Goal: Information Seeking & Learning: Find specific fact

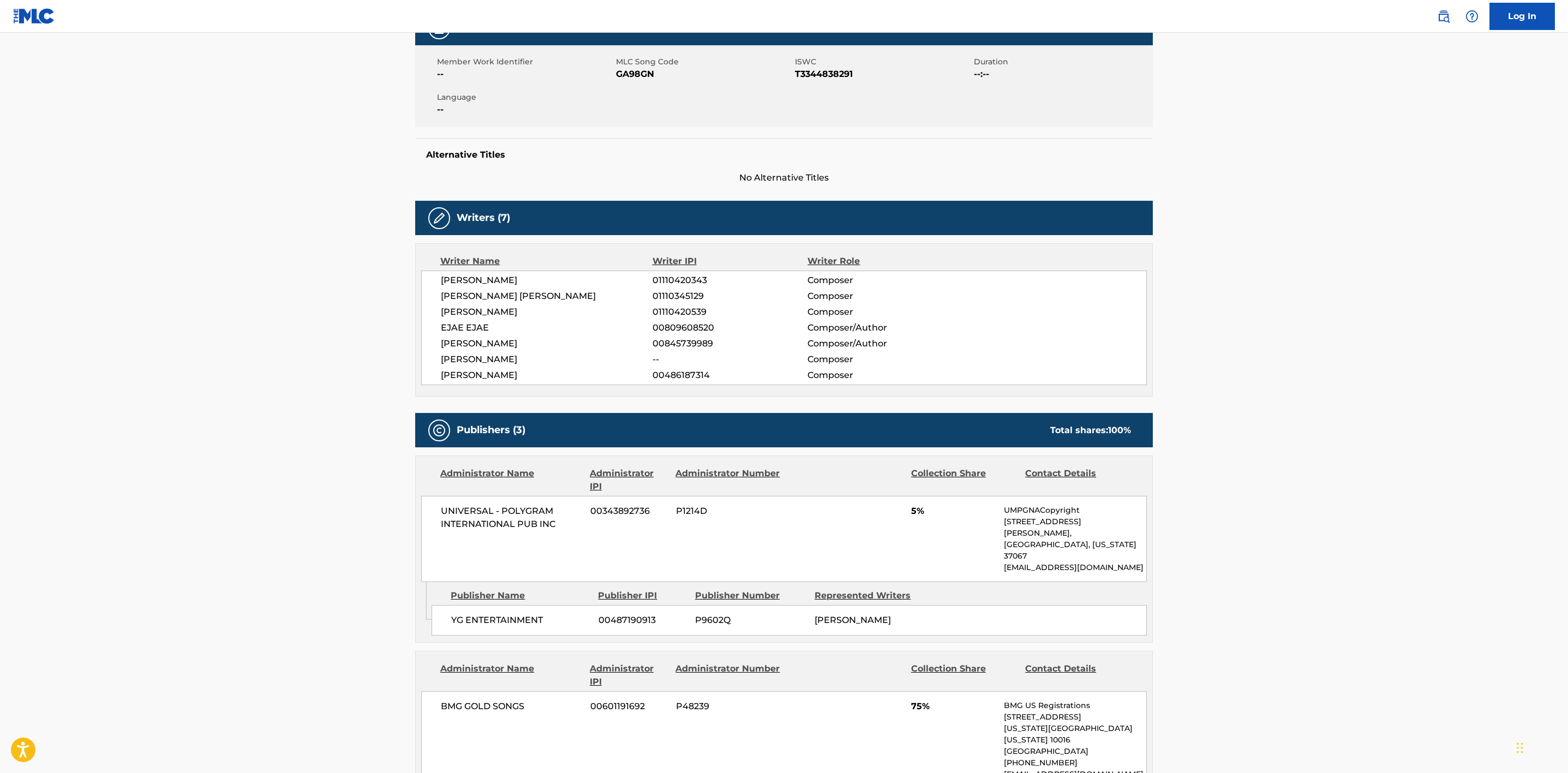
scroll to position [184, 0]
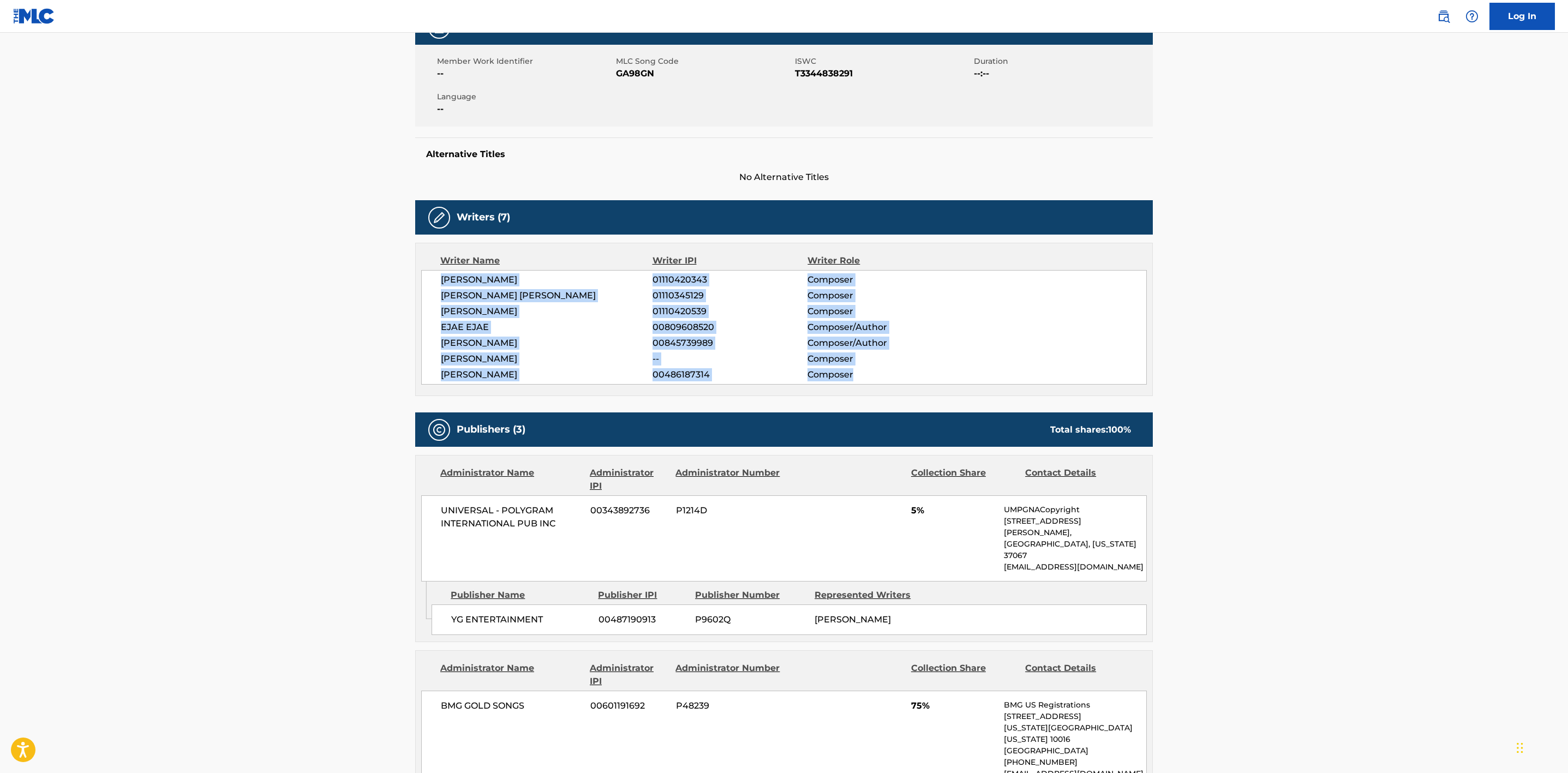
drag, startPoint x: 786, startPoint y: 377, endPoint x: 438, endPoint y: 285, distance: 360.0
click at [434, 277] on div "[PERSON_NAME] NAM 01110420343 Composer [PERSON_NAME] [PERSON_NAME] 01110345129 …" at bounding box center [784, 327] width 726 height 115
copy div "[PERSON_NAME] NAM 01110420343 Composer [PERSON_NAME] [PERSON_NAME] 01110345129 …"
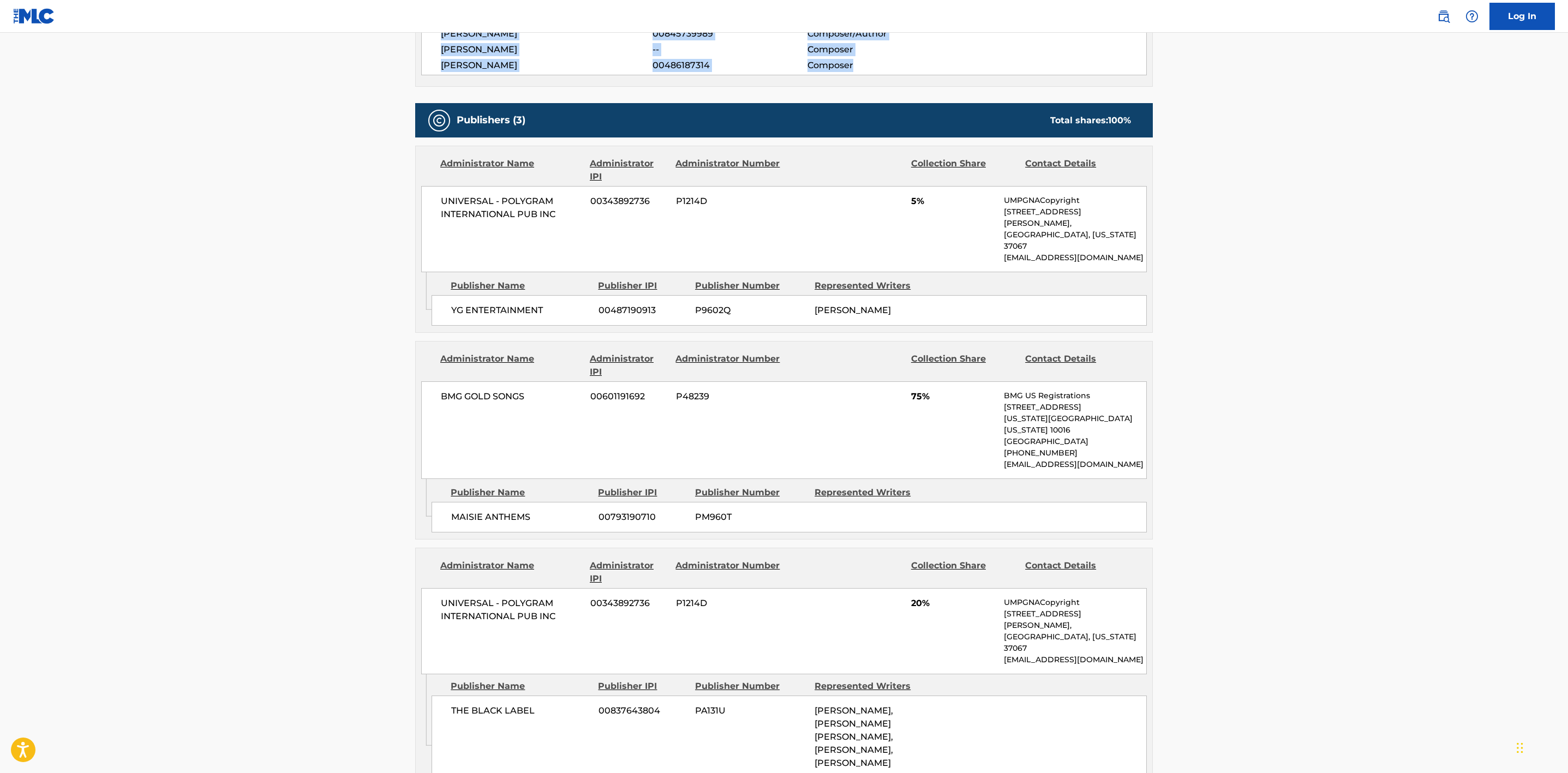
scroll to position [512, 0]
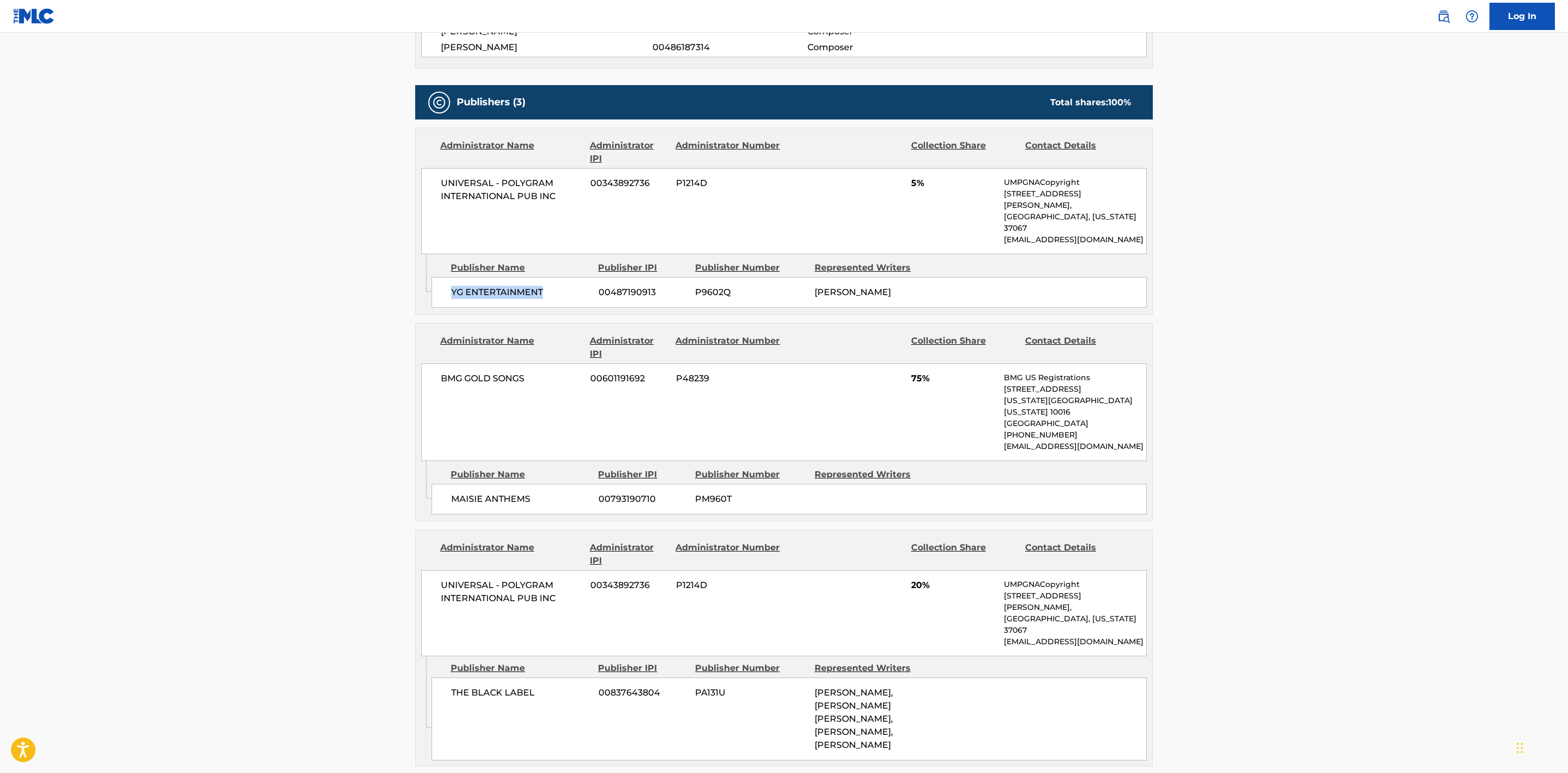
drag, startPoint x: 547, startPoint y: 271, endPoint x: 438, endPoint y: 271, distance: 109.0
click at [438, 278] on div "YG ENTERTAINMENT 00487190913 P9602Q [PERSON_NAME]" at bounding box center [789, 293] width 715 height 31
copy span "YG ENTERTAINMENT"
drag, startPoint x: 534, startPoint y: 468, endPoint x: 447, endPoint y: 468, distance: 87.0
click at [447, 484] on div "MAISIE ANTHEMS 00793190710 PM960T" at bounding box center [789, 499] width 715 height 31
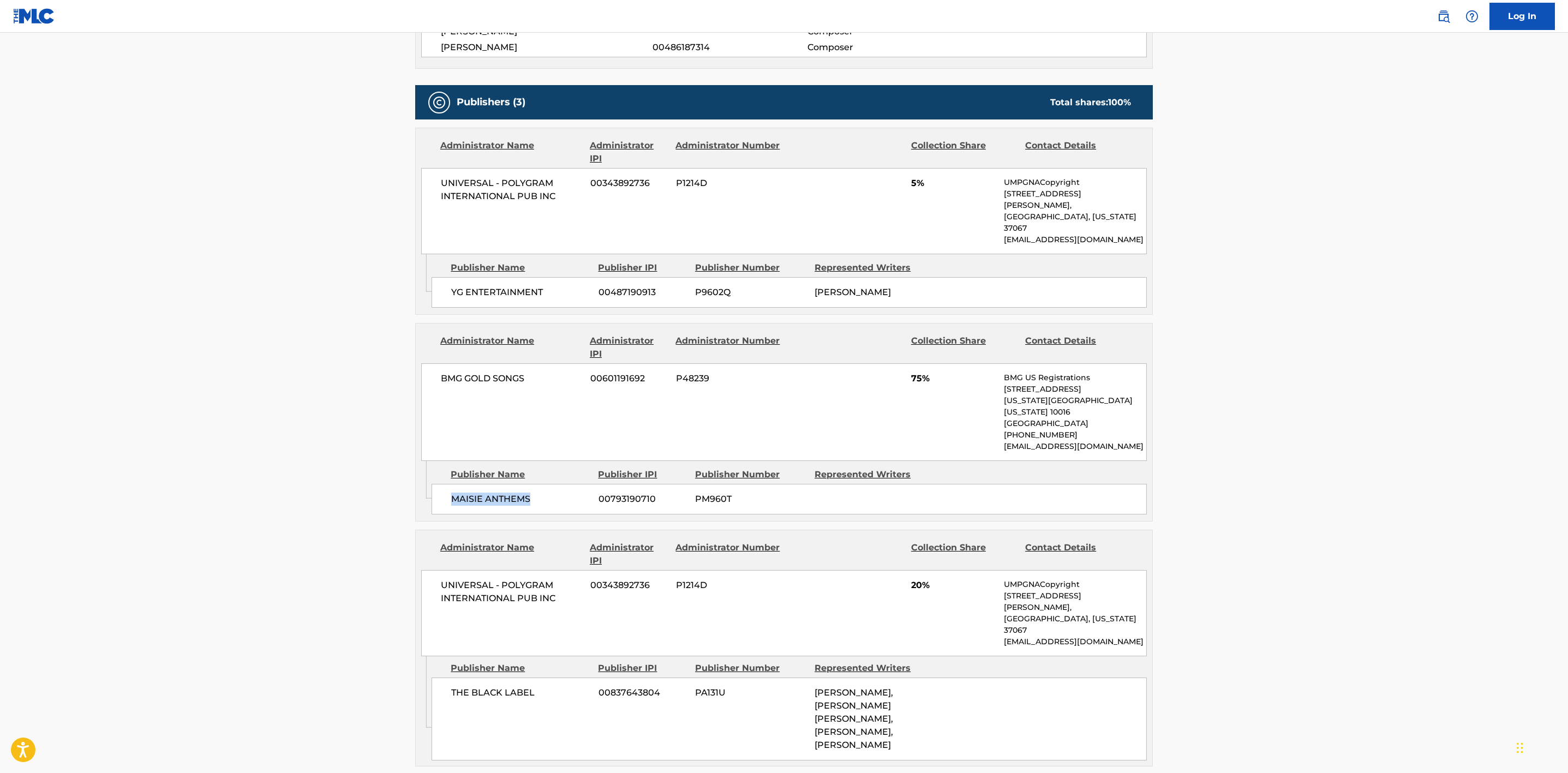
copy span "MAISIE ANTHEMS"
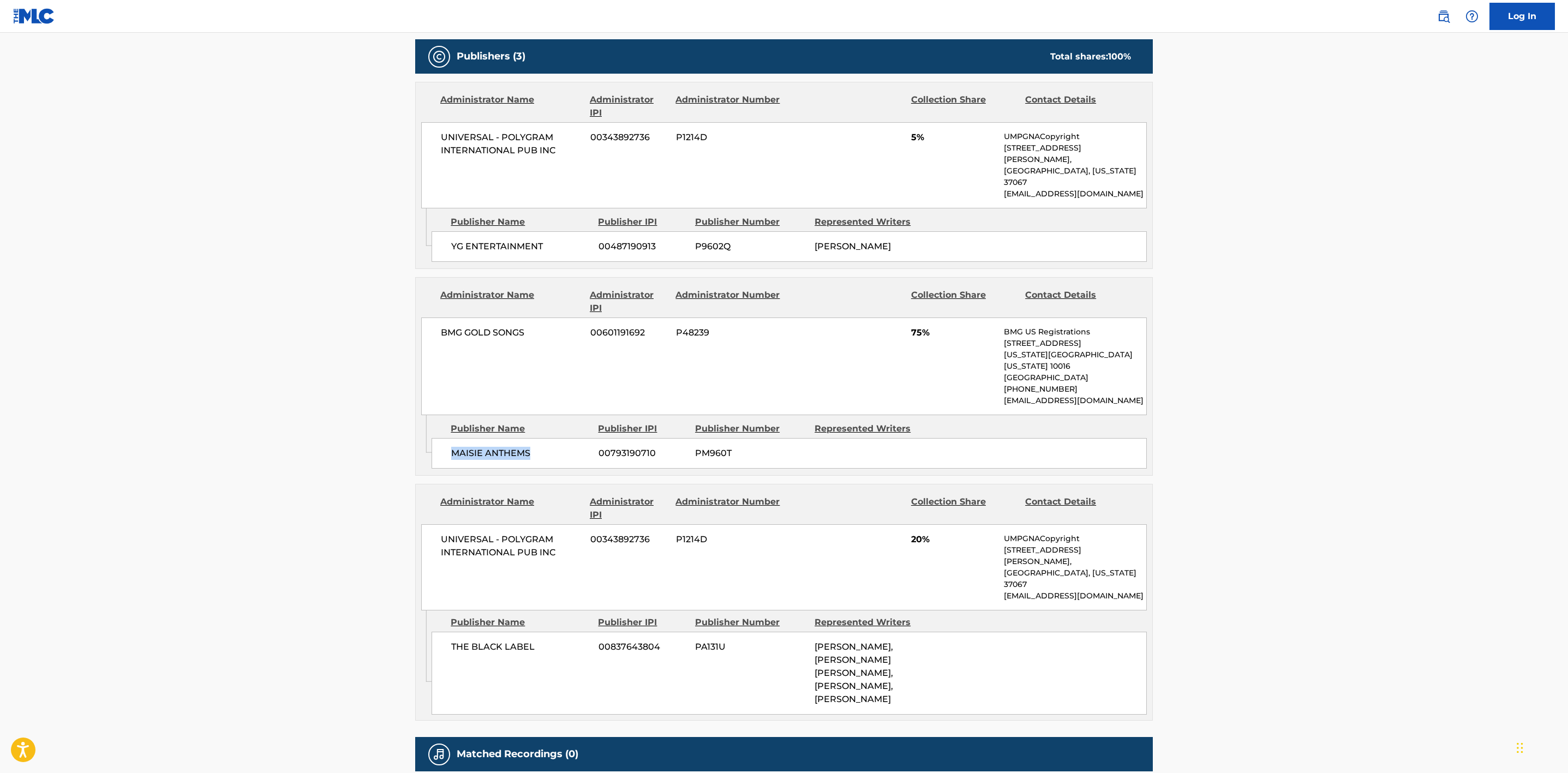
scroll to position [593, 0]
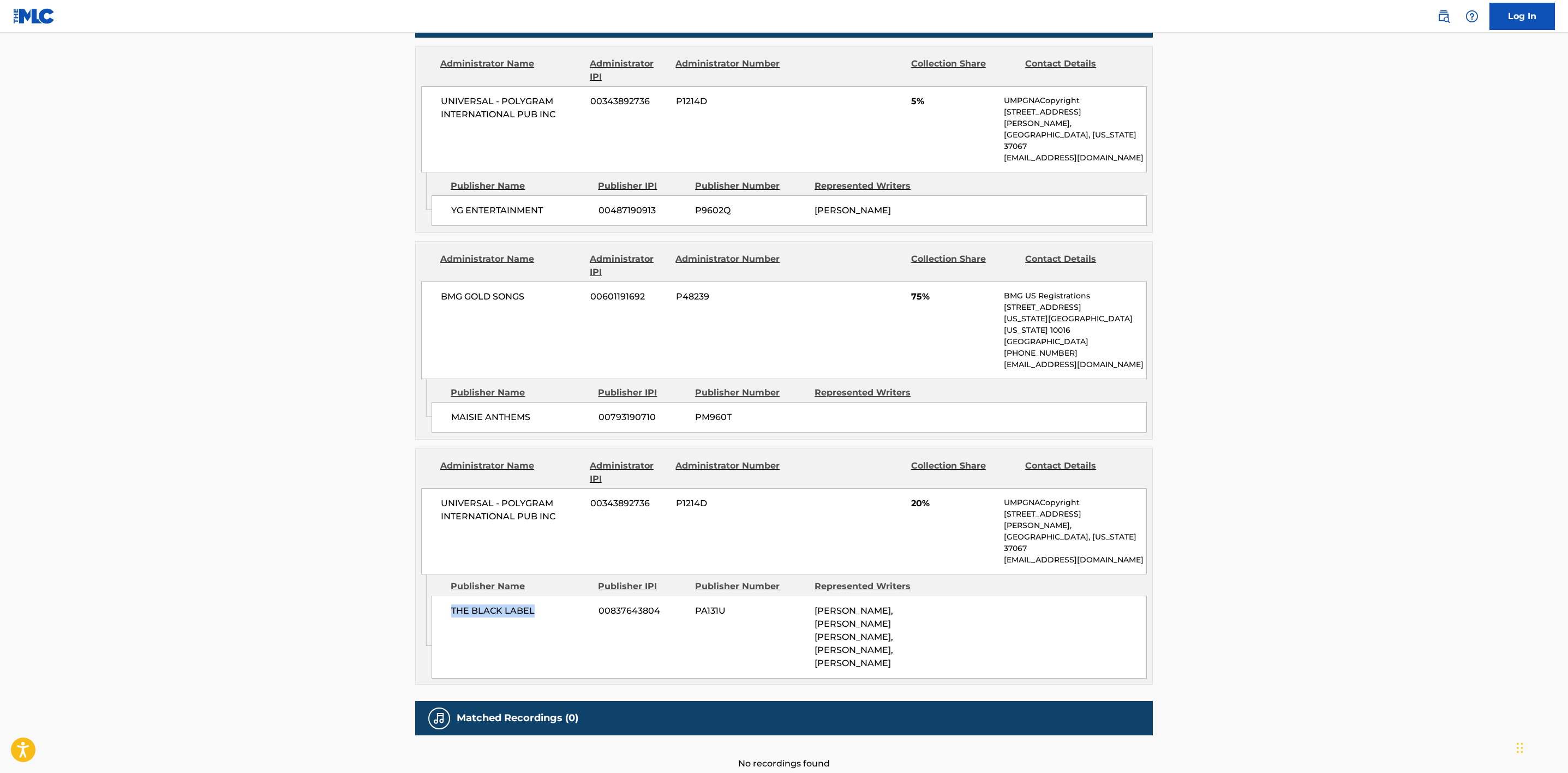
drag, startPoint x: 479, startPoint y: 562, endPoint x: 441, endPoint y: 562, distance: 38.0
click at [441, 596] on div "THE BLACK LABEL 00837643804 PA131U [PERSON_NAME], [PERSON_NAME] [PERSON_NAME], …" at bounding box center [789, 638] width 715 height 83
copy span "THE BLACK LABEL"
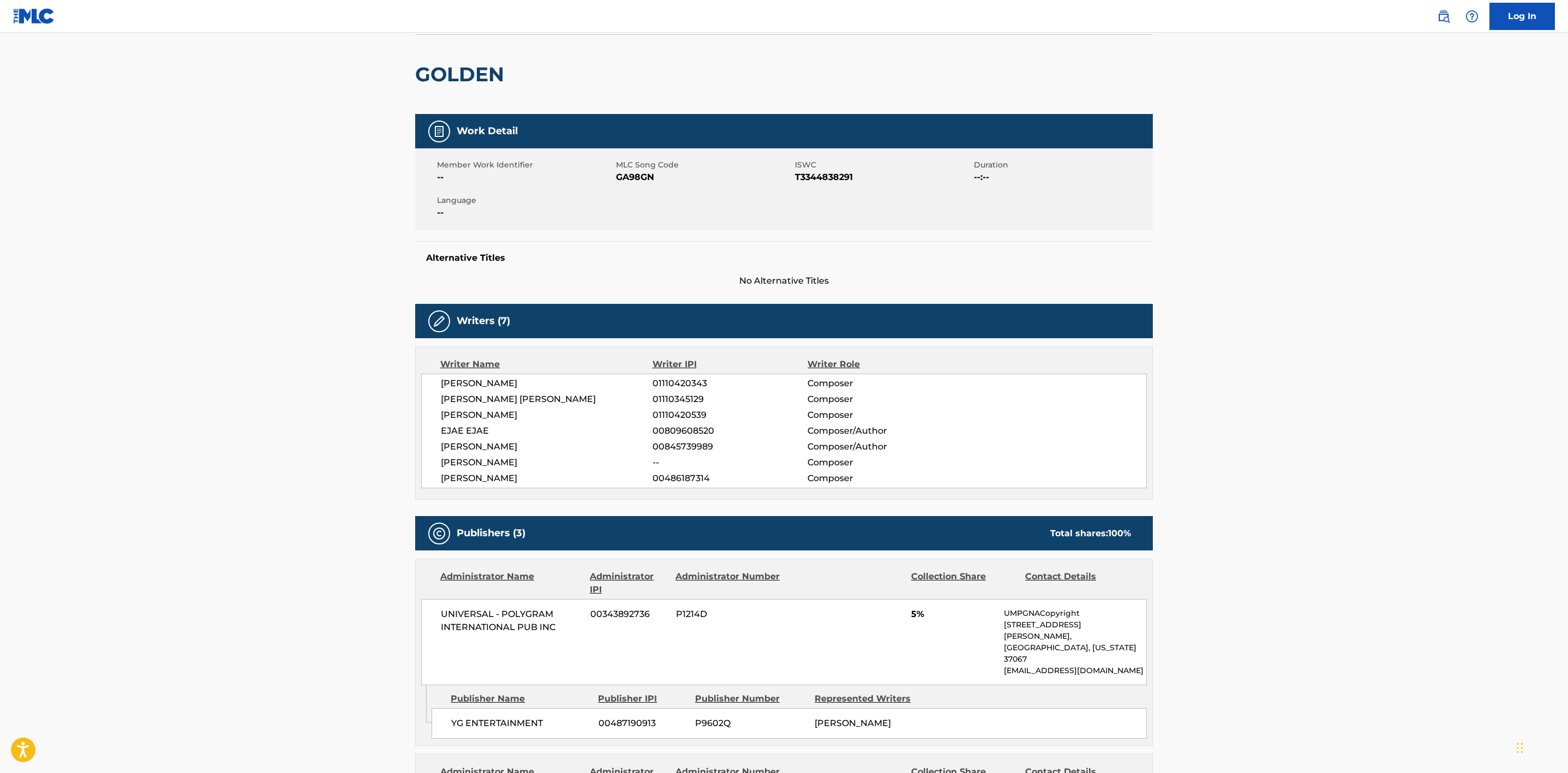
scroll to position [0, 0]
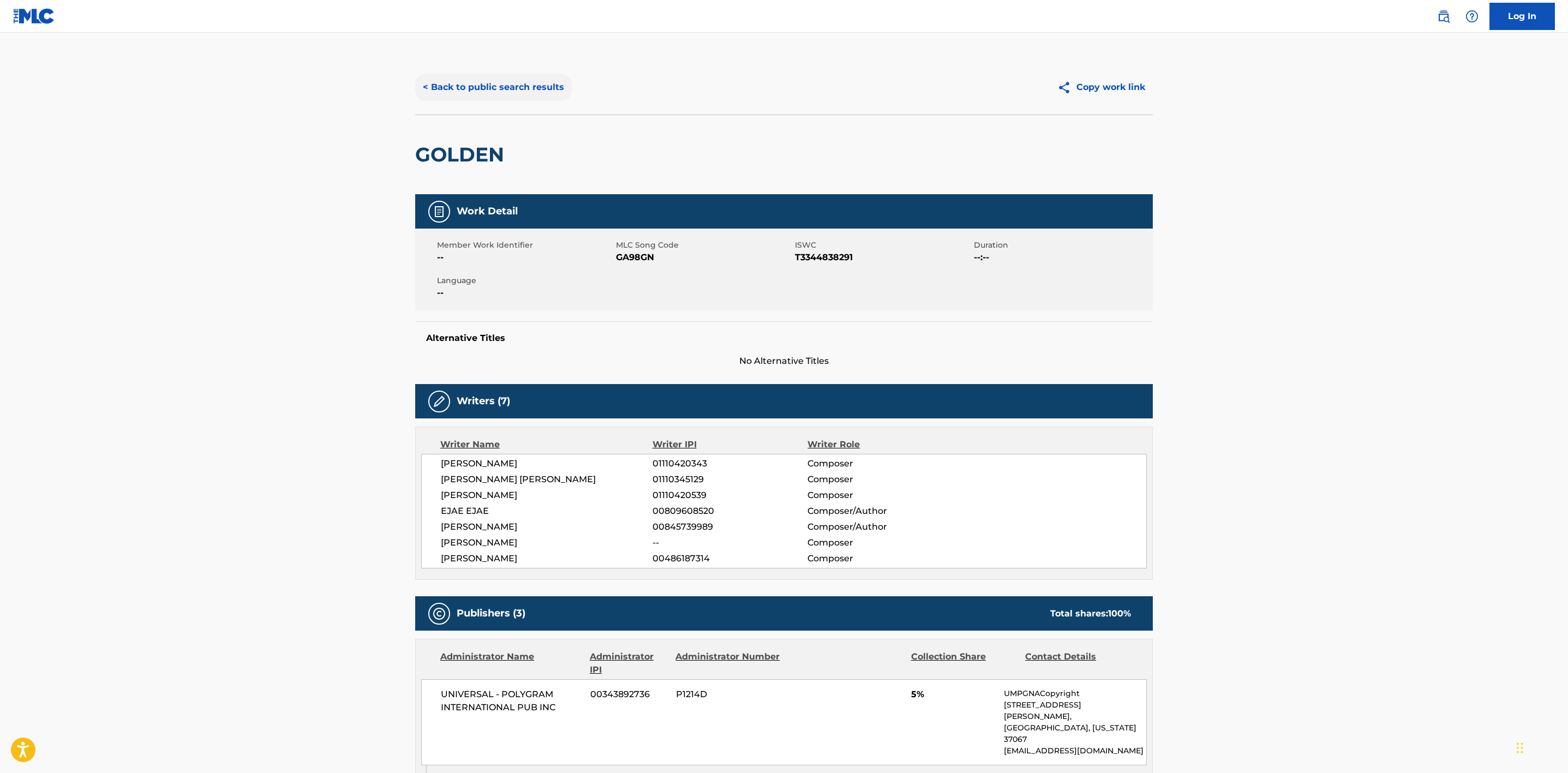
click at [490, 87] on button "< Back to public search results" at bounding box center [493, 87] width 157 height 27
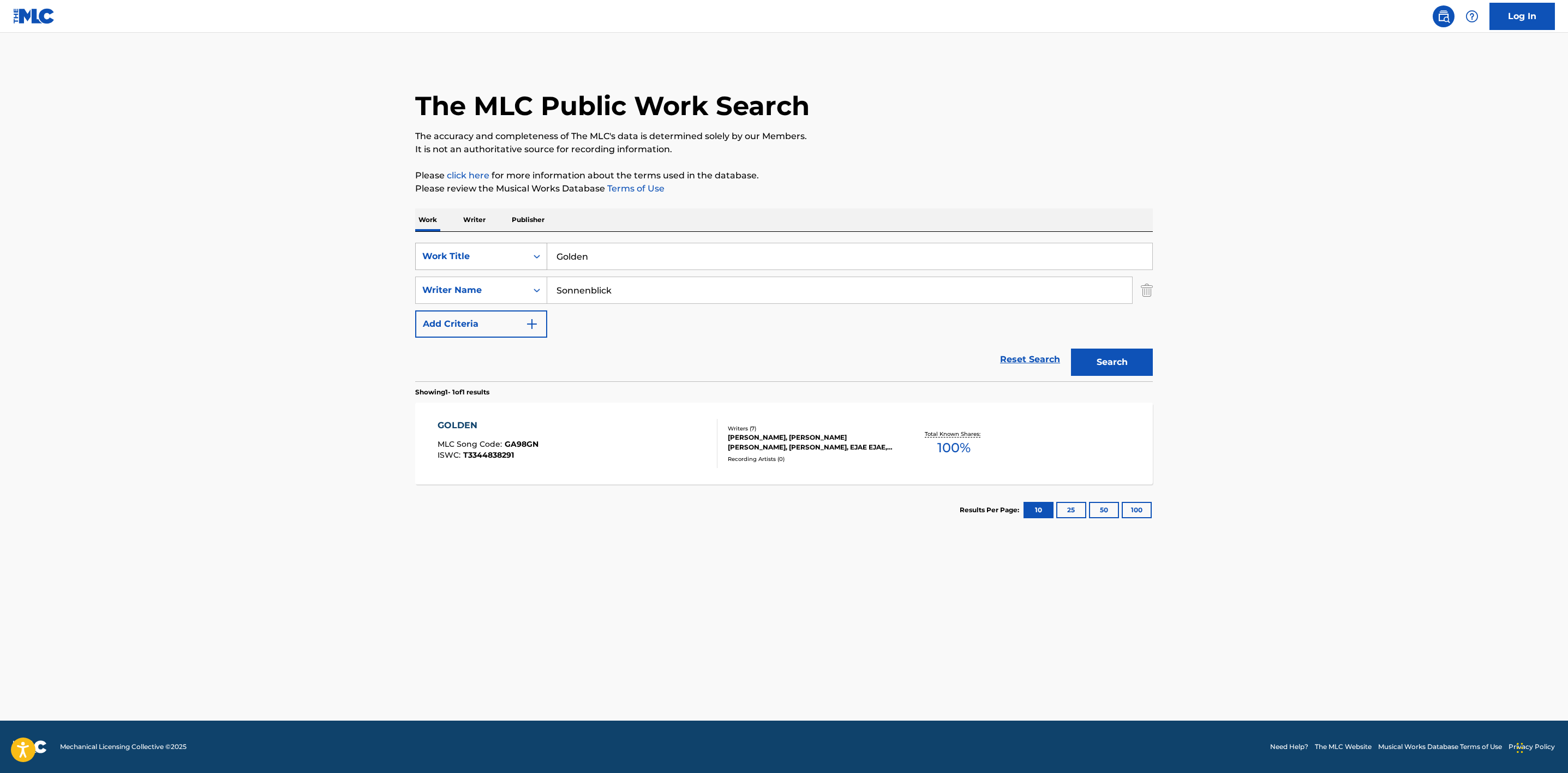
drag, startPoint x: 627, startPoint y: 256, endPoint x: 521, endPoint y: 242, distance: 106.9
click at [521, 243] on div "SearchWithCriteria20c1ff2e-8546-4371-8063-e452110cc6c7 Work Title Golden" at bounding box center [784, 256] width 738 height 27
paste input "Tears"
type input "Tears"
drag, startPoint x: 571, startPoint y: 280, endPoint x: 546, endPoint y: 278, distance: 25.1
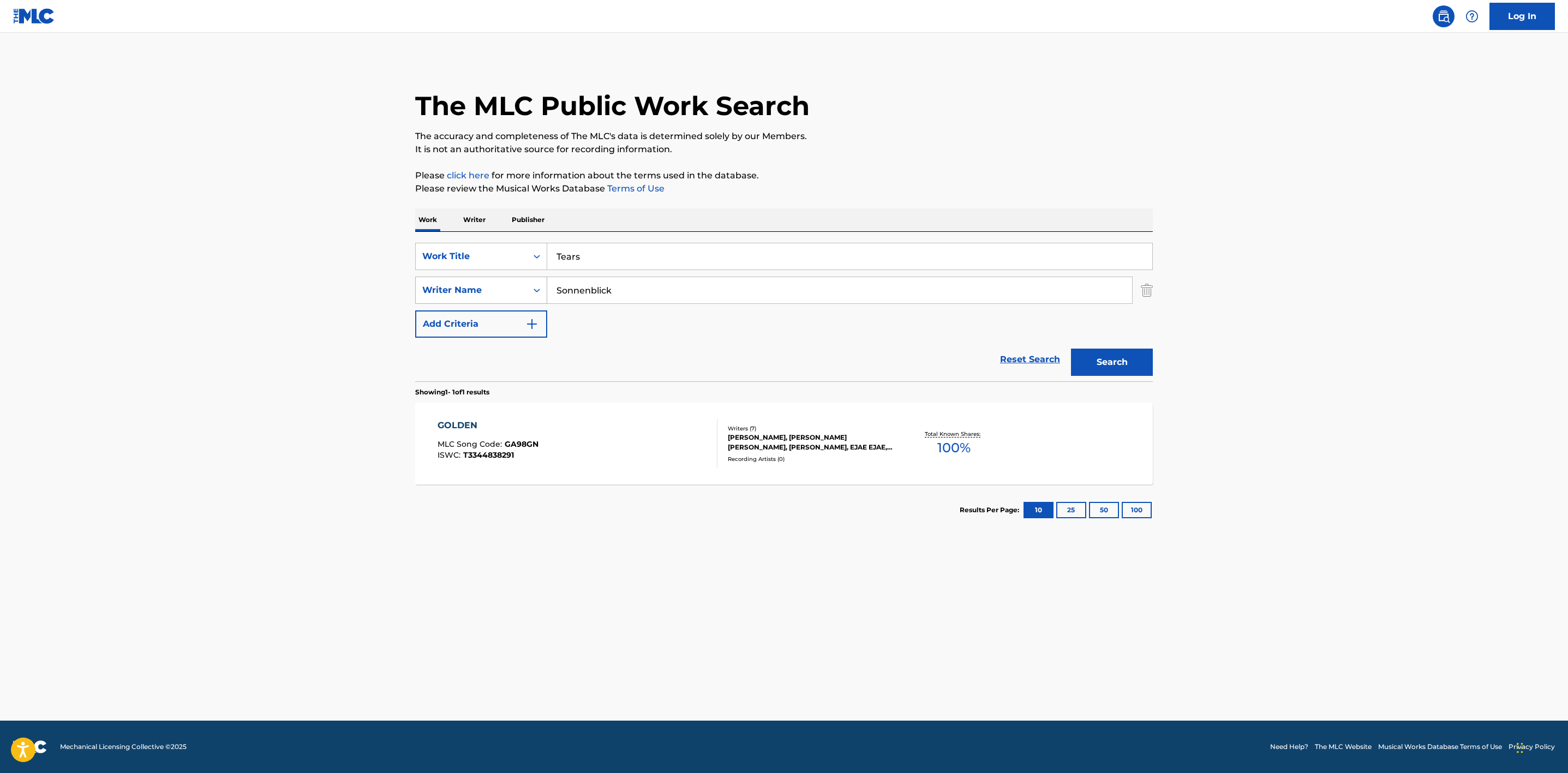
click at [530, 278] on div "SearchWithCriteriaf88424d7-1484-4d8f-8711-79a575be917e Writer Name [PERSON_NAME]" at bounding box center [784, 290] width 738 height 27
paste input "[PERSON_NAME]"
type input "[PERSON_NAME]"
click at [1116, 359] on button "Search" at bounding box center [1112, 362] width 82 height 27
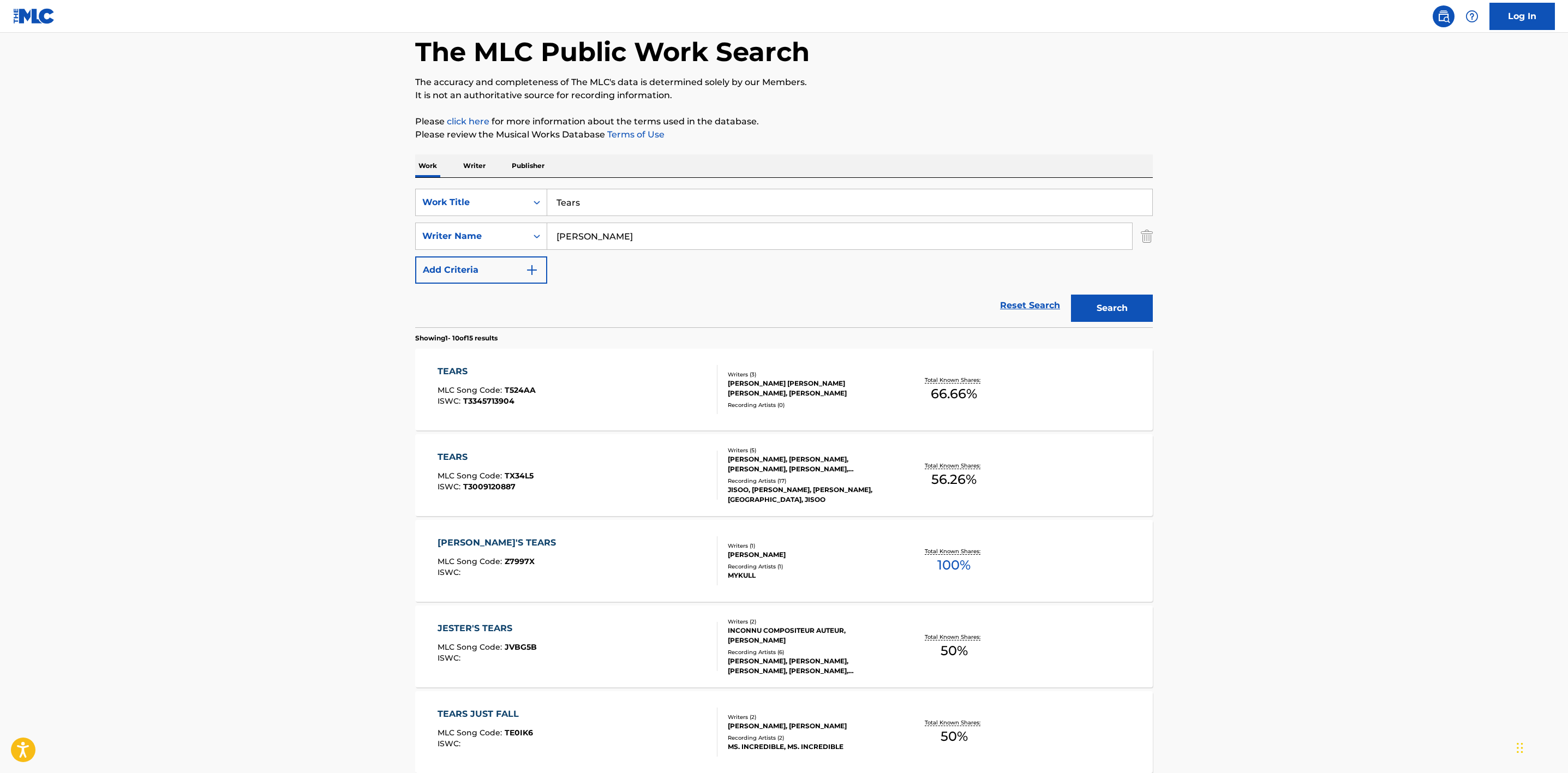
scroll to position [82, 0]
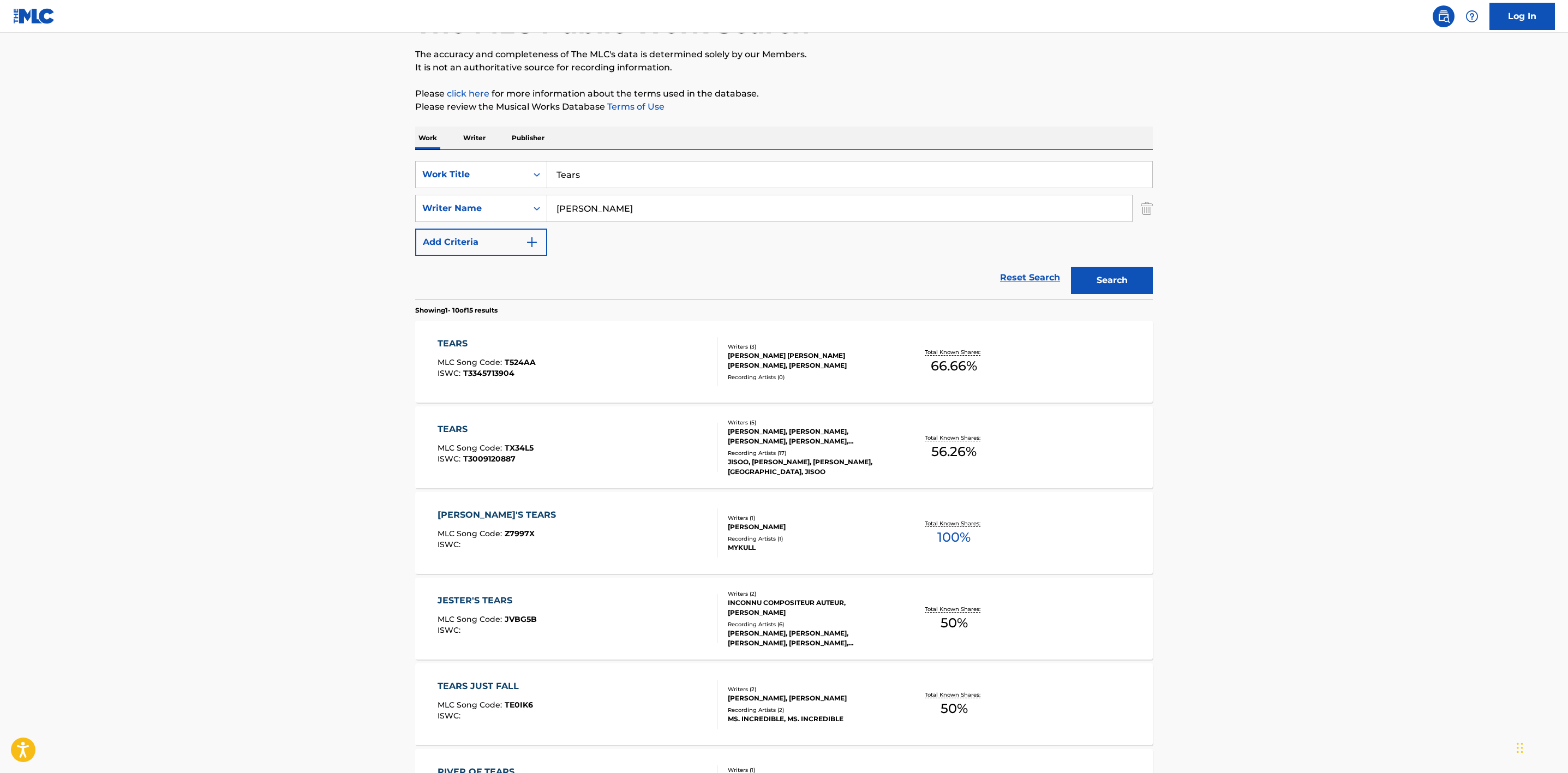
drag, startPoint x: 791, startPoint y: 355, endPoint x: 735, endPoint y: 354, distance: 56.0
click at [735, 354] on div "[PERSON_NAME] [PERSON_NAME] [PERSON_NAME], [PERSON_NAME]" at bounding box center [810, 360] width 165 height 19
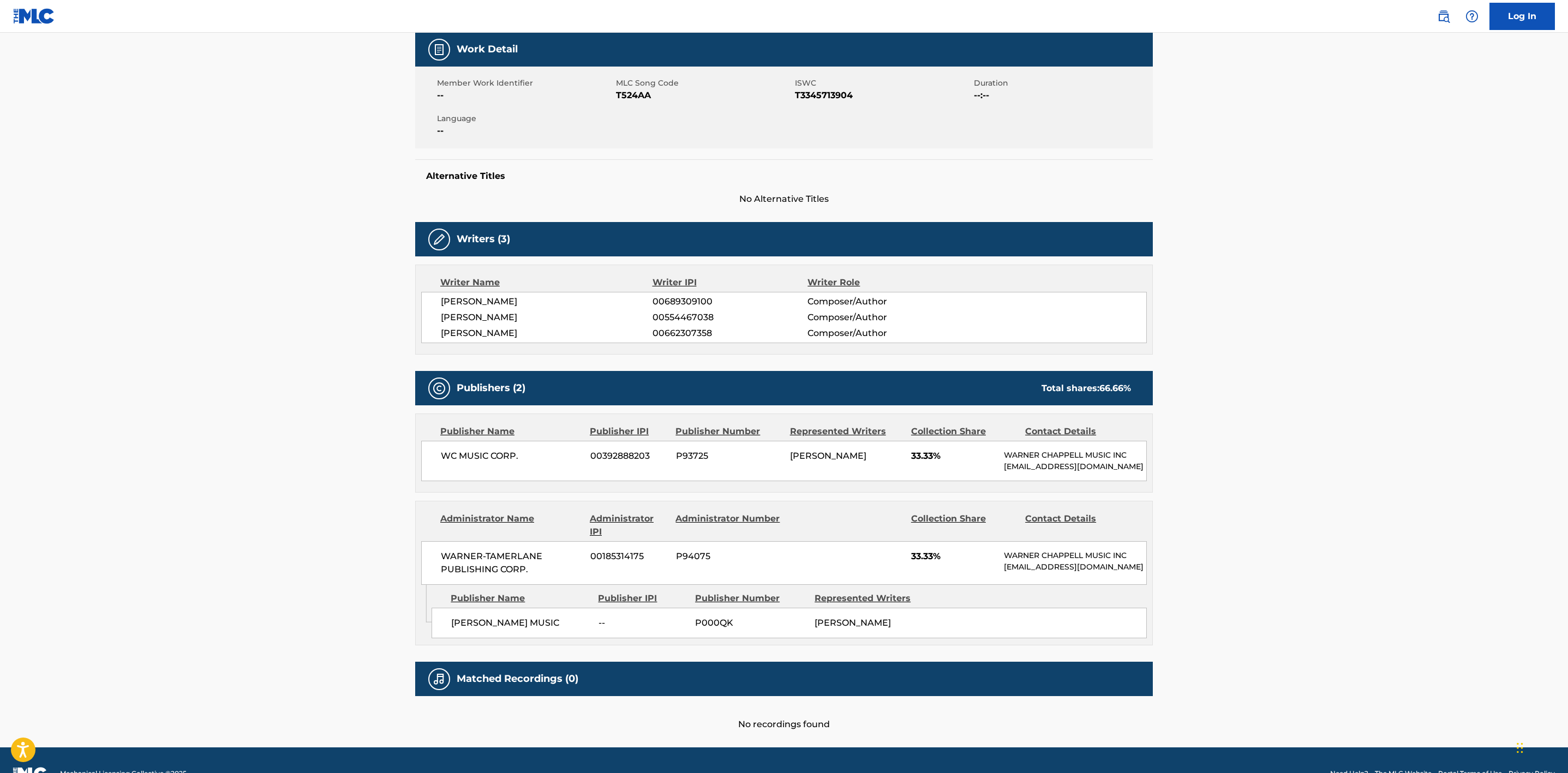
scroll to position [164, 0]
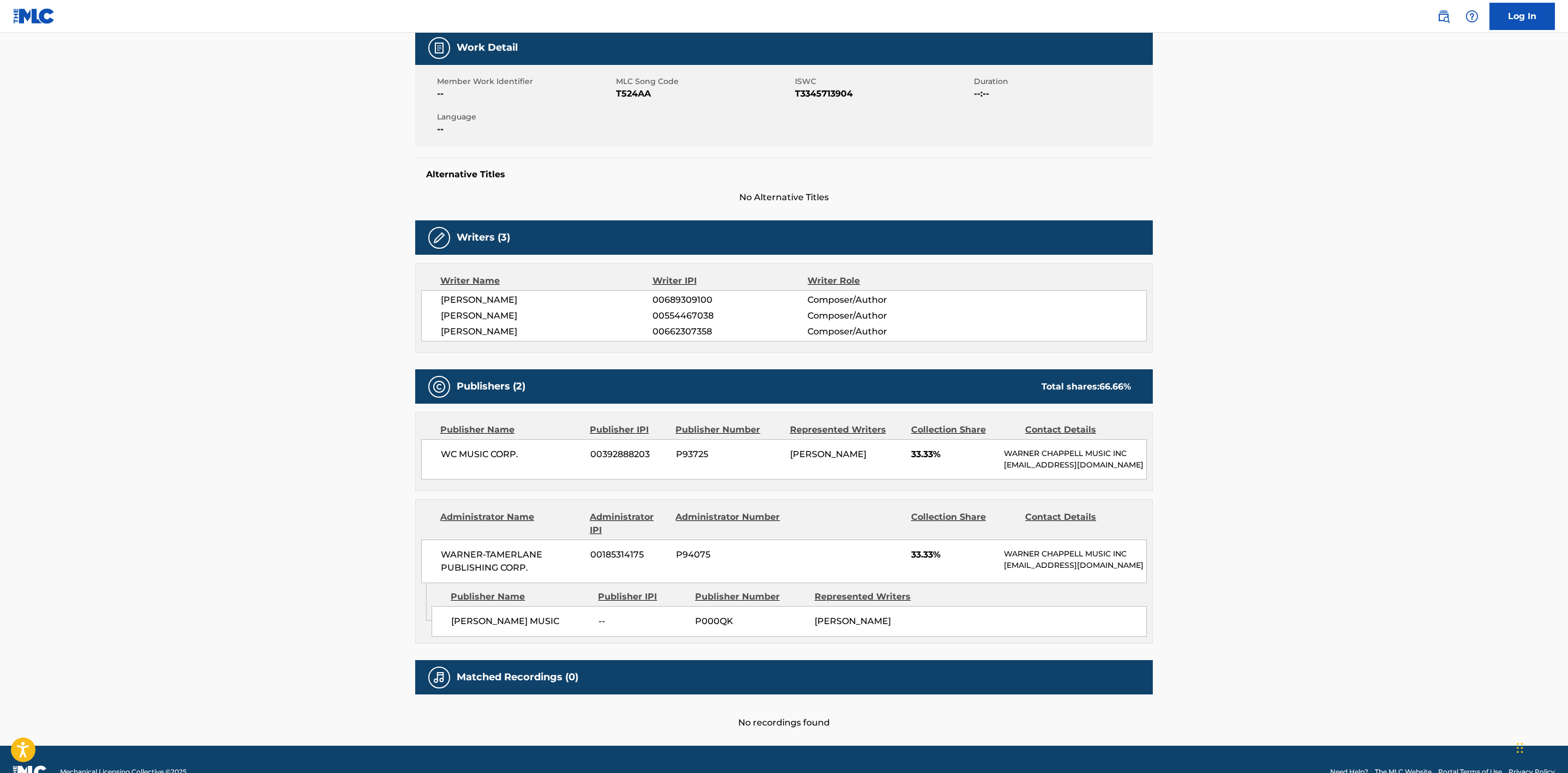
drag, startPoint x: 526, startPoint y: 300, endPoint x: 431, endPoint y: 300, distance: 95.0
click at [431, 300] on div "[PERSON_NAME] 00689309100 Composer/Author [PERSON_NAME] 00554467038 Composer/Au…" at bounding box center [784, 316] width 726 height 52
copy span "[PERSON_NAME]"
drag, startPoint x: 514, startPoint y: 314, endPoint x: 437, endPoint y: 319, distance: 77.2
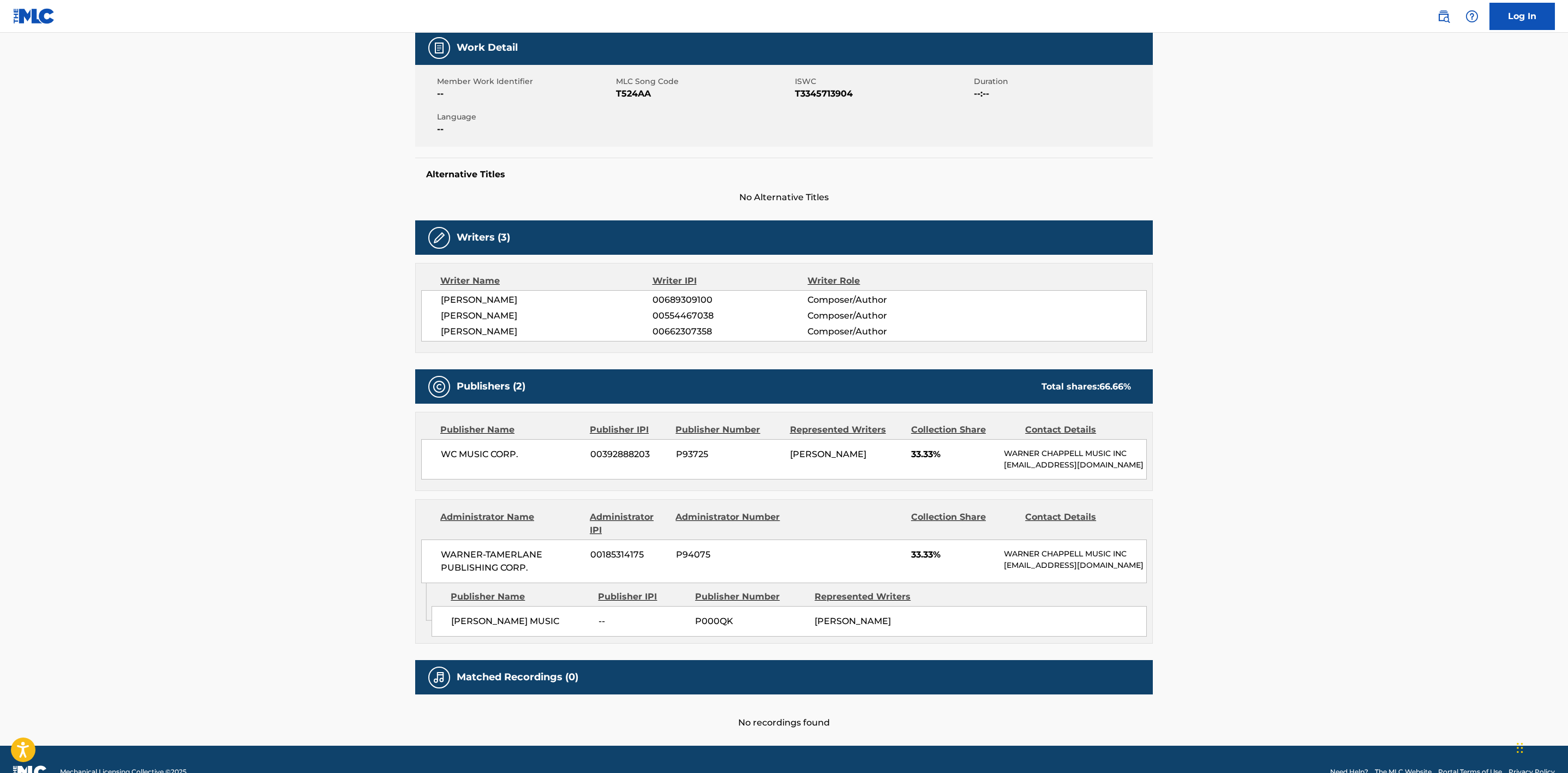
click at [437, 319] on div "[PERSON_NAME] 00689309100 Composer/Author [PERSON_NAME] 00554467038 Composer/Au…" at bounding box center [784, 316] width 726 height 52
drag, startPoint x: 487, startPoint y: 336, endPoint x: 410, endPoint y: 336, distance: 77.0
click at [410, 336] on div "< Back to public search results Copy work link TEARS Work Detail Member Work Id…" at bounding box center [784, 312] width 764 height 833
copy span "[PERSON_NAME]"
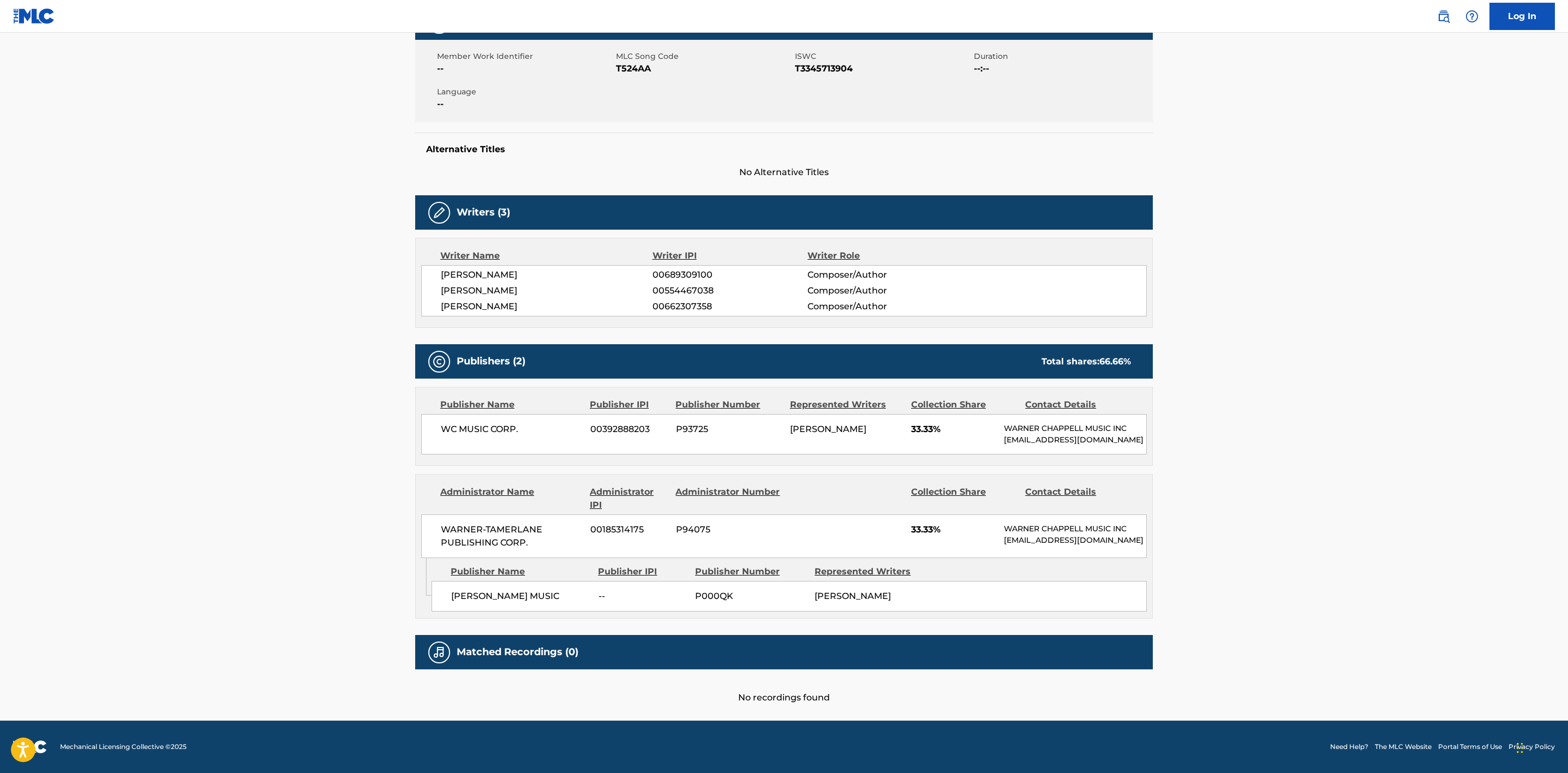
scroll to position [212, 0]
drag, startPoint x: 524, startPoint y: 410, endPoint x: 416, endPoint y: 416, distance: 108.2
click at [416, 416] on div "Publisher Name Publisher IPI Publisher Number Represented Writers Collection Sh…" at bounding box center [784, 426] width 737 height 78
copy span "WC MUSIC CORP."
drag, startPoint x: 546, startPoint y: 597, endPoint x: 442, endPoint y: 598, distance: 104.0
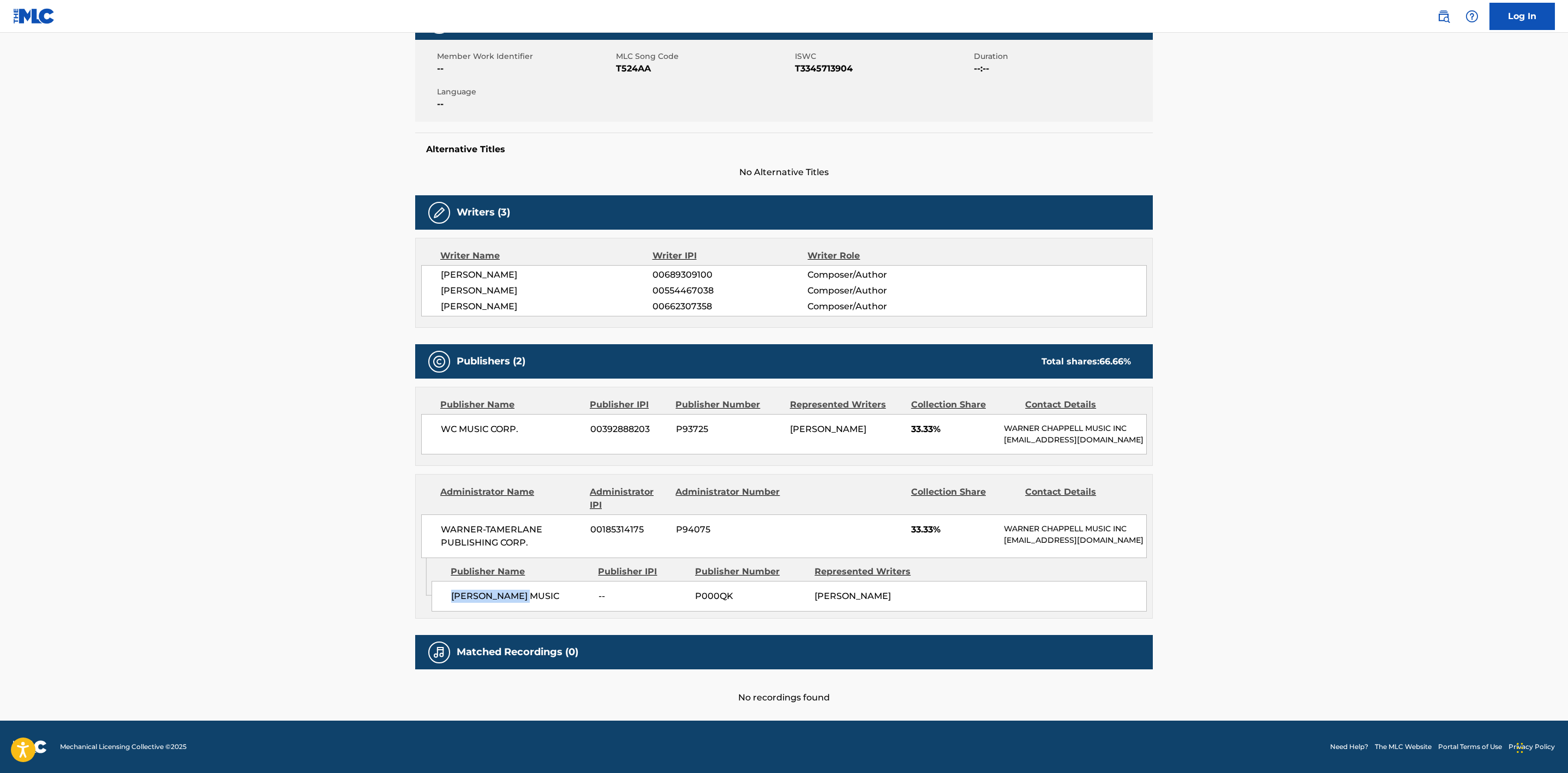
click at [442, 598] on div "[PERSON_NAME] MUSIC -- P000QK [PERSON_NAME]" at bounding box center [789, 597] width 715 height 31
copy span "[PERSON_NAME] MUSIC"
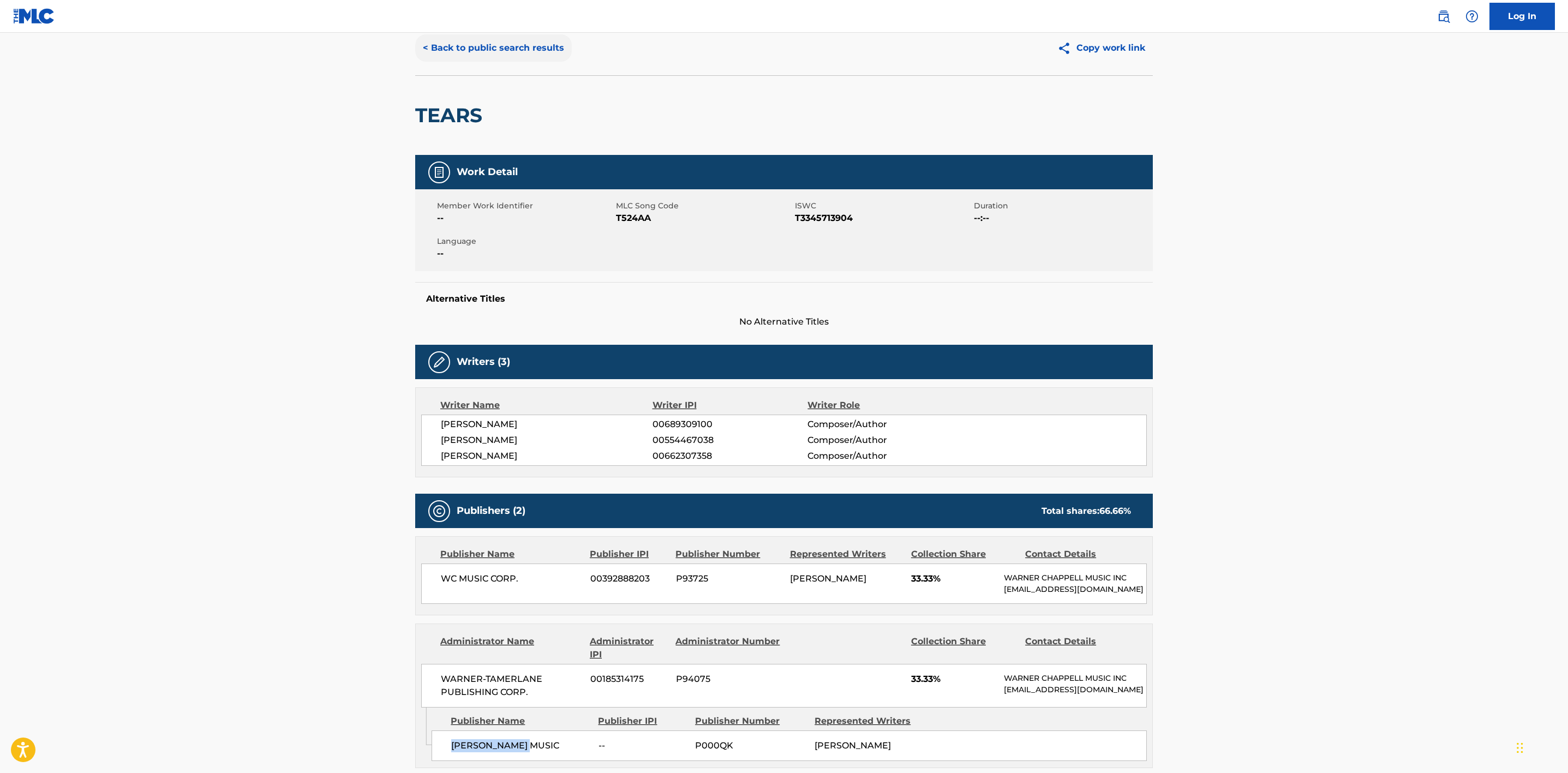
scroll to position [0, 0]
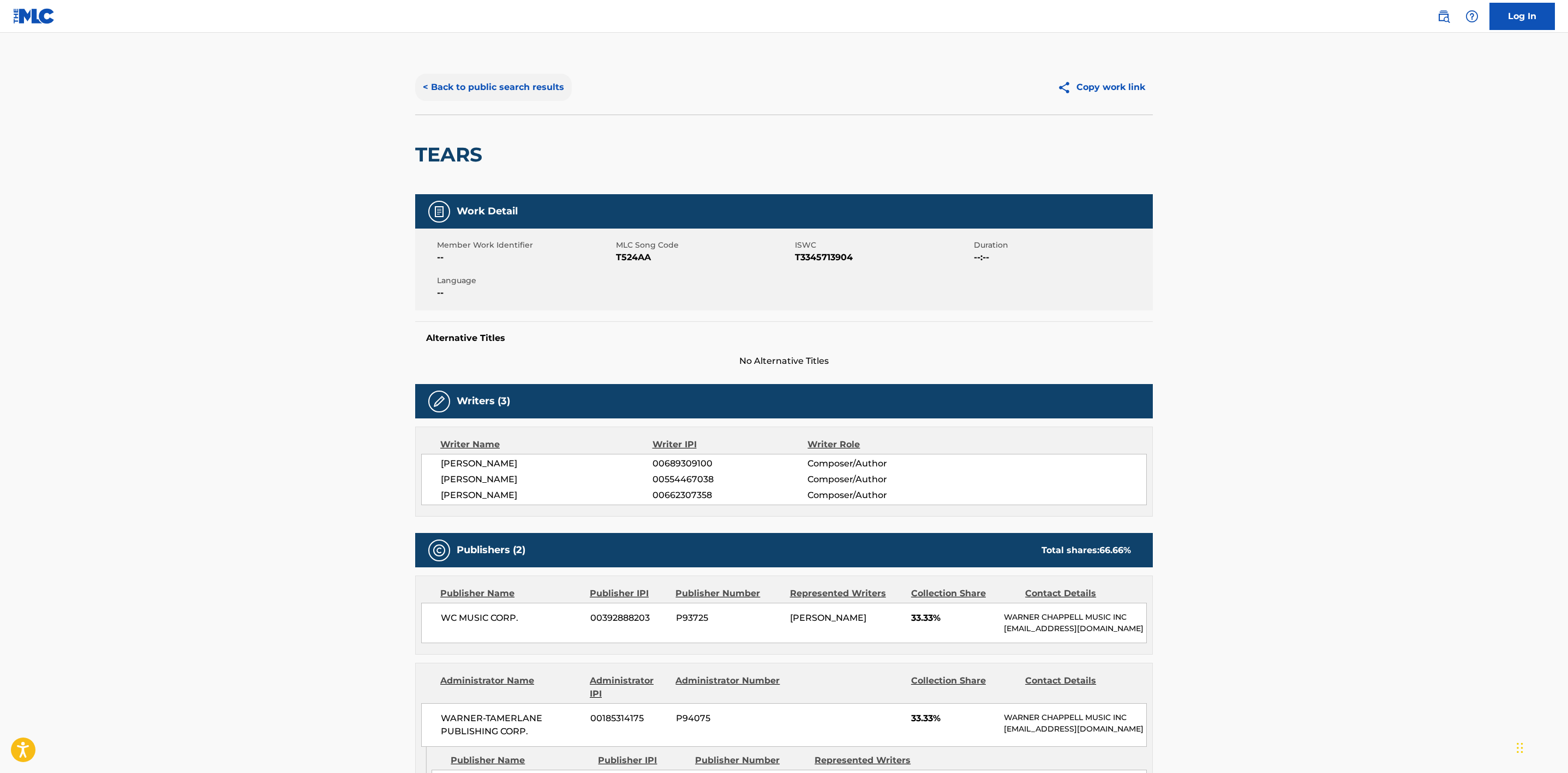
click at [511, 86] on button "< Back to public search results" at bounding box center [493, 87] width 157 height 27
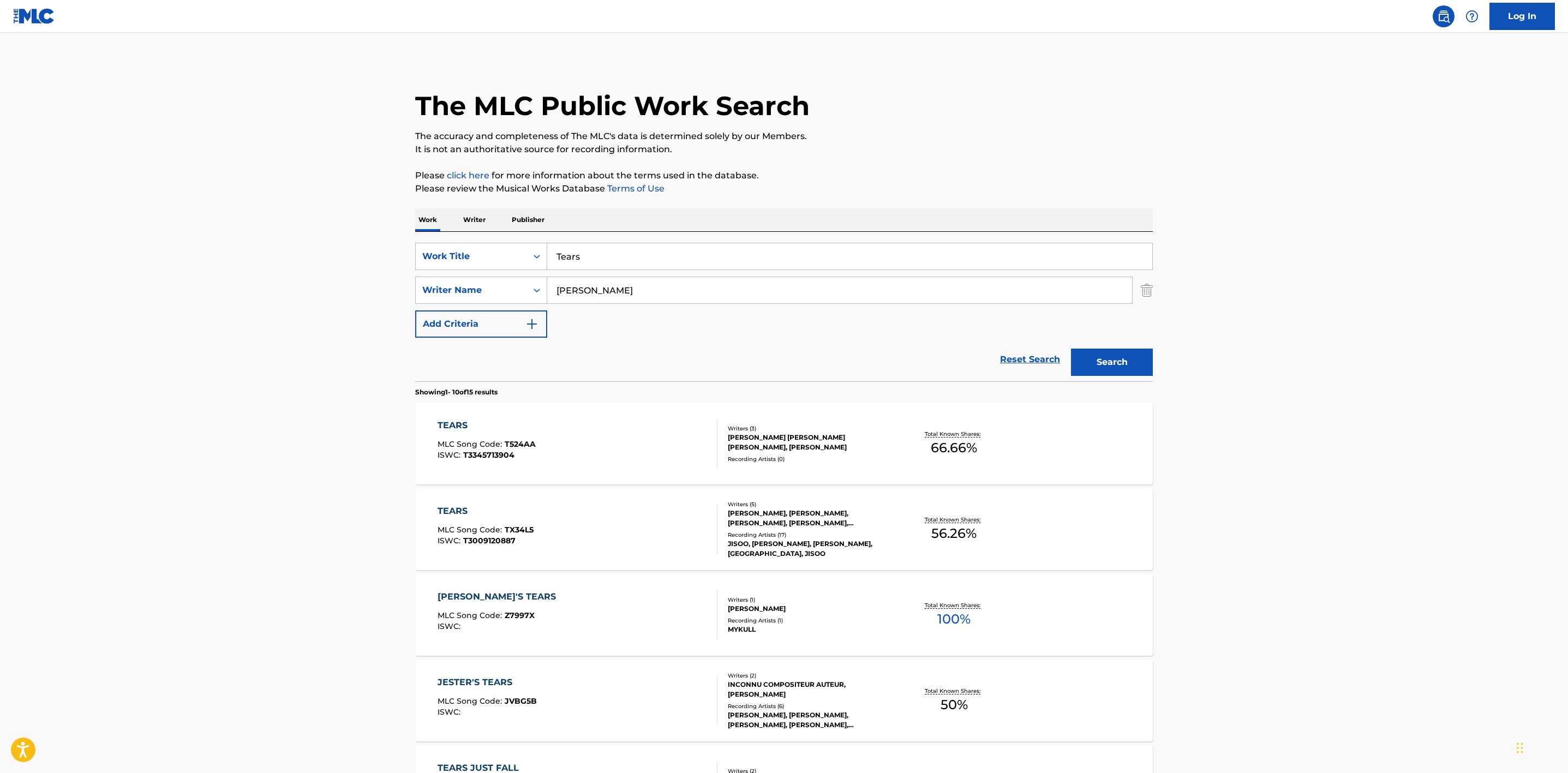
scroll to position [82, 0]
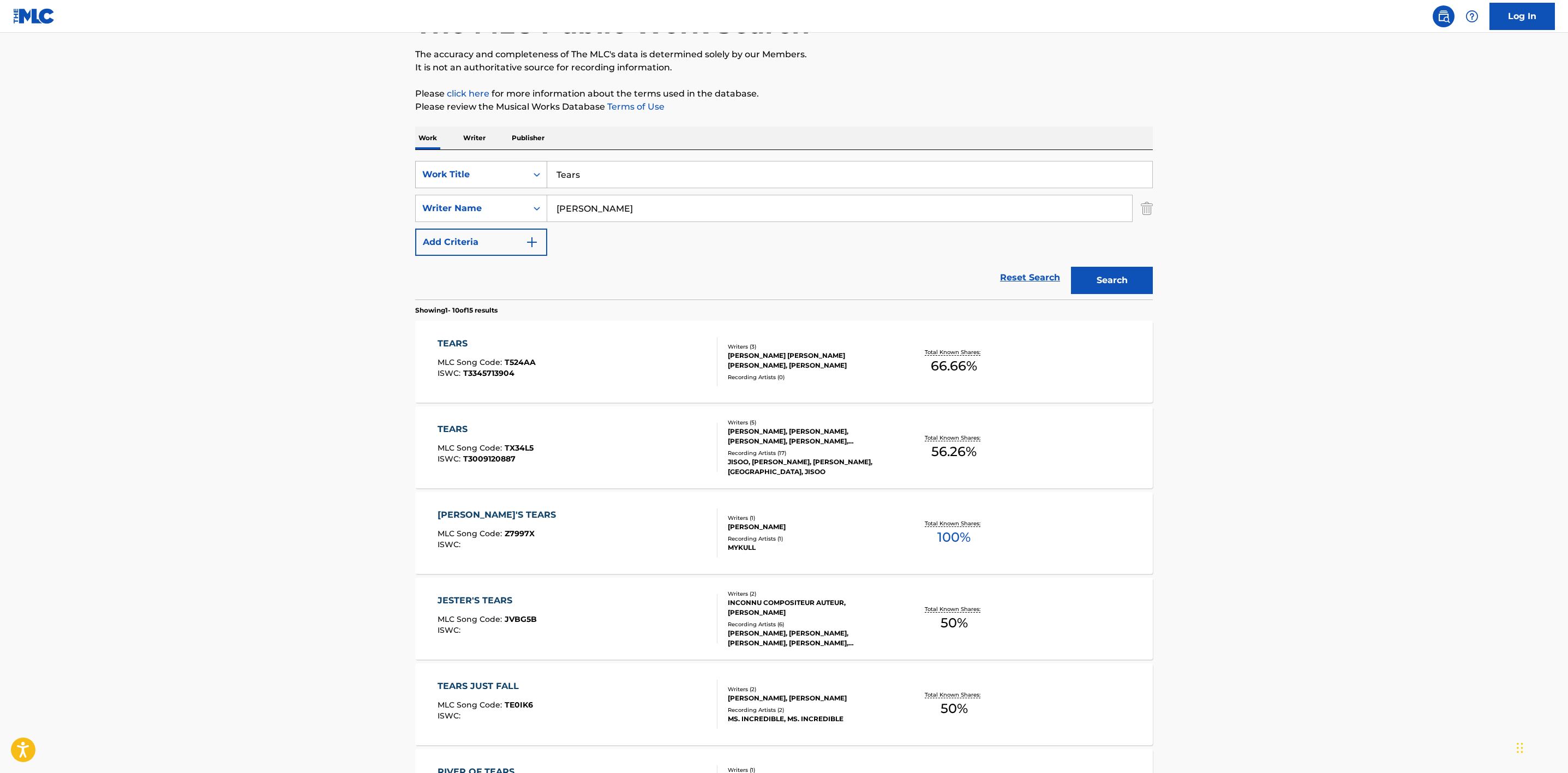
click at [519, 169] on div "SearchWithCriteria20c1ff2e-8546-4371-8063-e452110cc6c7 Work Title Tears" at bounding box center [784, 174] width 738 height 27
paste input "Messy"
type input "Messy"
click at [530, 208] on div "SearchWithCriteriaf88424d7-1484-4d8f-8711-79a575be917e Writer Name [PERSON_NAME]" at bounding box center [784, 209] width 738 height 27
paste input "Burns"
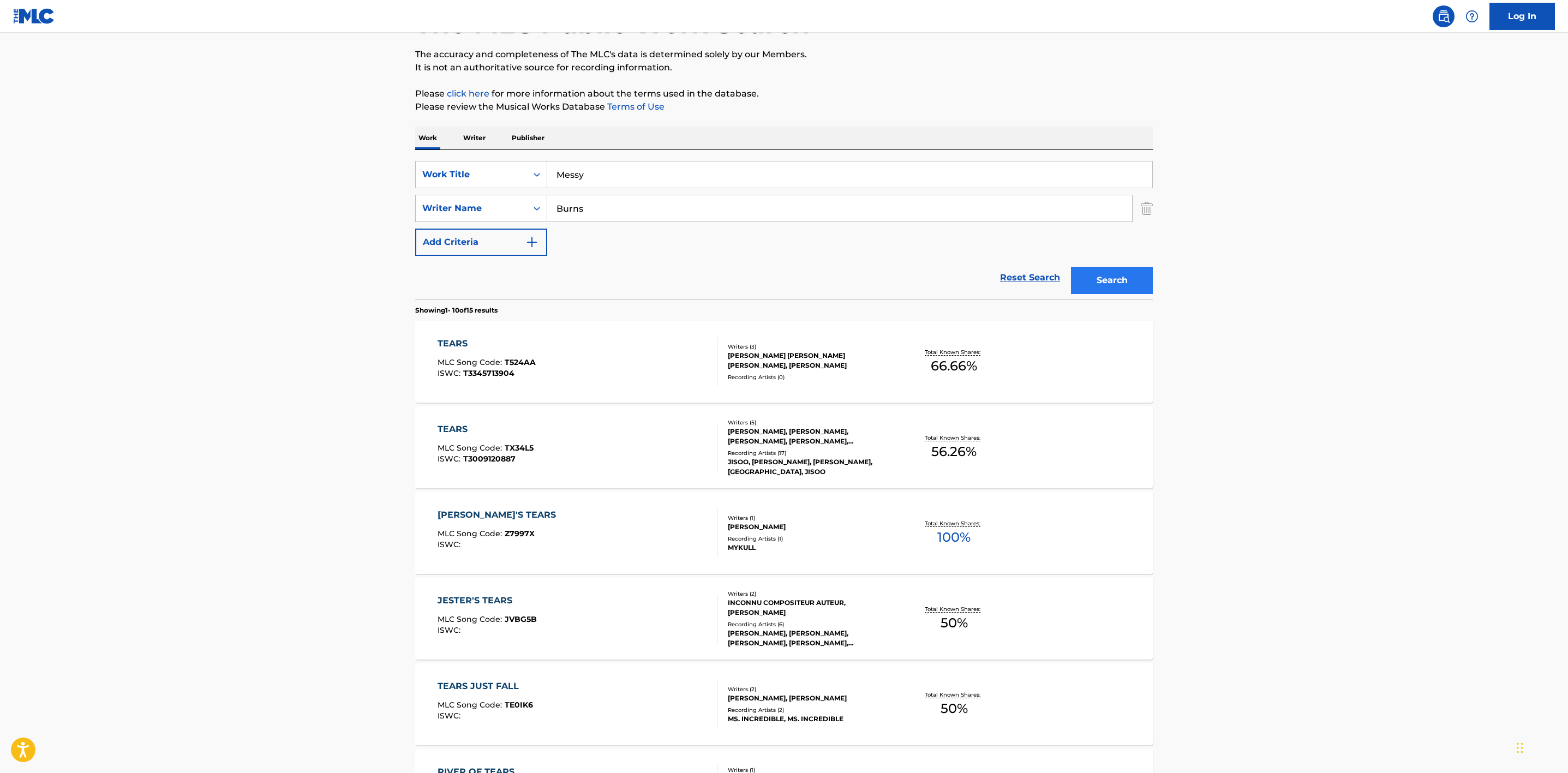
type input "Burns"
click at [1122, 278] on button "Search" at bounding box center [1112, 280] width 82 height 27
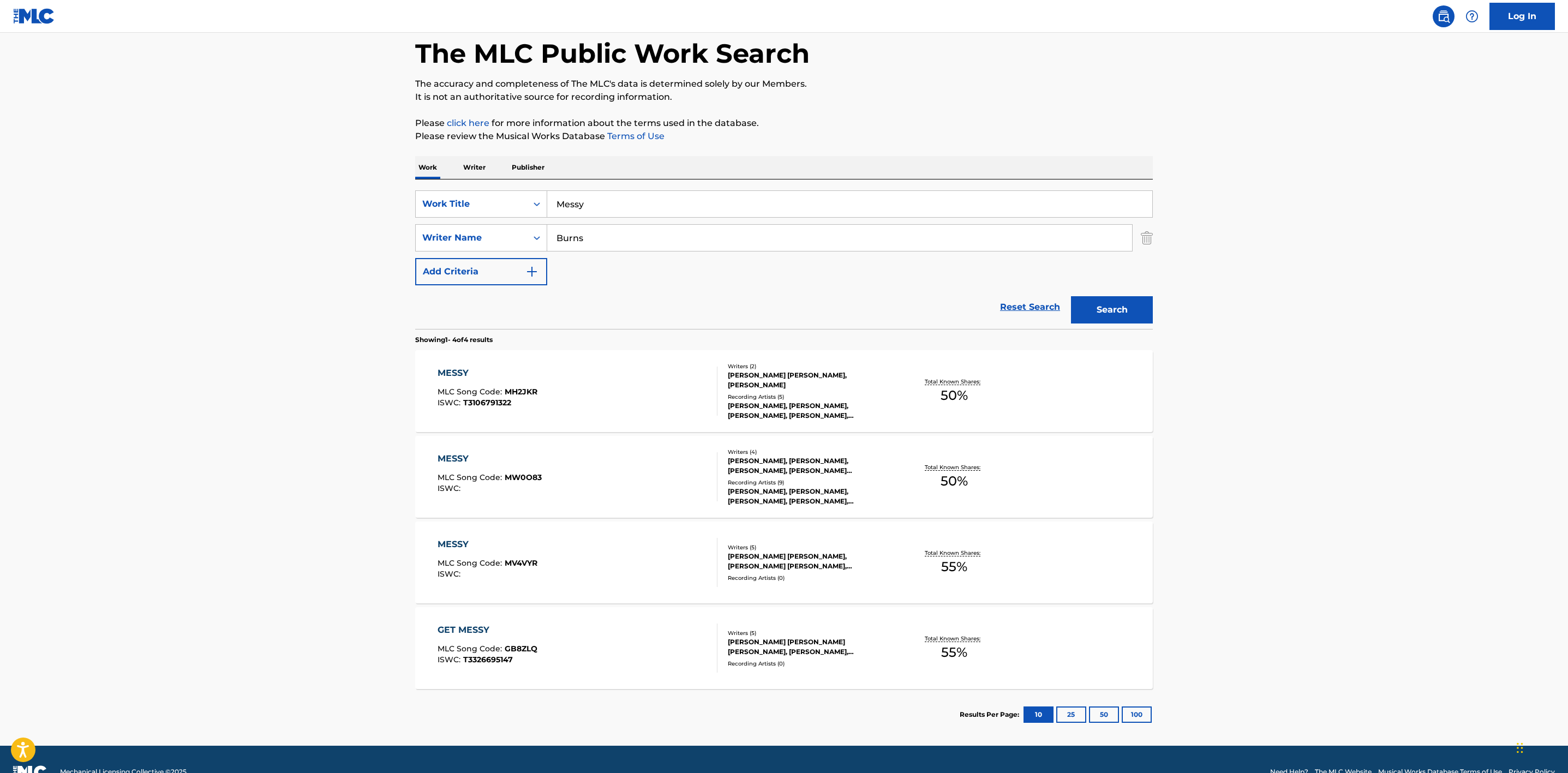
scroll to position [78, 0]
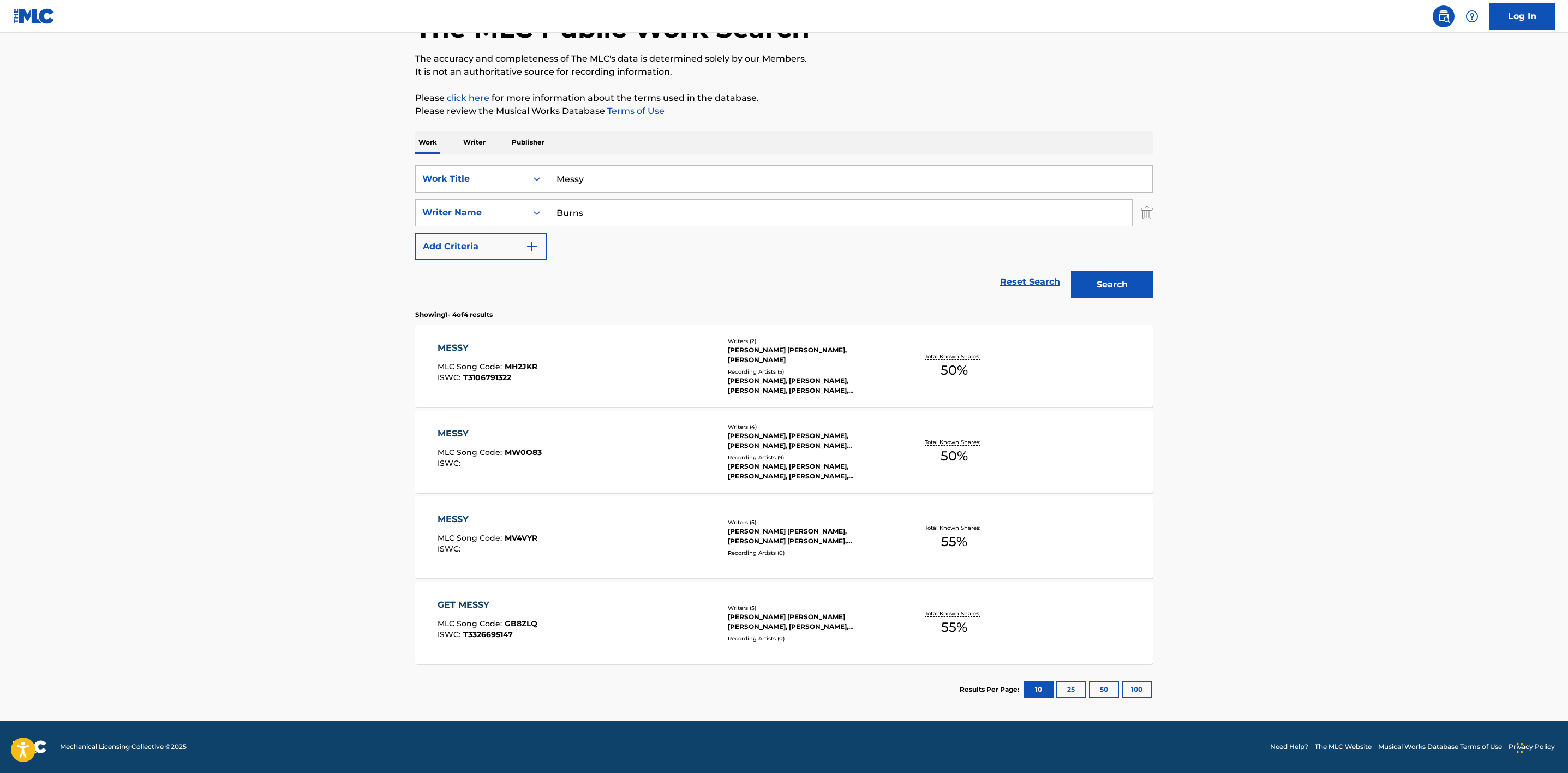
click at [776, 453] on div "Recording Artists ( 9 )" at bounding box center [810, 457] width 165 height 8
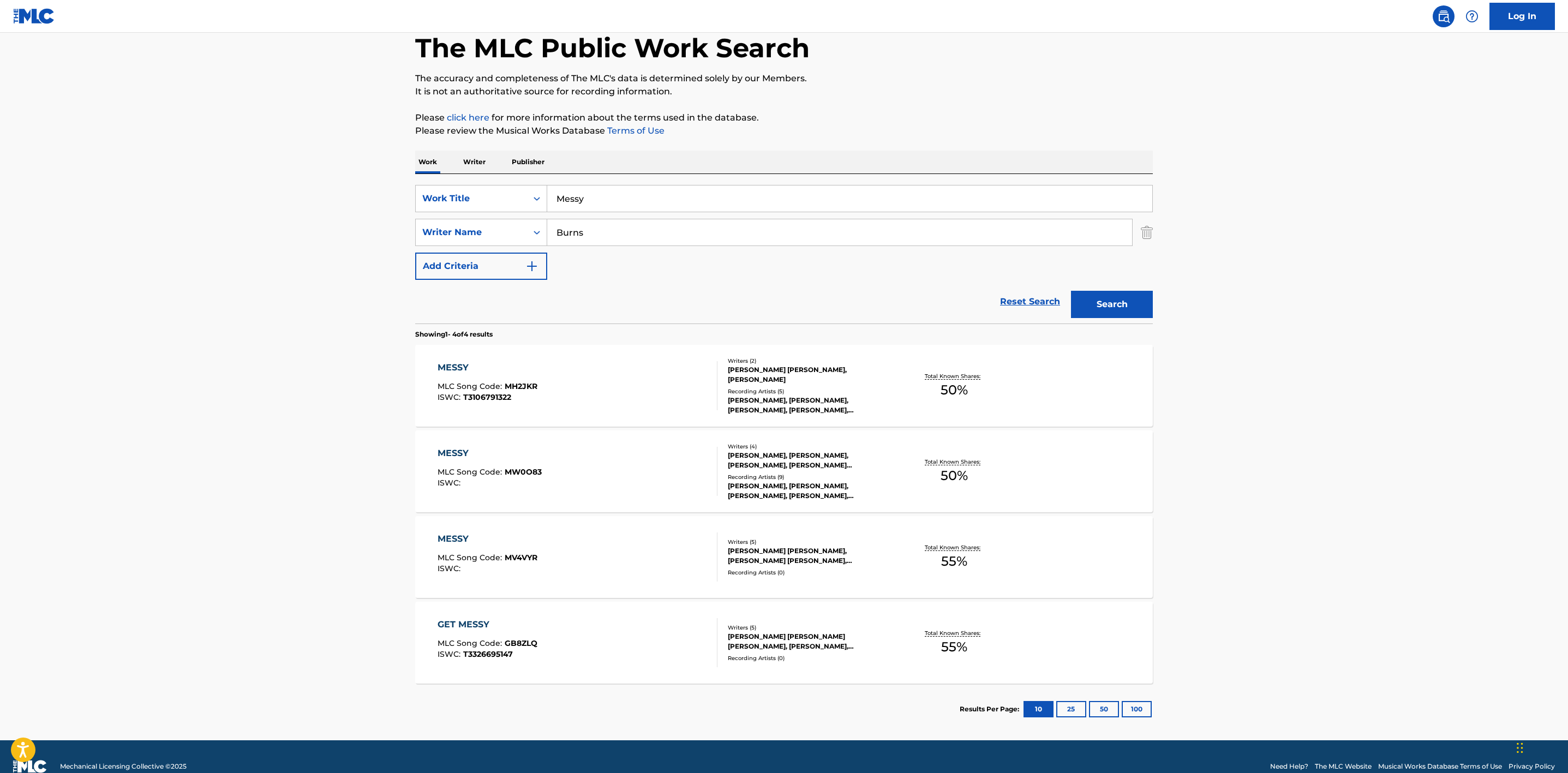
scroll to position [78, 0]
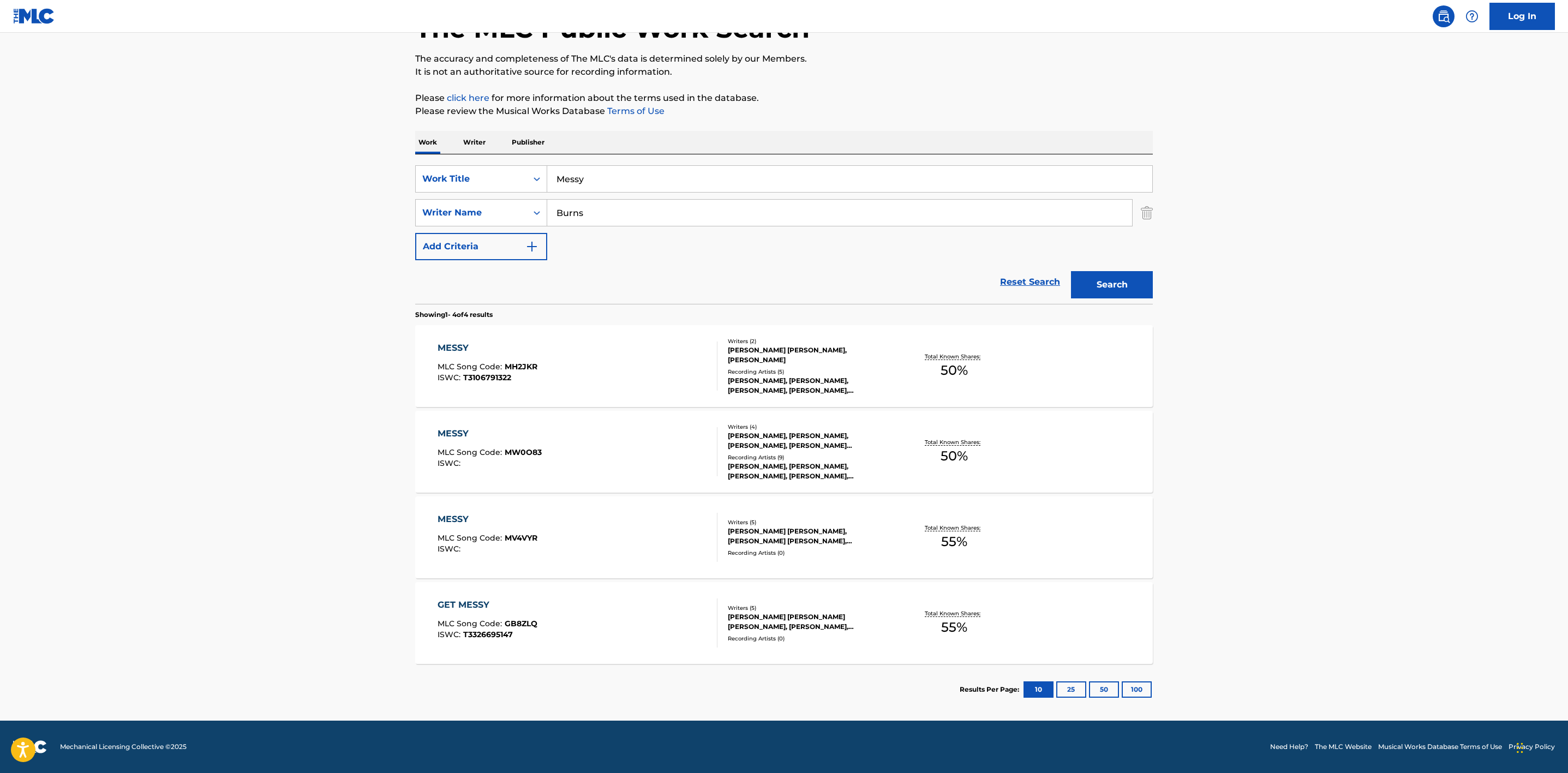
click at [796, 537] on div "[PERSON_NAME] [PERSON_NAME], [PERSON_NAME] [PERSON_NAME], [PERSON_NAME] [PERSON…" at bounding box center [810, 536] width 165 height 19
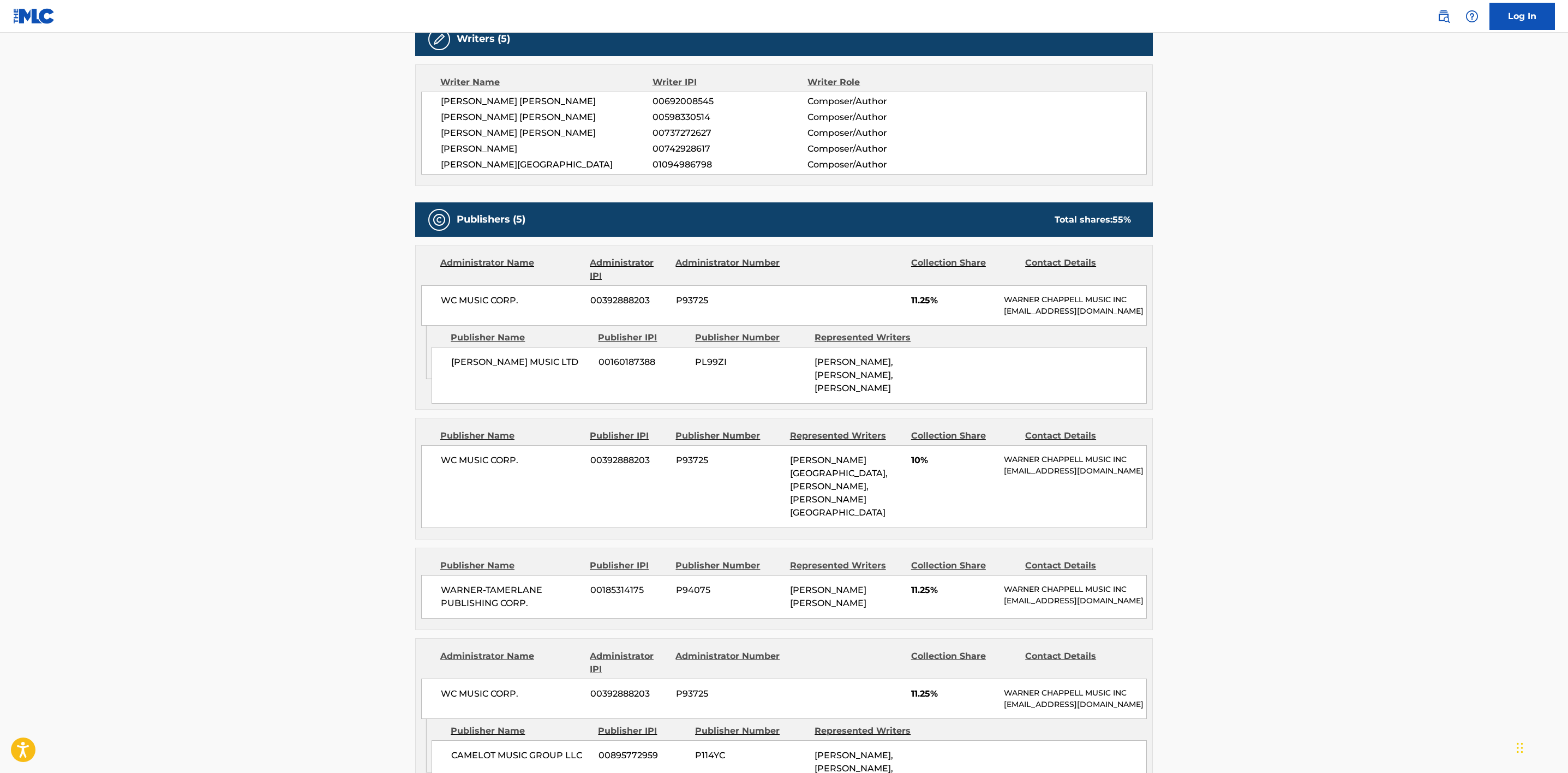
scroll to position [409, 0]
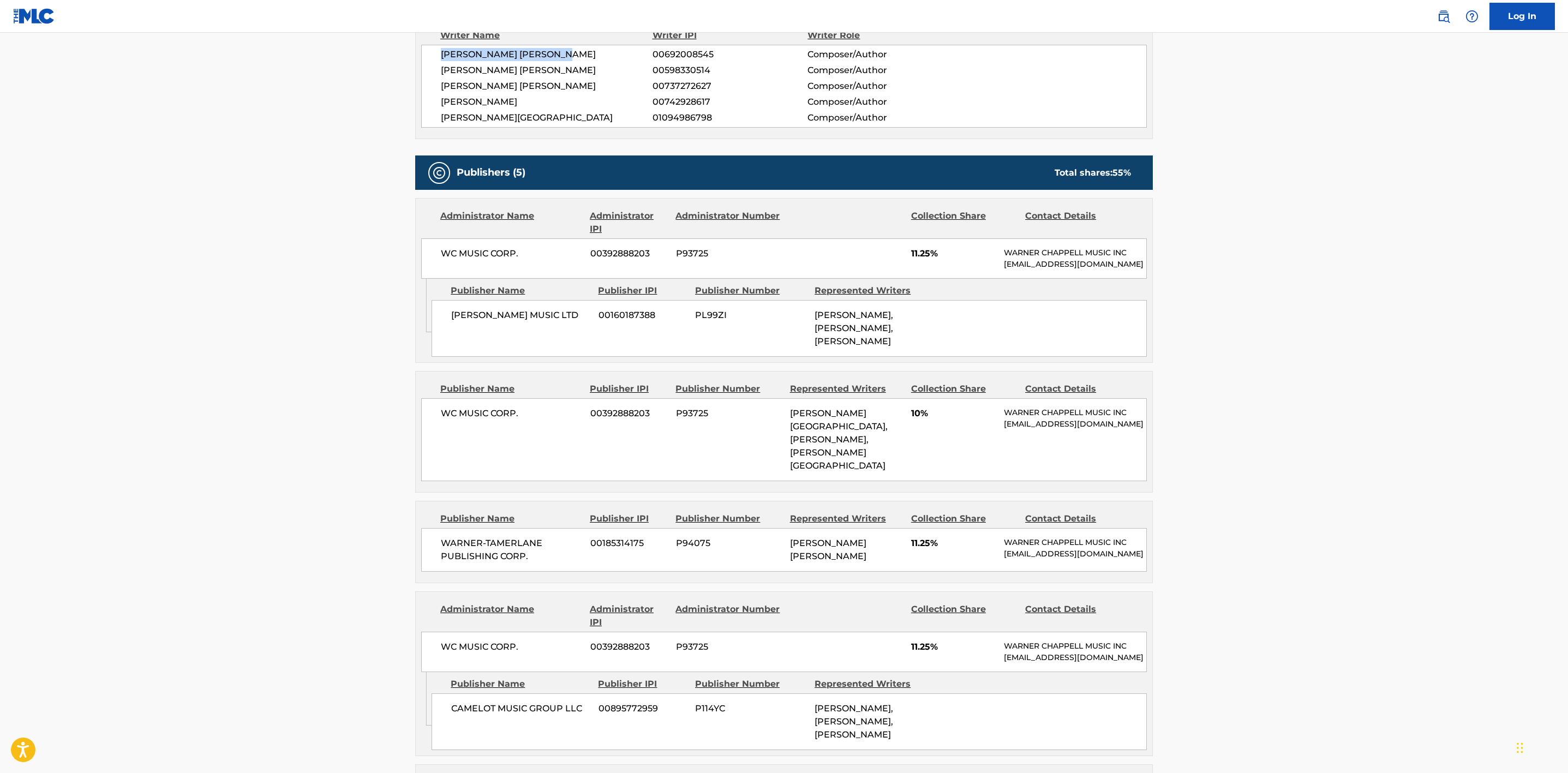
drag, startPoint x: 577, startPoint y: 59, endPoint x: 438, endPoint y: 54, distance: 139.1
click at [438, 54] on div "[PERSON_NAME] [PERSON_NAME] 00692008545 Composer/Author [PERSON_NAME] [PERSON_N…" at bounding box center [784, 86] width 726 height 83
copy span "[PERSON_NAME] [PERSON_NAME]"
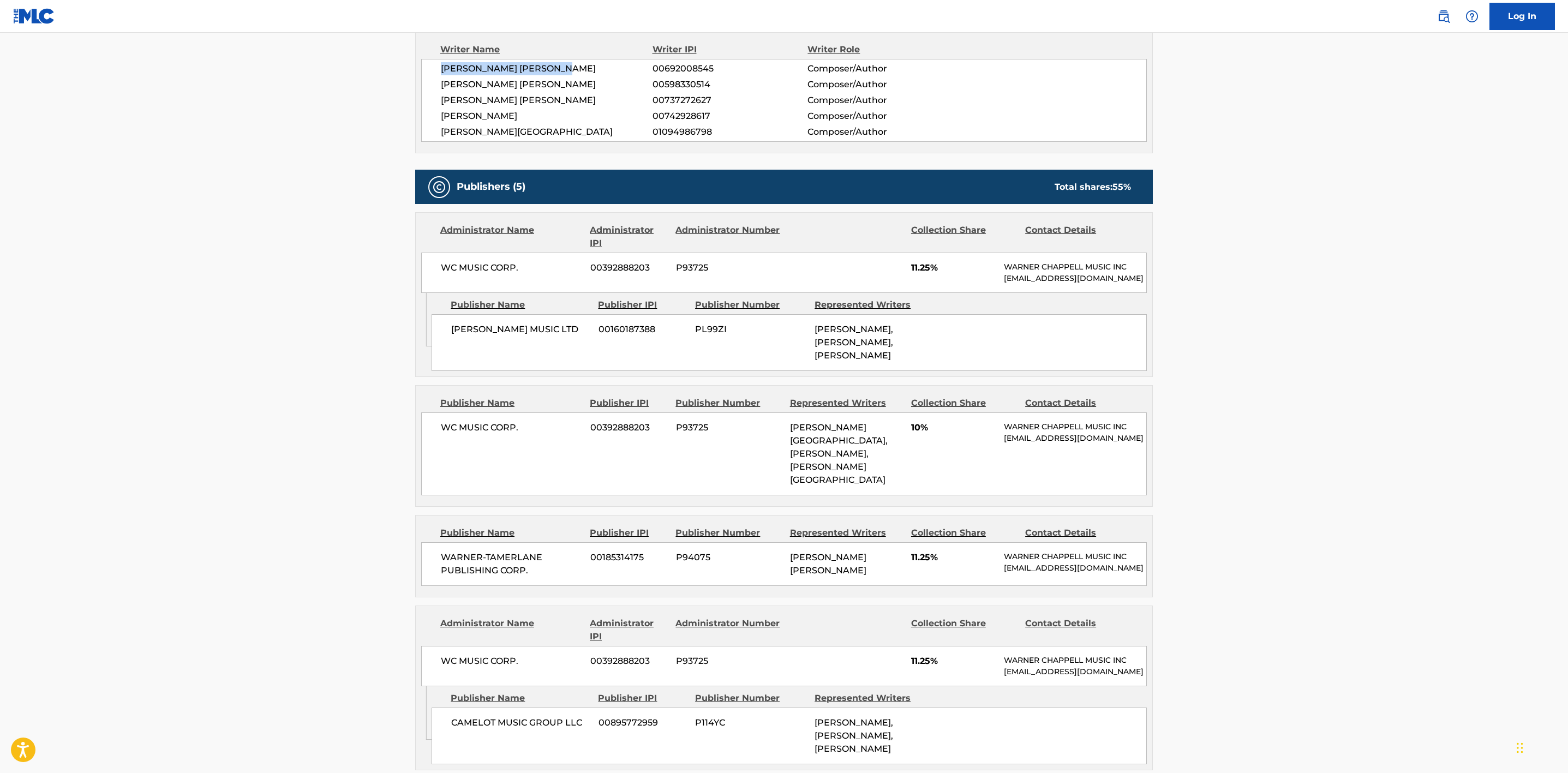
scroll to position [245, 0]
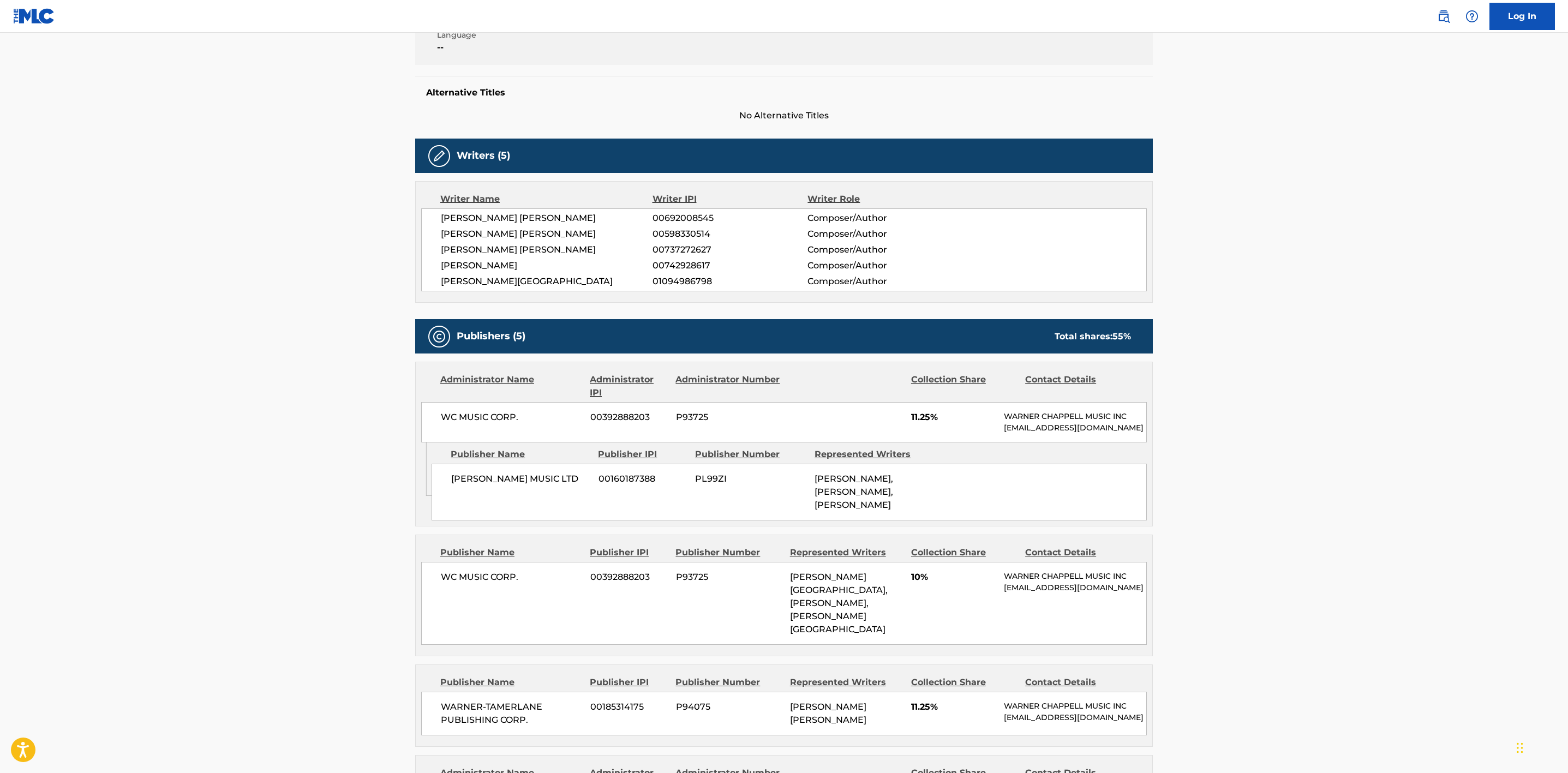
drag, startPoint x: 573, startPoint y: 254, endPoint x: 570, endPoint y: 247, distance: 7.6
click at [572, 253] on span "[PERSON_NAME] [PERSON_NAME]" at bounding box center [547, 250] width 212 height 13
drag, startPoint x: 555, startPoint y: 220, endPoint x: 424, endPoint y: 215, distance: 131.1
click at [424, 215] on div "[PERSON_NAME] [PERSON_NAME] 00692008545 Composer/Author [PERSON_NAME] [PERSON_N…" at bounding box center [784, 250] width 726 height 83
drag, startPoint x: 508, startPoint y: 233, endPoint x: 562, endPoint y: 228, distance: 54.2
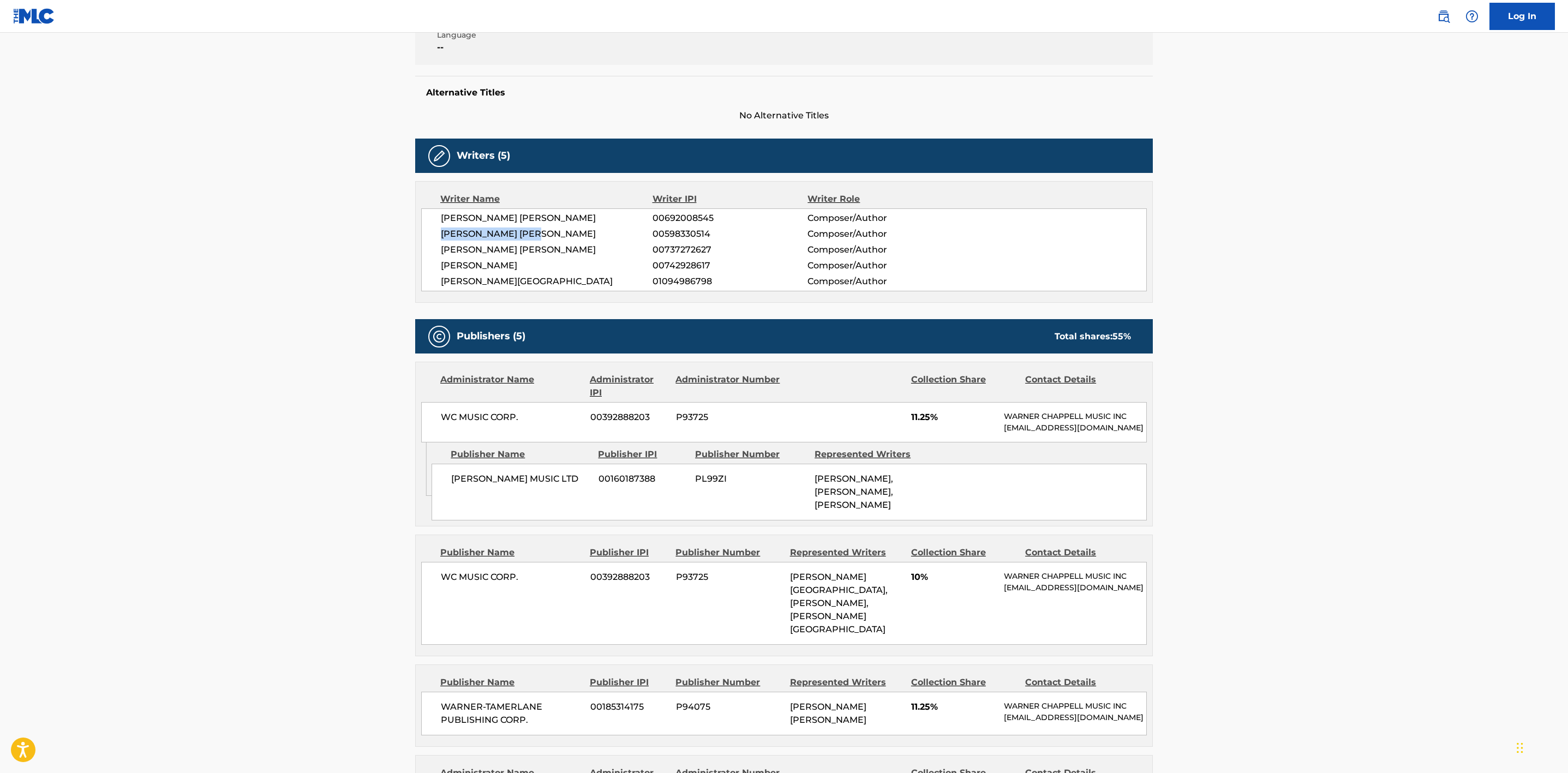
click at [429, 233] on div "[PERSON_NAME] [PERSON_NAME] 00692008545 Composer/Author [PERSON_NAME] [PERSON_N…" at bounding box center [784, 250] width 726 height 83
drag, startPoint x: 518, startPoint y: 229, endPoint x: 438, endPoint y: 229, distance: 80.0
click at [438, 229] on div "[PERSON_NAME] [PERSON_NAME] 00692008545 Composer/Author [PERSON_NAME] [PERSON_N…" at bounding box center [784, 250] width 726 height 83
drag, startPoint x: 556, startPoint y: 252, endPoint x: 423, endPoint y: 257, distance: 133.1
click at [423, 257] on div "[PERSON_NAME] [PERSON_NAME] 00692008545 Composer/Author [PERSON_NAME] [PERSON_N…" at bounding box center [784, 250] width 726 height 83
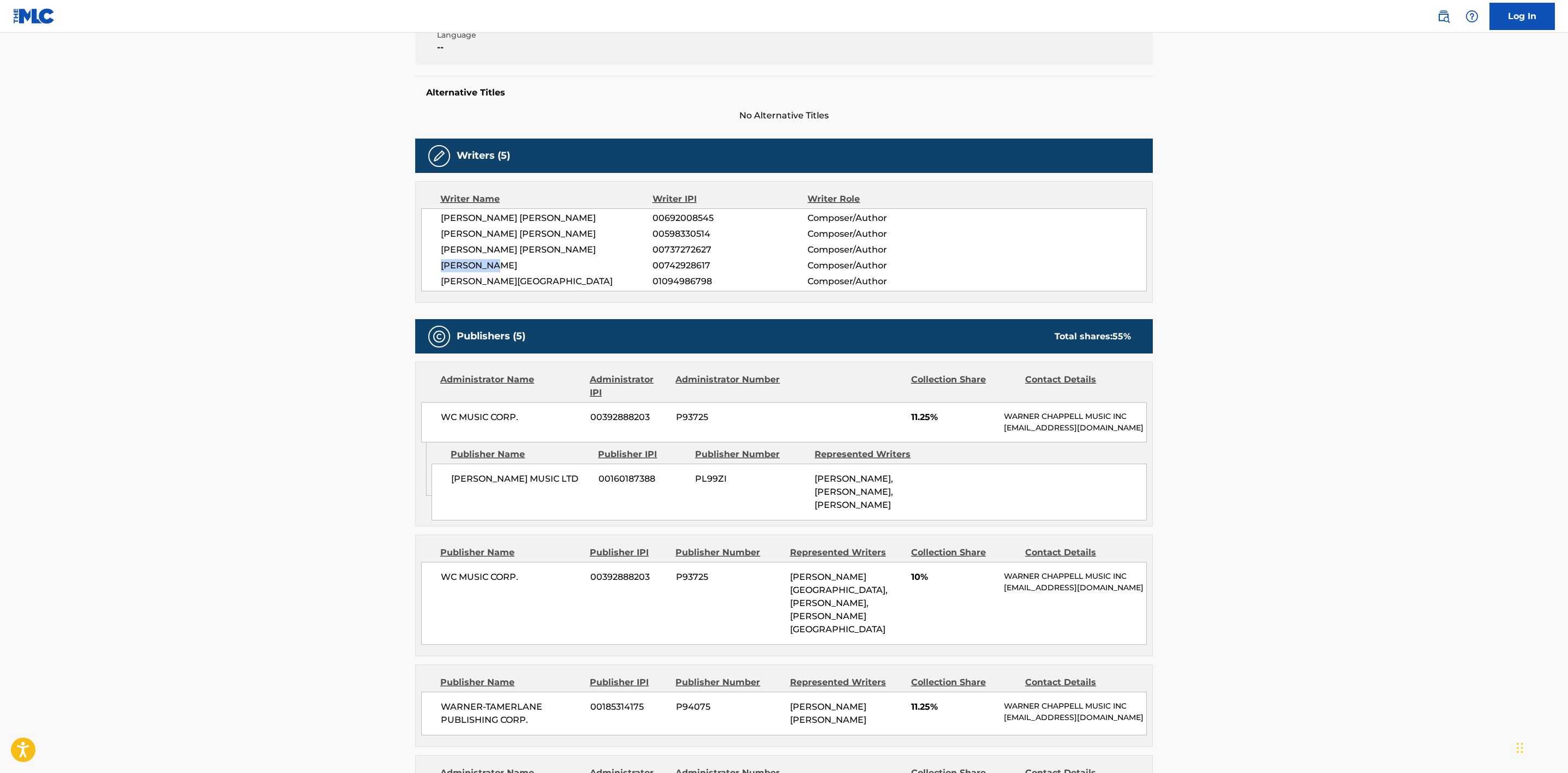
drag, startPoint x: 504, startPoint y: 265, endPoint x: 418, endPoint y: 267, distance: 86.0
click at [418, 267] on div "Writer Name Writer IPI Writer Role [PERSON_NAME] [PERSON_NAME] 00692008545 Comp…" at bounding box center [784, 242] width 738 height 122
drag, startPoint x: 522, startPoint y: 282, endPoint x: 441, endPoint y: 284, distance: 81.0
click at [441, 284] on span "[PERSON_NAME][GEOGRAPHIC_DATA]" at bounding box center [547, 282] width 212 height 13
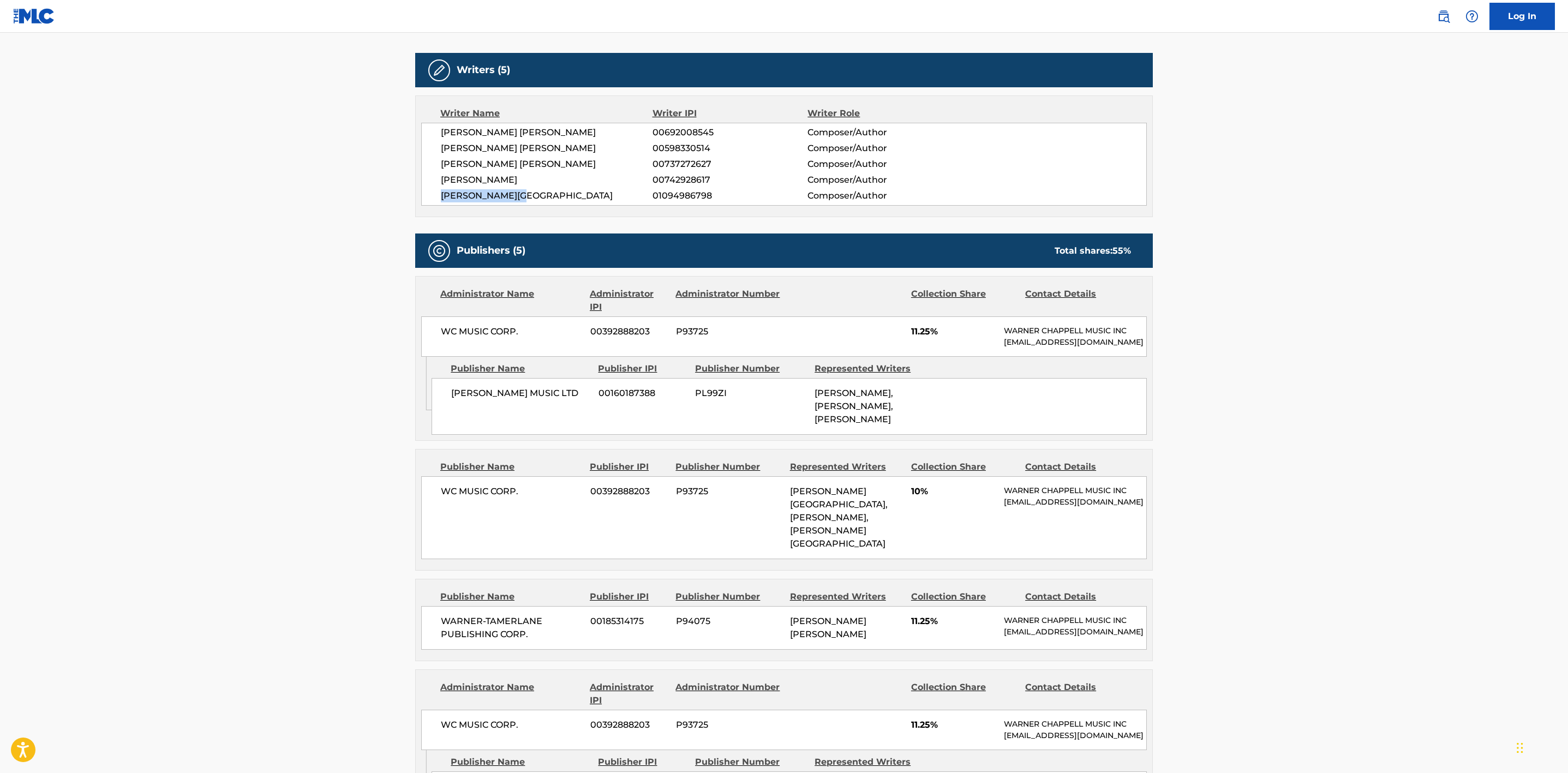
scroll to position [409, 0]
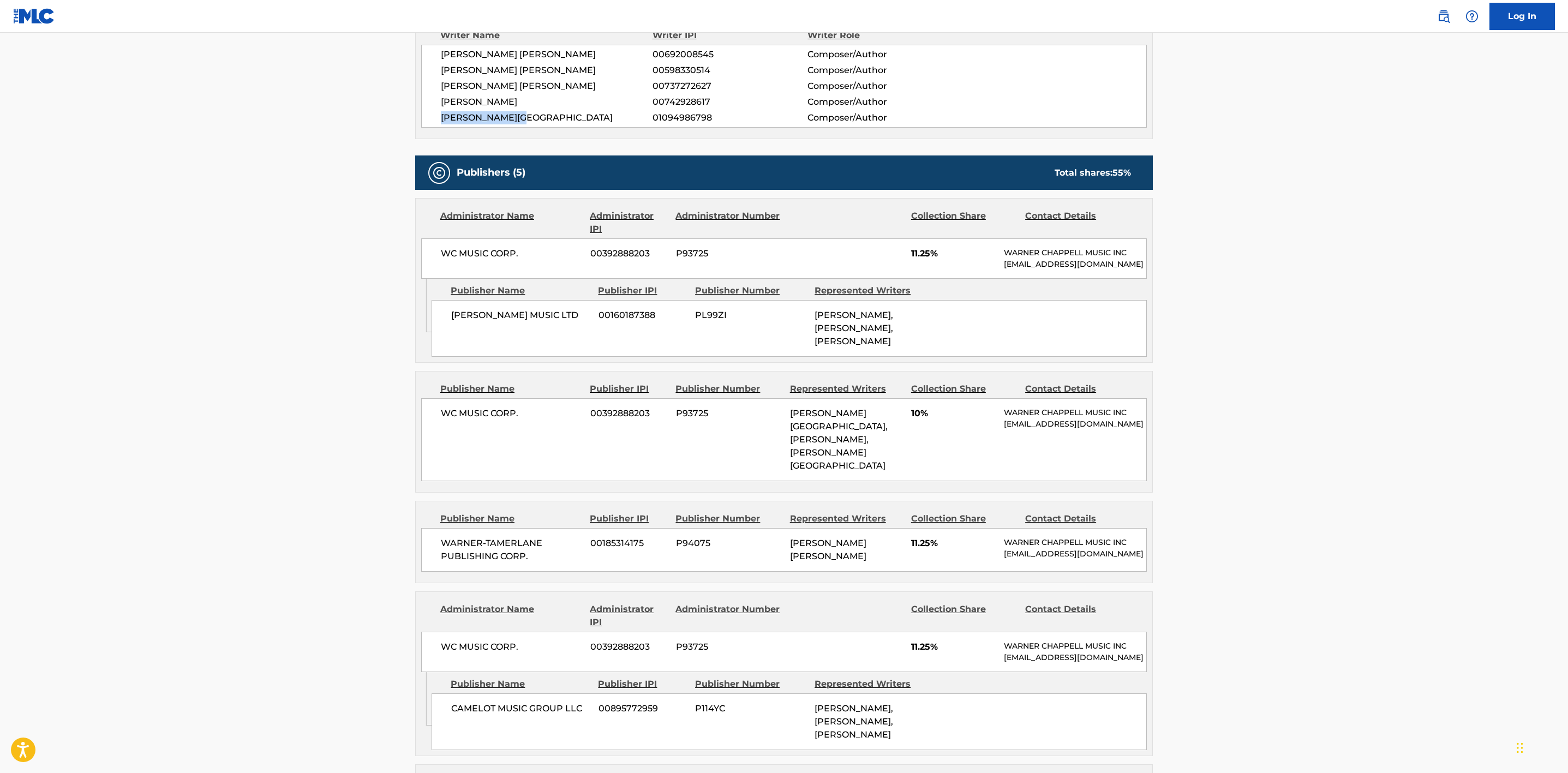
drag, startPoint x: 462, startPoint y: 341, endPoint x: 442, endPoint y: 331, distance: 22.4
click at [442, 331] on div "[PERSON_NAME] MUSIC LTD 00160187388 PL99ZI [PERSON_NAME], [PERSON_NAME], [PERSO…" at bounding box center [789, 329] width 715 height 57
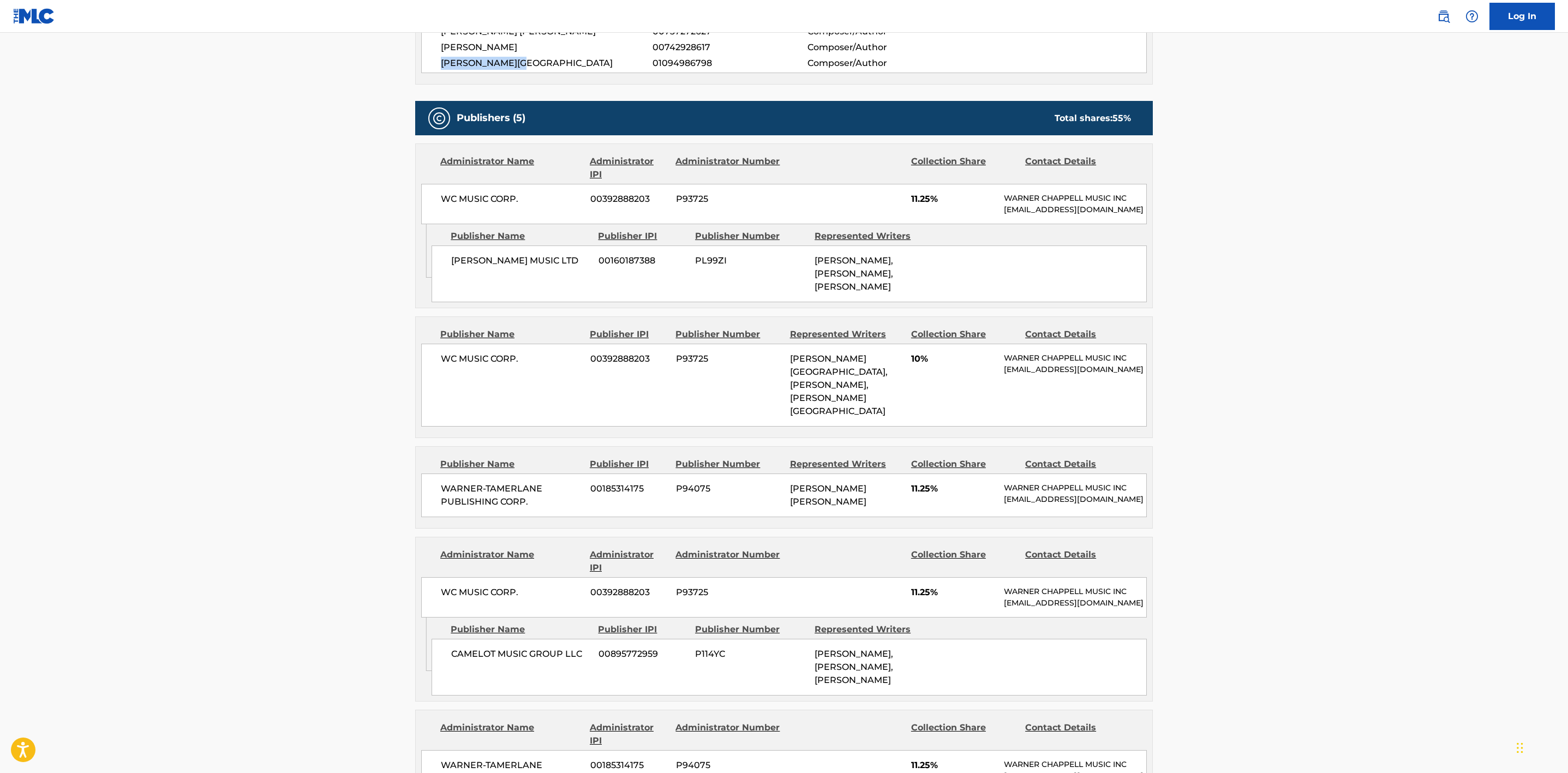
scroll to position [491, 0]
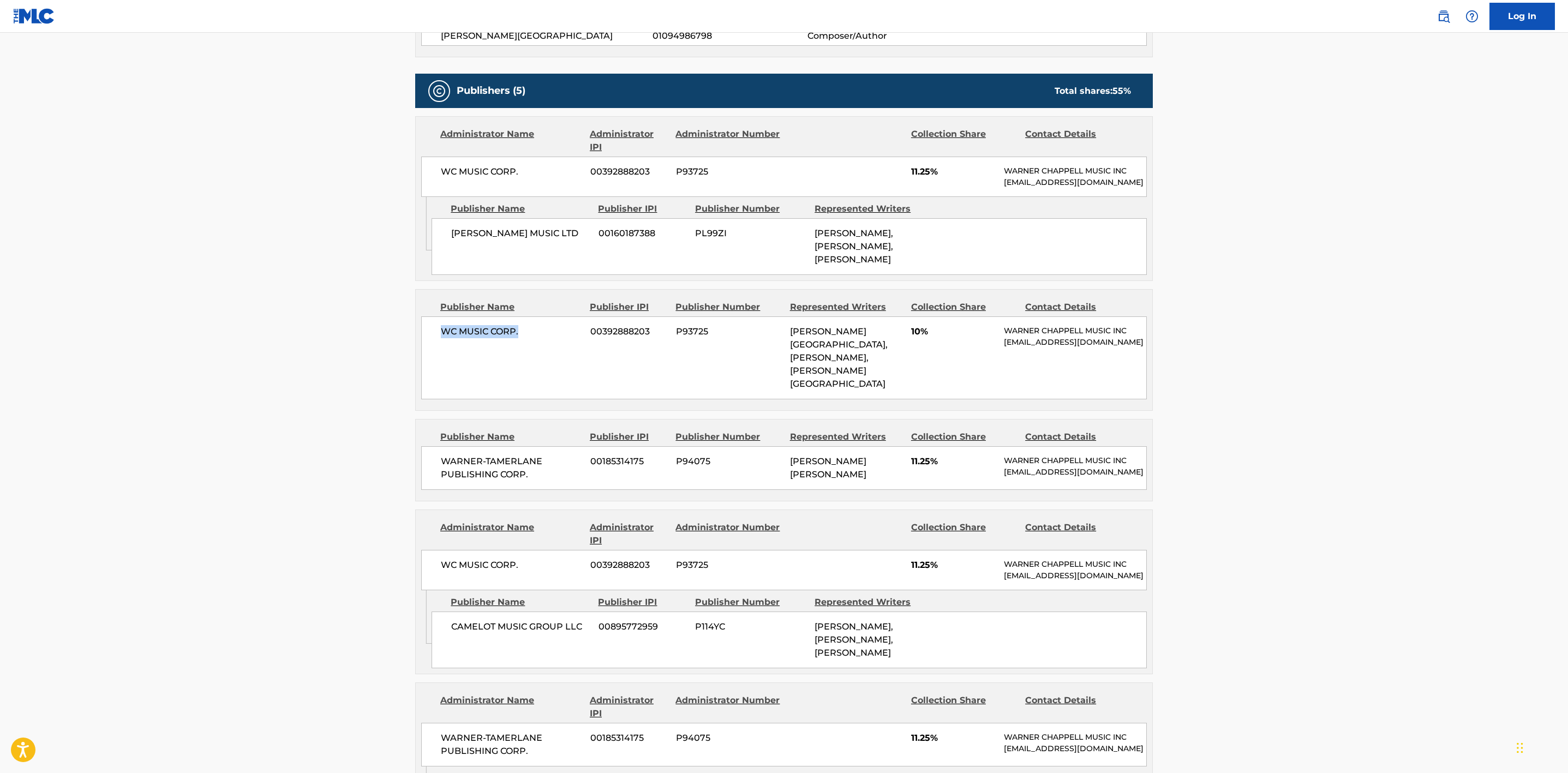
drag, startPoint x: 438, startPoint y: 327, endPoint x: 430, endPoint y: 327, distance: 8.0
click at [430, 327] on div "WC MUSIC CORP. 00392888203 P93725 [PERSON_NAME][GEOGRAPHIC_DATA], [PERSON_NAME]…" at bounding box center [784, 358] width 726 height 83
drag, startPoint x: 539, startPoint y: 460, endPoint x: 432, endPoint y: 430, distance: 111.1
click at [432, 447] on div "WARNER-[PERSON_NAME] PUBLISHING CORP. 00185314175 P94075 [PERSON_NAME] [PERSON_…" at bounding box center [784, 468] width 726 height 44
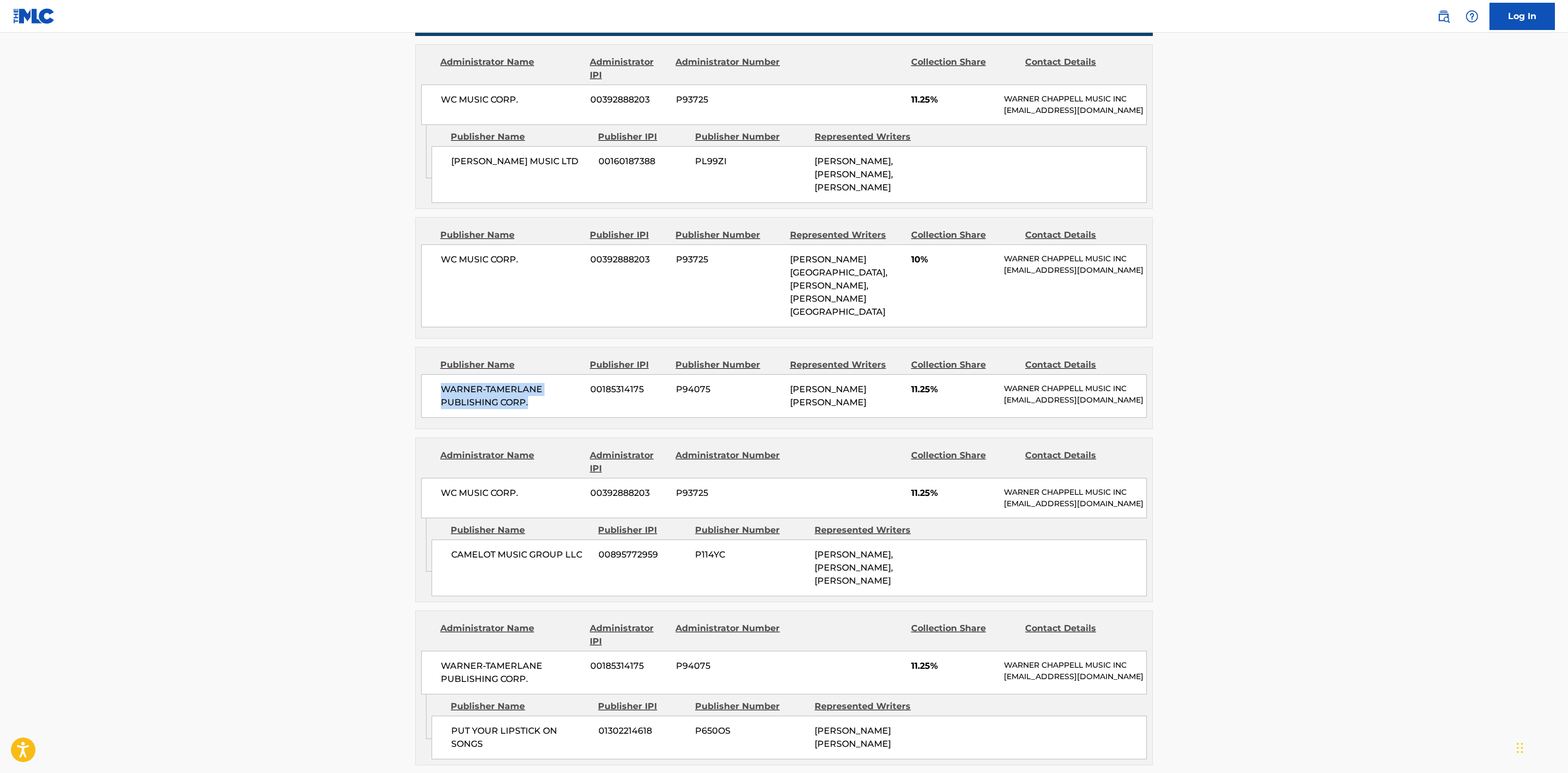
scroll to position [655, 0]
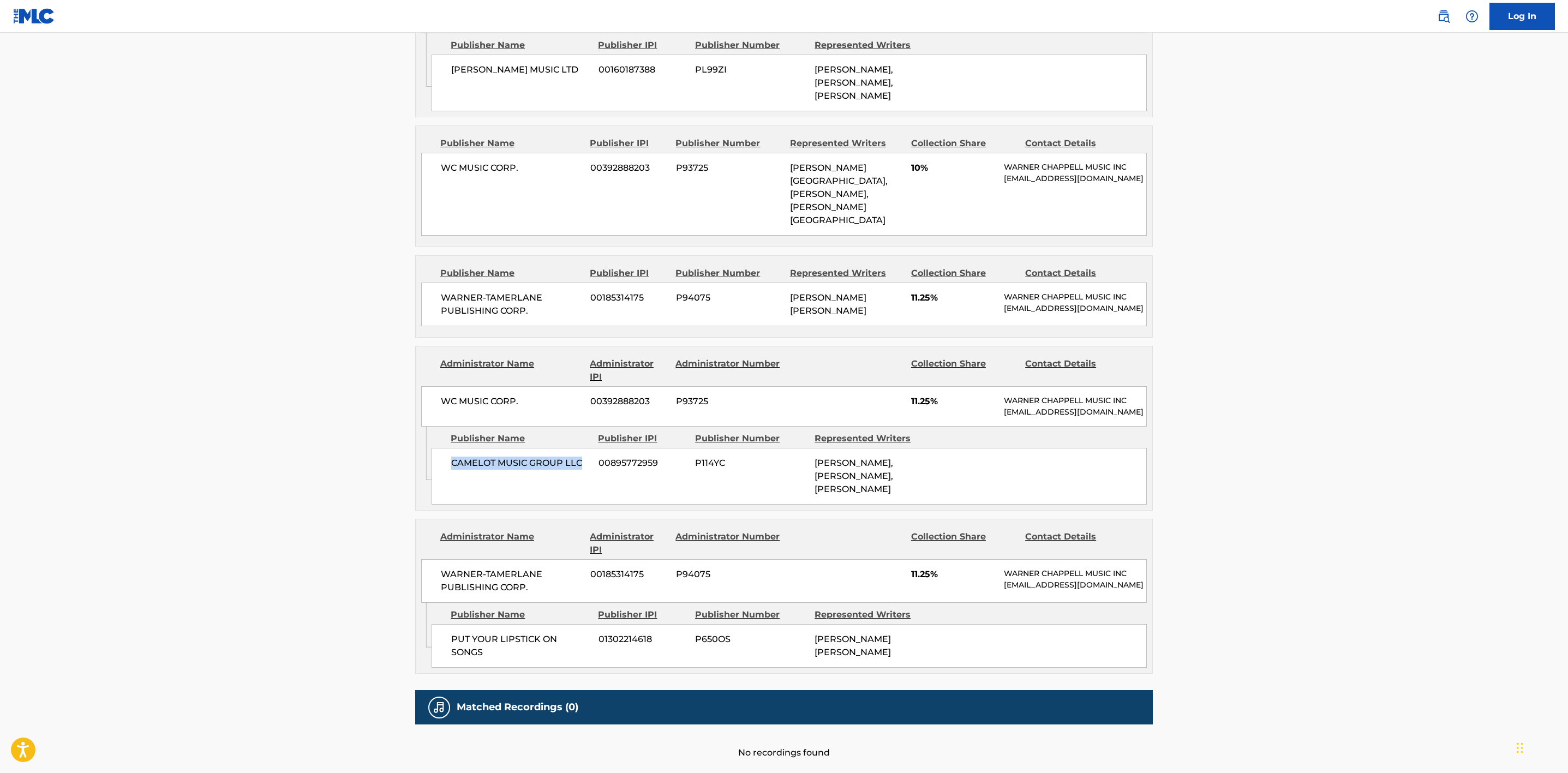
drag, startPoint x: 581, startPoint y: 467, endPoint x: 434, endPoint y: 467, distance: 147.0
click at [434, 467] on div "CAMELOT MUSIC GROUP LLC 00895772959 P114YC [PERSON_NAME], [PERSON_NAME], [PERSO…" at bounding box center [789, 476] width 715 height 57
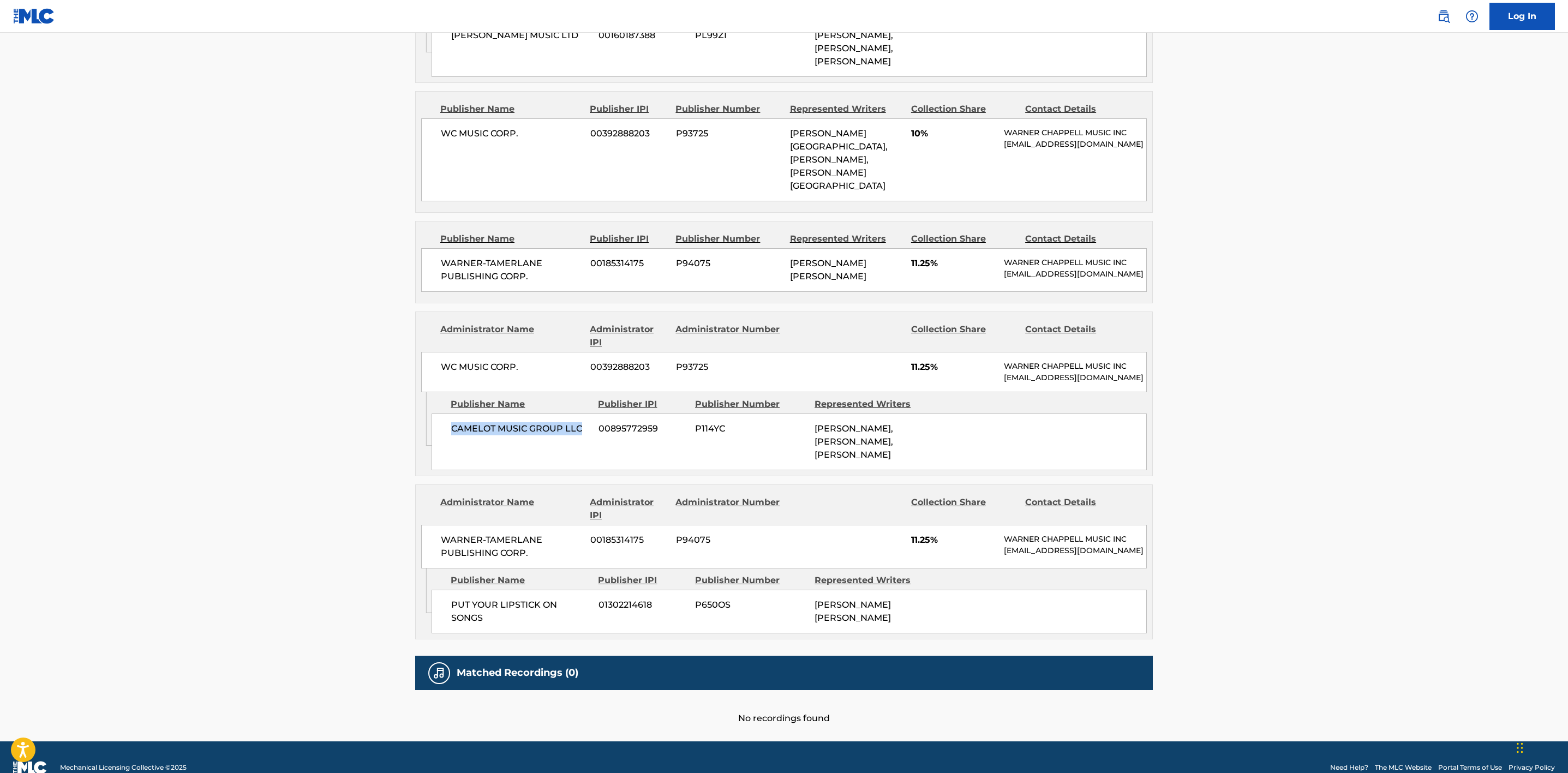
scroll to position [705, 0]
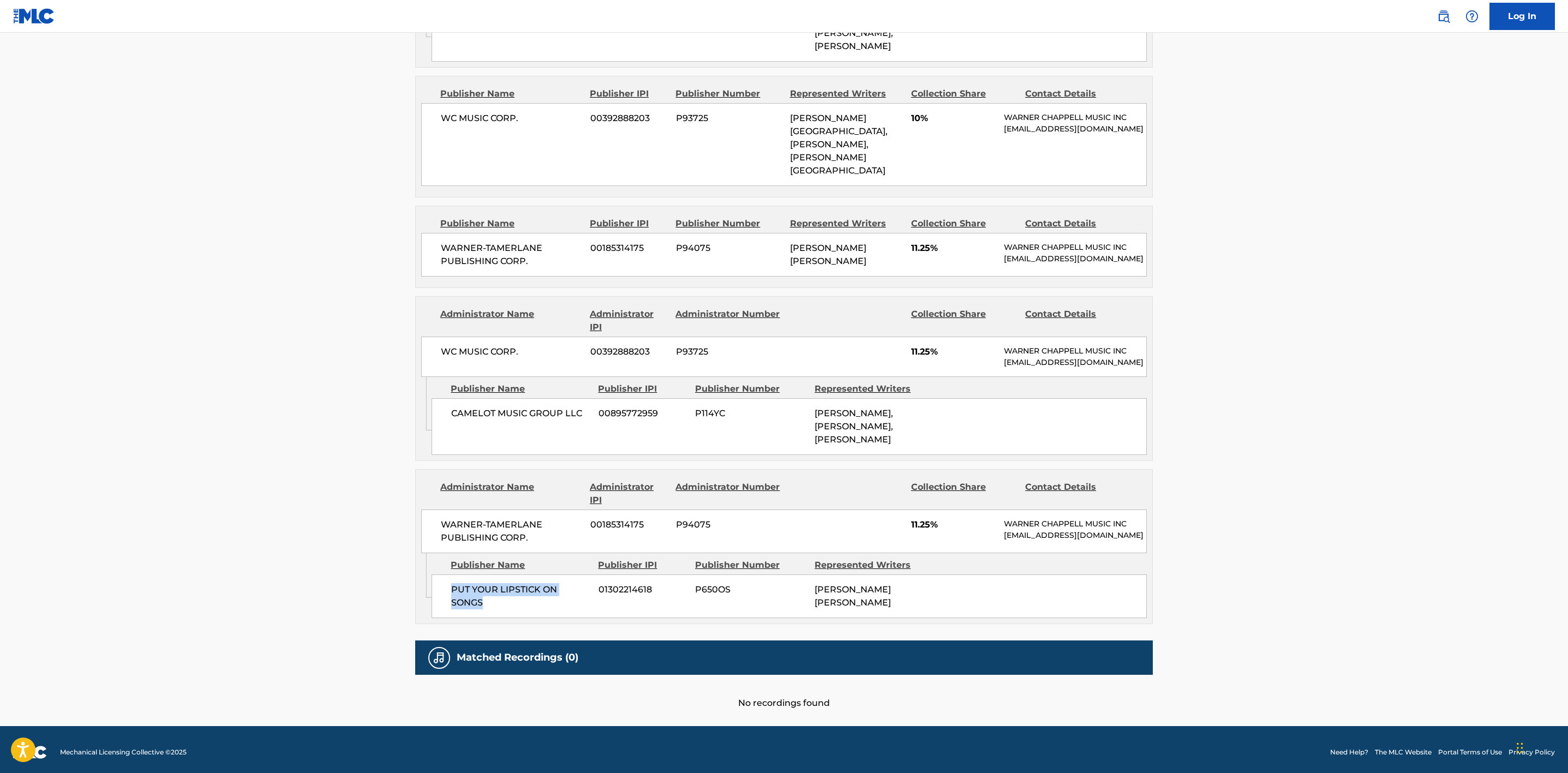
drag, startPoint x: 488, startPoint y: 597, endPoint x: 441, endPoint y: 582, distance: 49.3
click at [441, 582] on div "PUT YOUR LIPSTICK ON SONGS 01302214618 P650OS [PERSON_NAME] [PERSON_NAME]" at bounding box center [789, 596] width 715 height 44
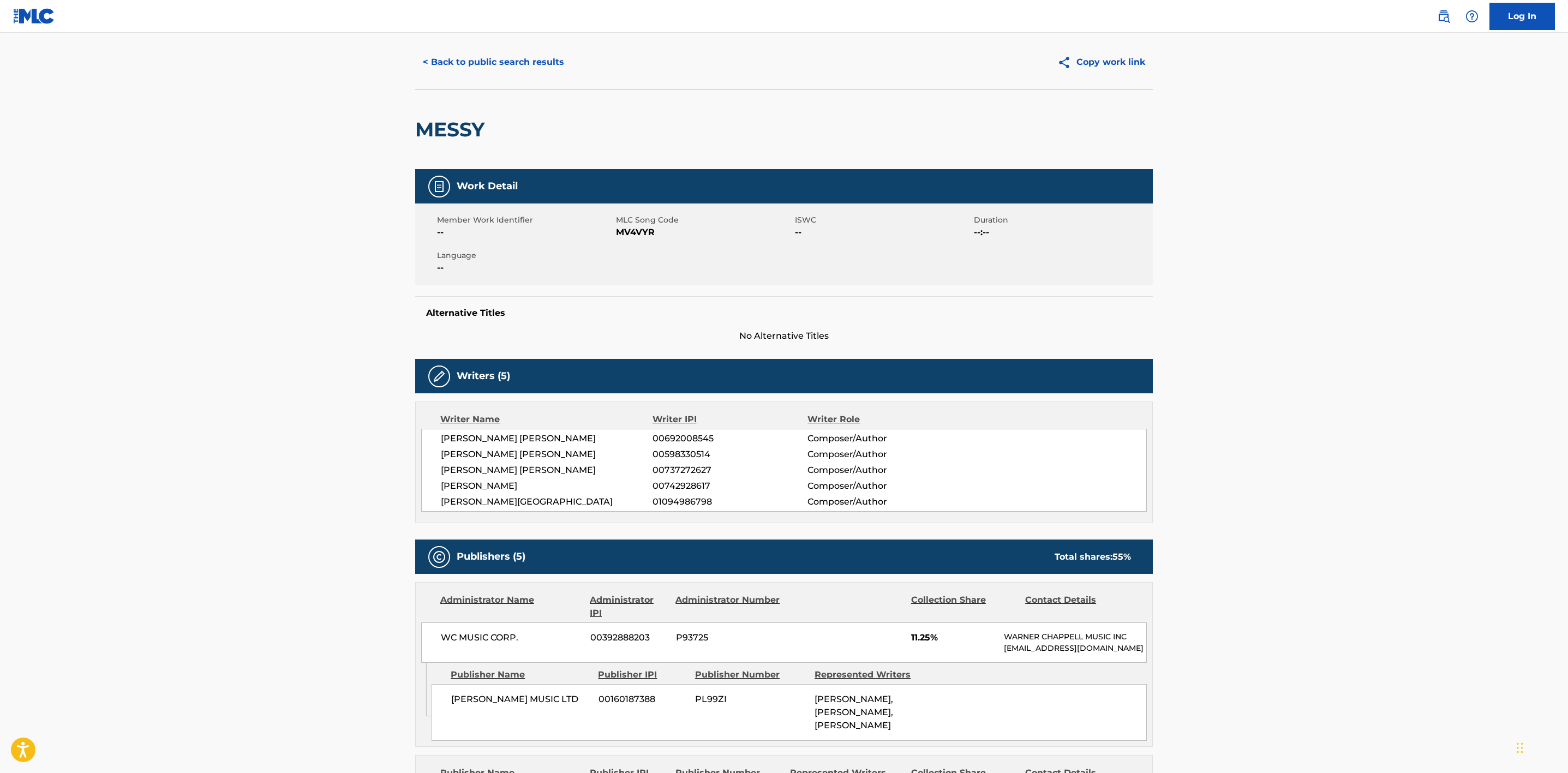
scroll to position [0, 0]
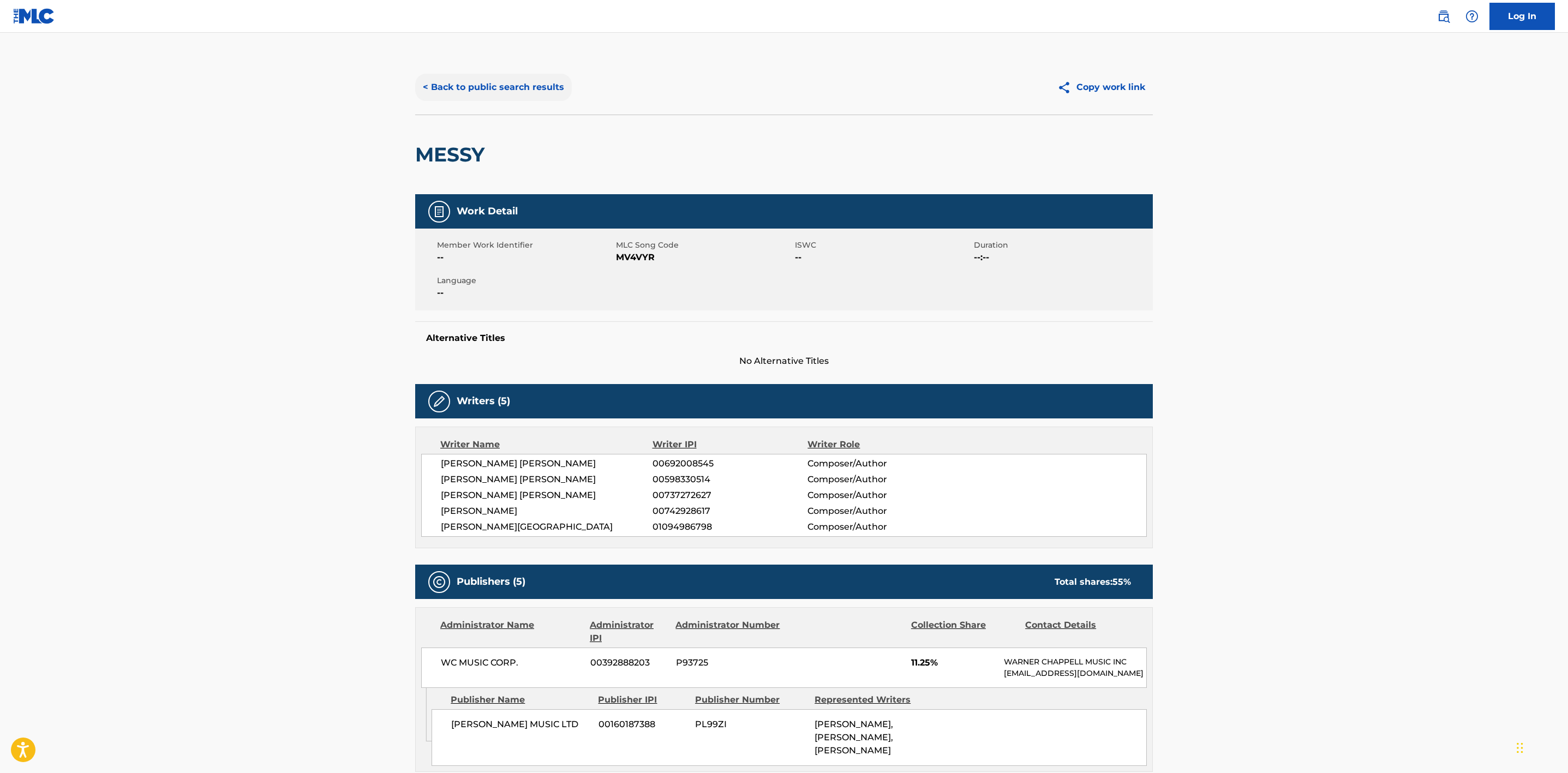
click at [475, 74] on button "< Back to public search results" at bounding box center [493, 87] width 157 height 27
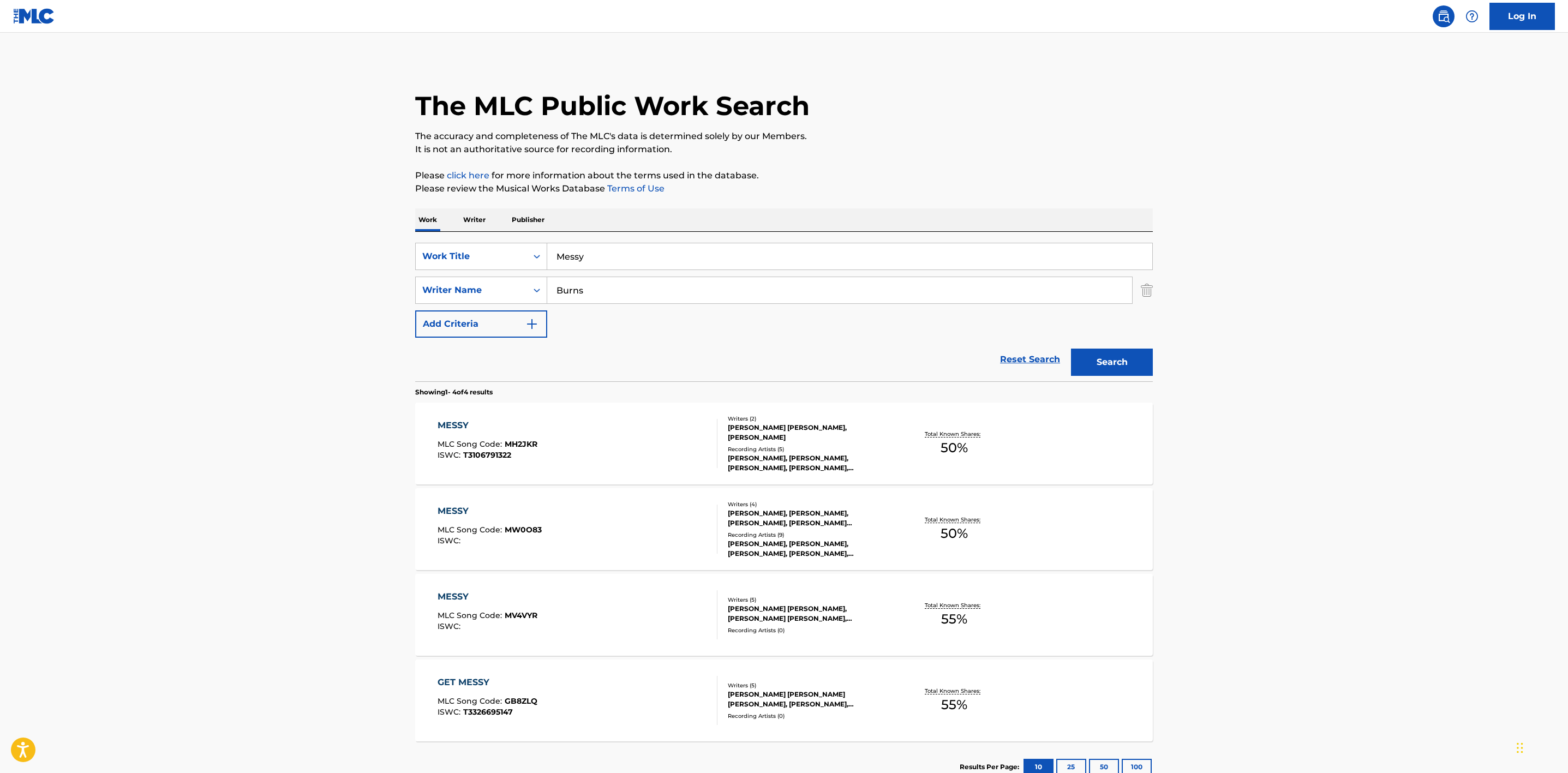
scroll to position [15, 0]
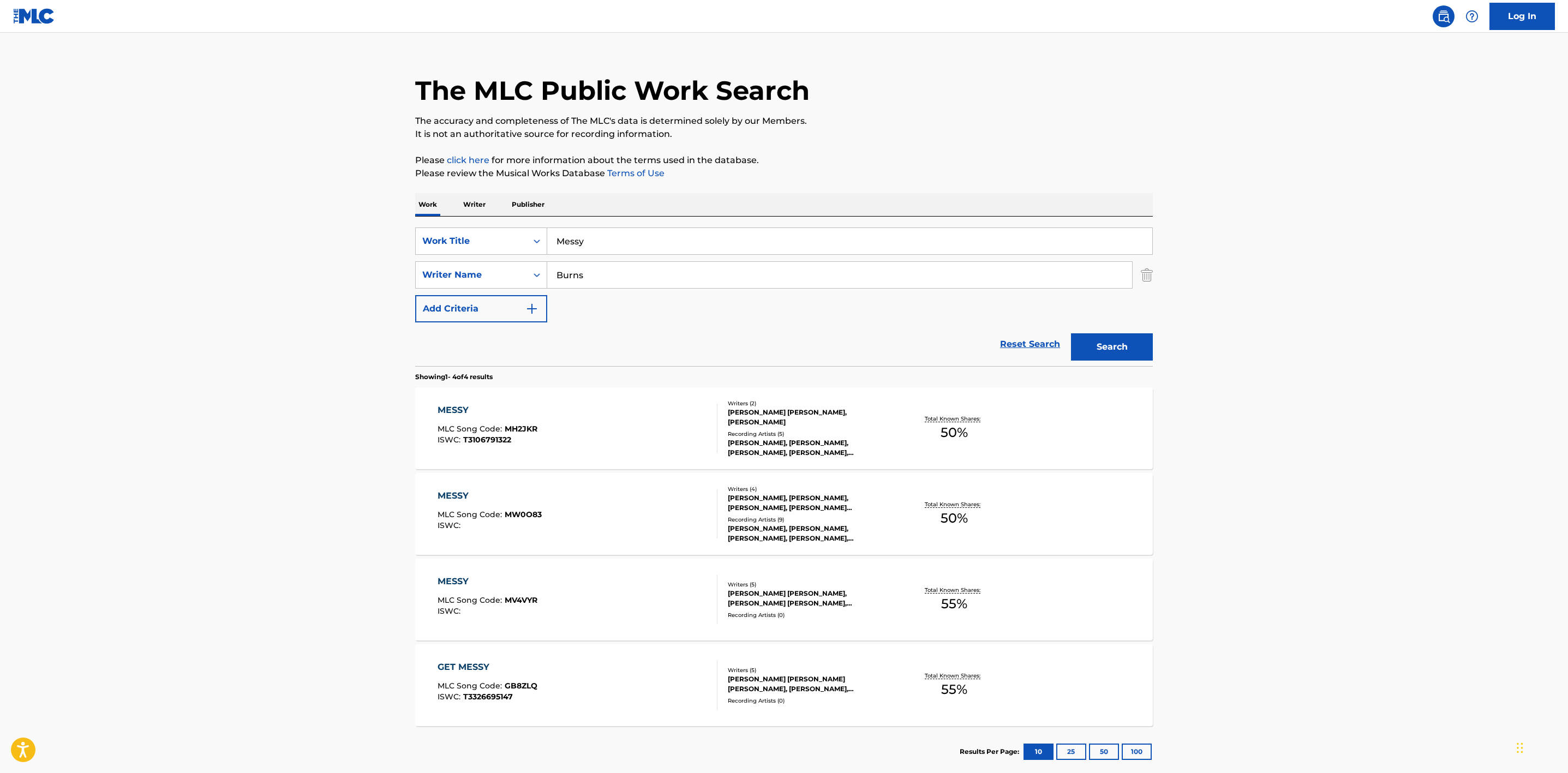
drag, startPoint x: 536, startPoint y: 229, endPoint x: 448, endPoint y: 211, distance: 89.8
click at [448, 211] on div "Work Writer Publisher SearchWithCriteria20c1ff2e-8546-4371-8063-e452110cc6c7 Wo…" at bounding box center [784, 485] width 738 height 585
paste input "A Little More"
type input "A Little More"
drag, startPoint x: 611, startPoint y: 275, endPoint x: 521, endPoint y: 259, distance: 91.4
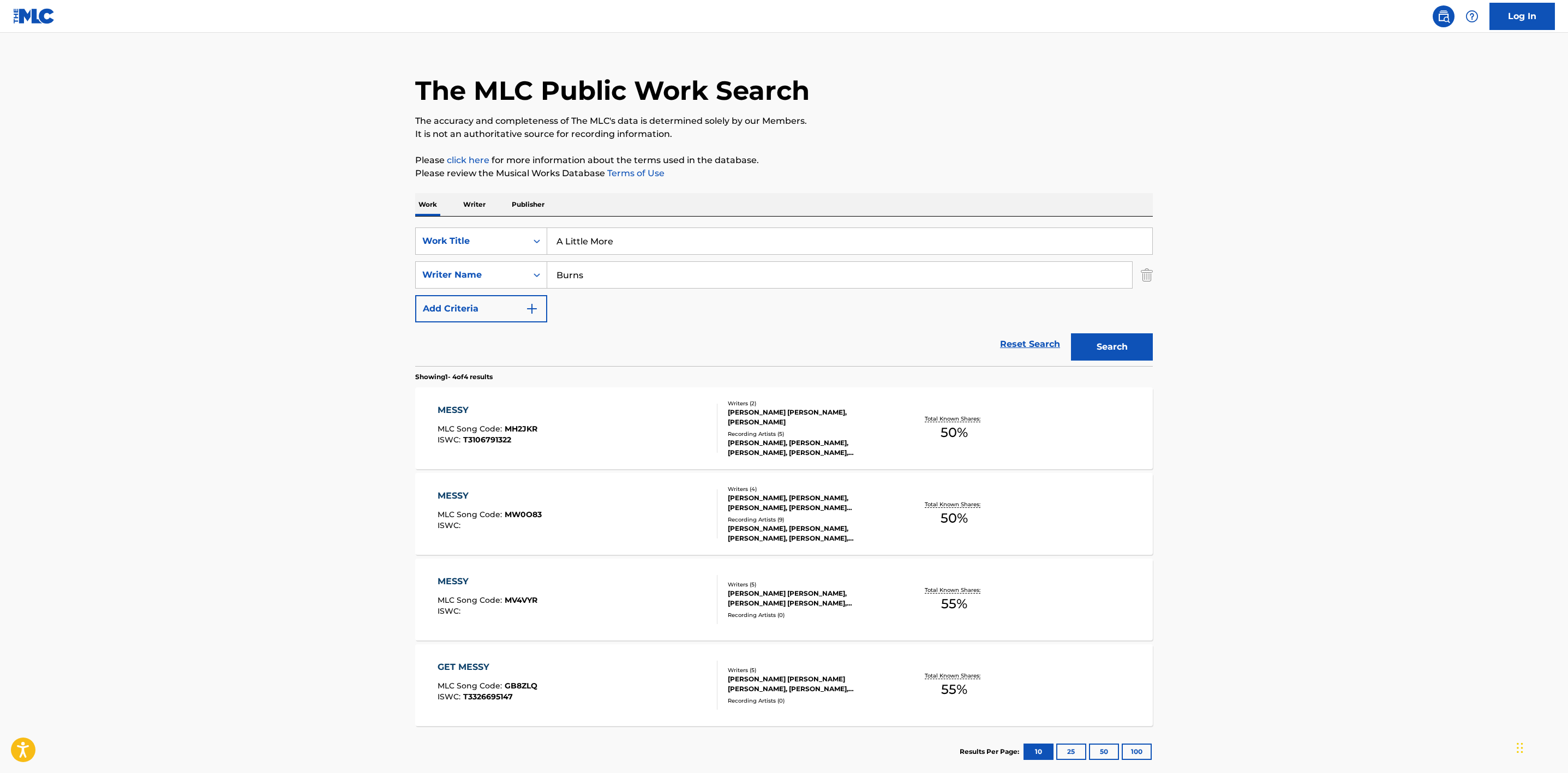
click at [521, 259] on div "SearchWithCriteria20c1ff2e-8546-4371-8063-e452110cc6c7 Work Title A Little More…" at bounding box center [784, 275] width 738 height 95
paste input "Slatkin"
type input "Slatkin"
click at [1102, 349] on button "Search" at bounding box center [1112, 347] width 82 height 27
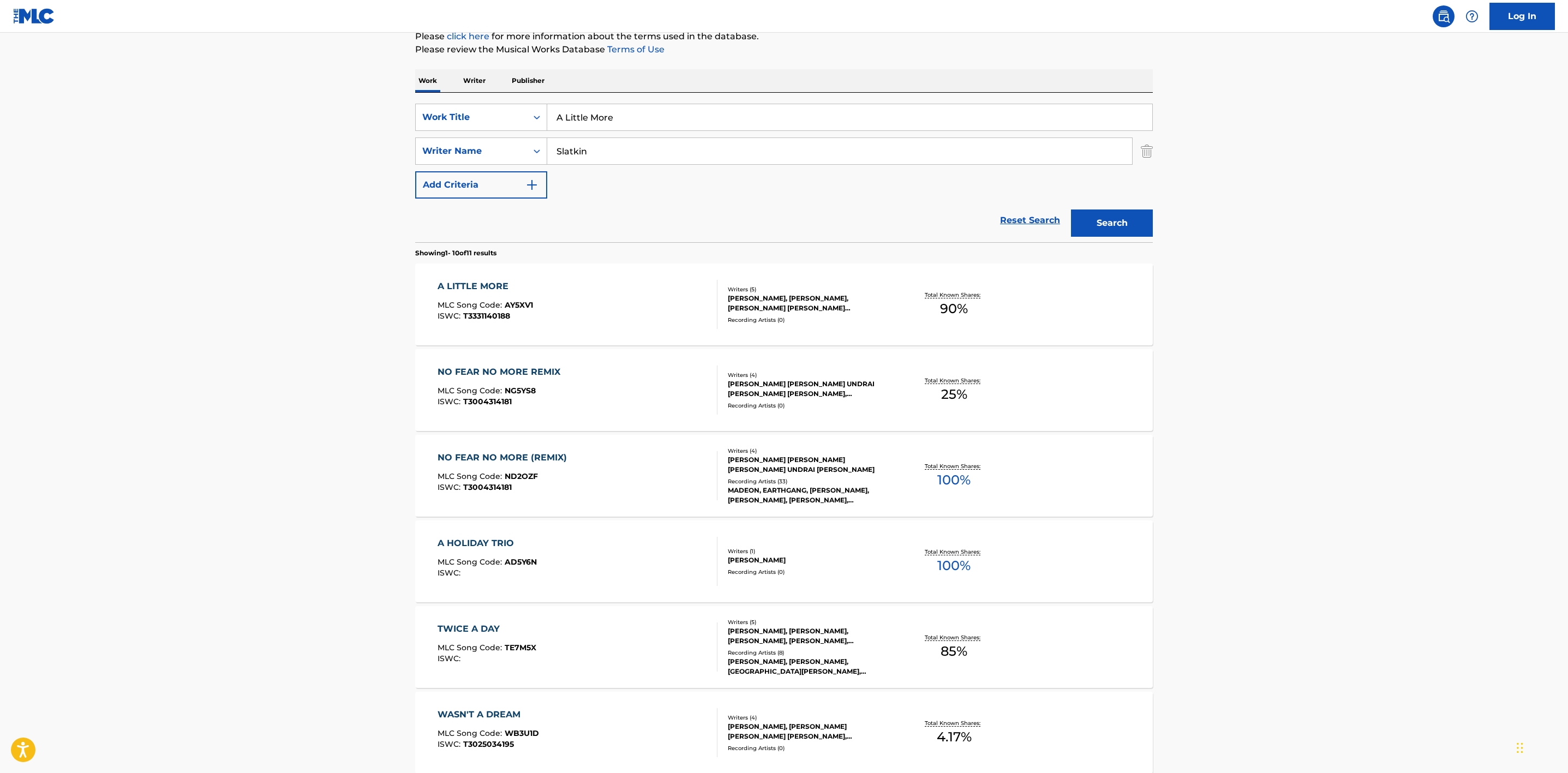
scroll to position [164, 0]
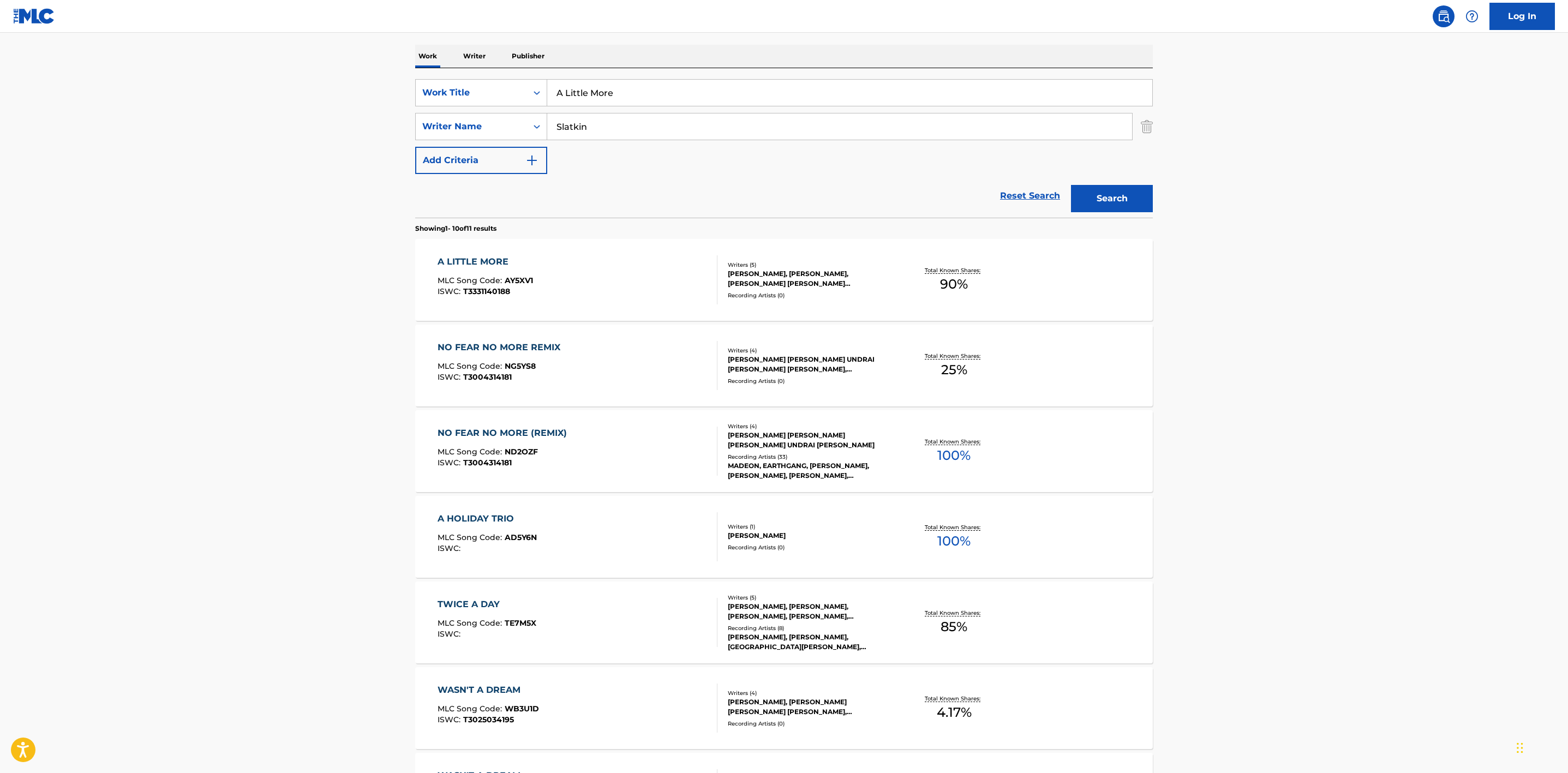
drag, startPoint x: 760, startPoint y: 274, endPoint x: 742, endPoint y: 279, distance: 18.7
click at [742, 279] on div "[PERSON_NAME], [PERSON_NAME], [PERSON_NAME] [PERSON_NAME] [PERSON_NAME], [PERSO…" at bounding box center [810, 278] width 165 height 19
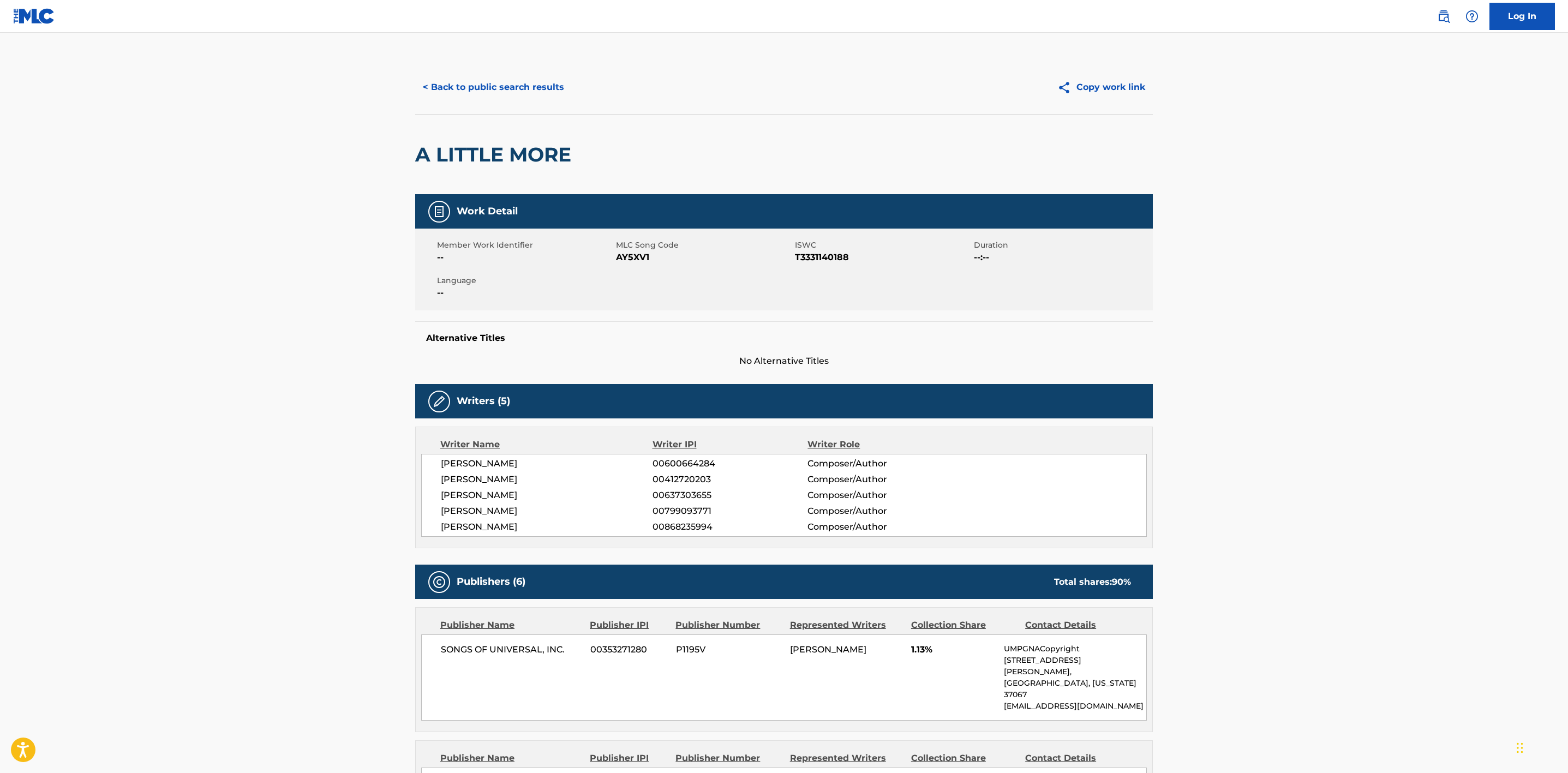
scroll to position [82, 0]
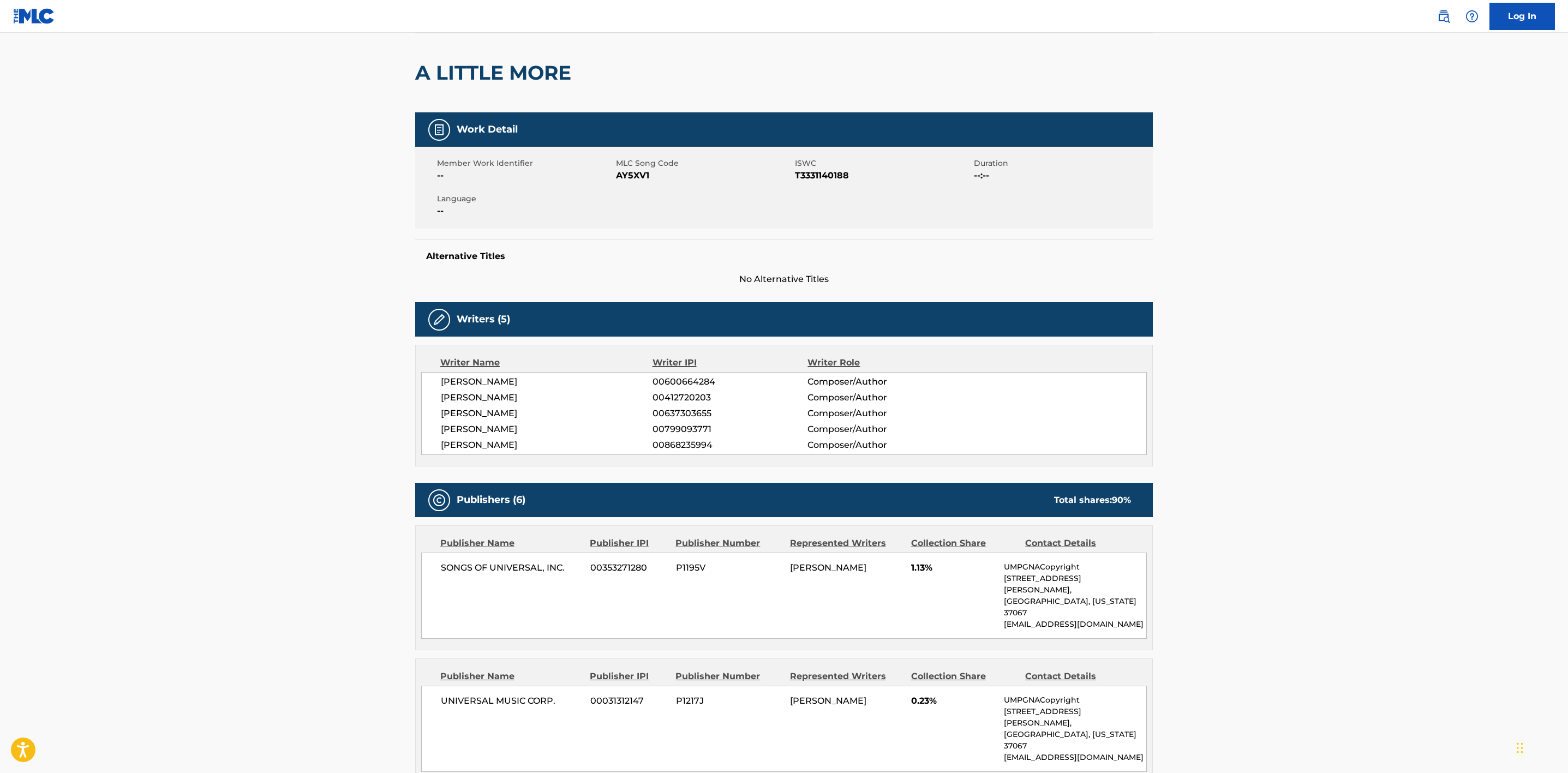
click at [496, 410] on span "[PERSON_NAME]" at bounding box center [547, 414] width 212 height 13
drag, startPoint x: 491, startPoint y: 383, endPoint x: 601, endPoint y: 380, distance: 110.0
click at [601, 380] on div "[PERSON_NAME] 00600664284 Composer/Author [PERSON_NAME] 00412720203 Composer/Au…" at bounding box center [784, 414] width 726 height 83
drag, startPoint x: 467, startPoint y: 393, endPoint x: 418, endPoint y: 389, distance: 49.2
click at [418, 389] on div "Writer Name Writer IPI Writer Role [PERSON_NAME] 00600664284 Composer/Author [P…" at bounding box center [784, 406] width 738 height 122
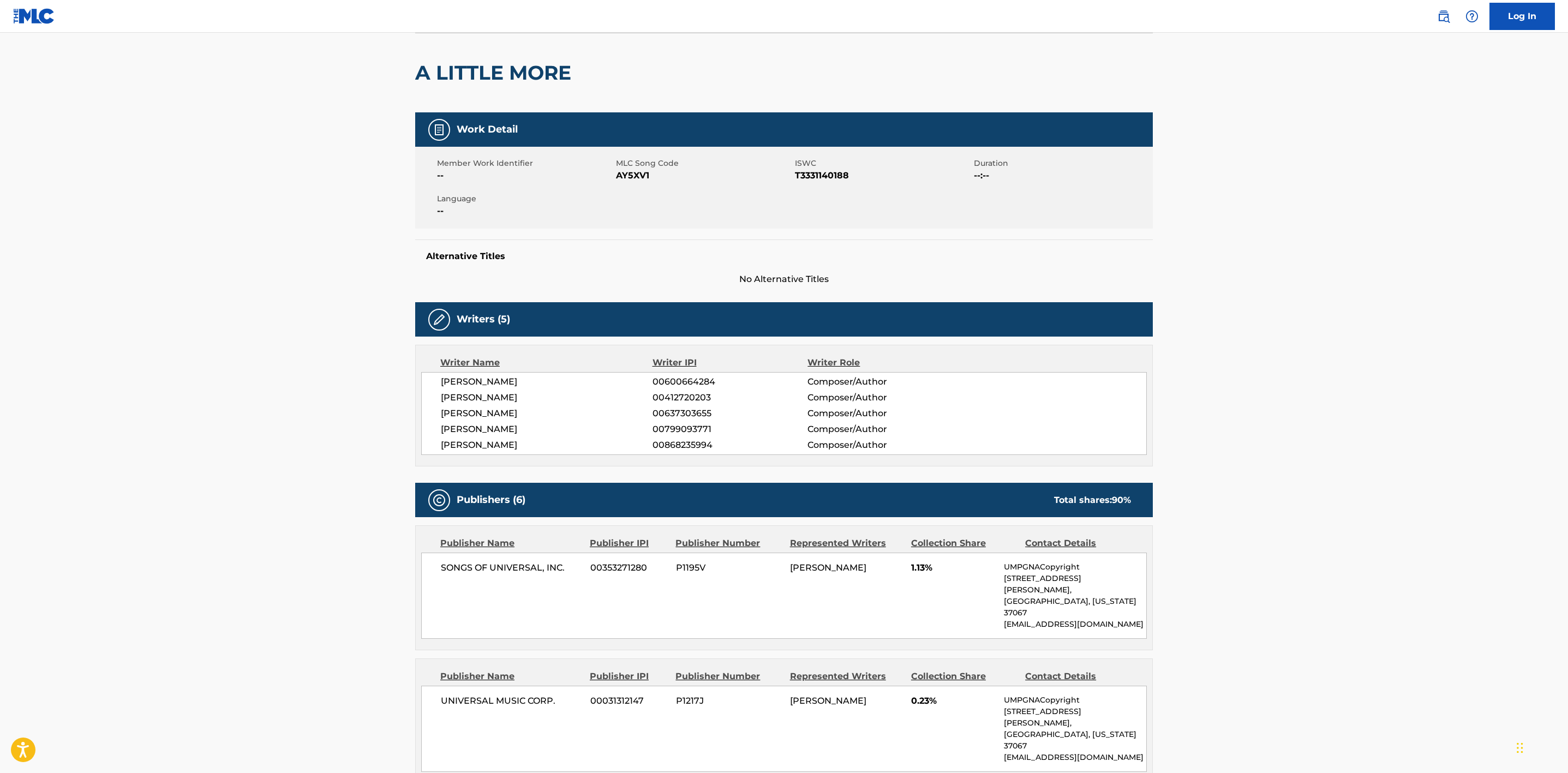
click at [505, 411] on span "[PERSON_NAME]" at bounding box center [547, 414] width 212 height 13
drag, startPoint x: 509, startPoint y: 400, endPoint x: 416, endPoint y: 400, distance: 93.0
click at [416, 400] on div "Writer Name Writer IPI Writer Role [PERSON_NAME] 00600664284 Composer/Author [P…" at bounding box center [784, 406] width 738 height 122
drag, startPoint x: 560, startPoint y: 416, endPoint x: 423, endPoint y: 416, distance: 137.0
click at [423, 416] on div "[PERSON_NAME] 00600664284 Composer/Author [PERSON_NAME] 00412720203 Composer/Au…" at bounding box center [784, 414] width 726 height 83
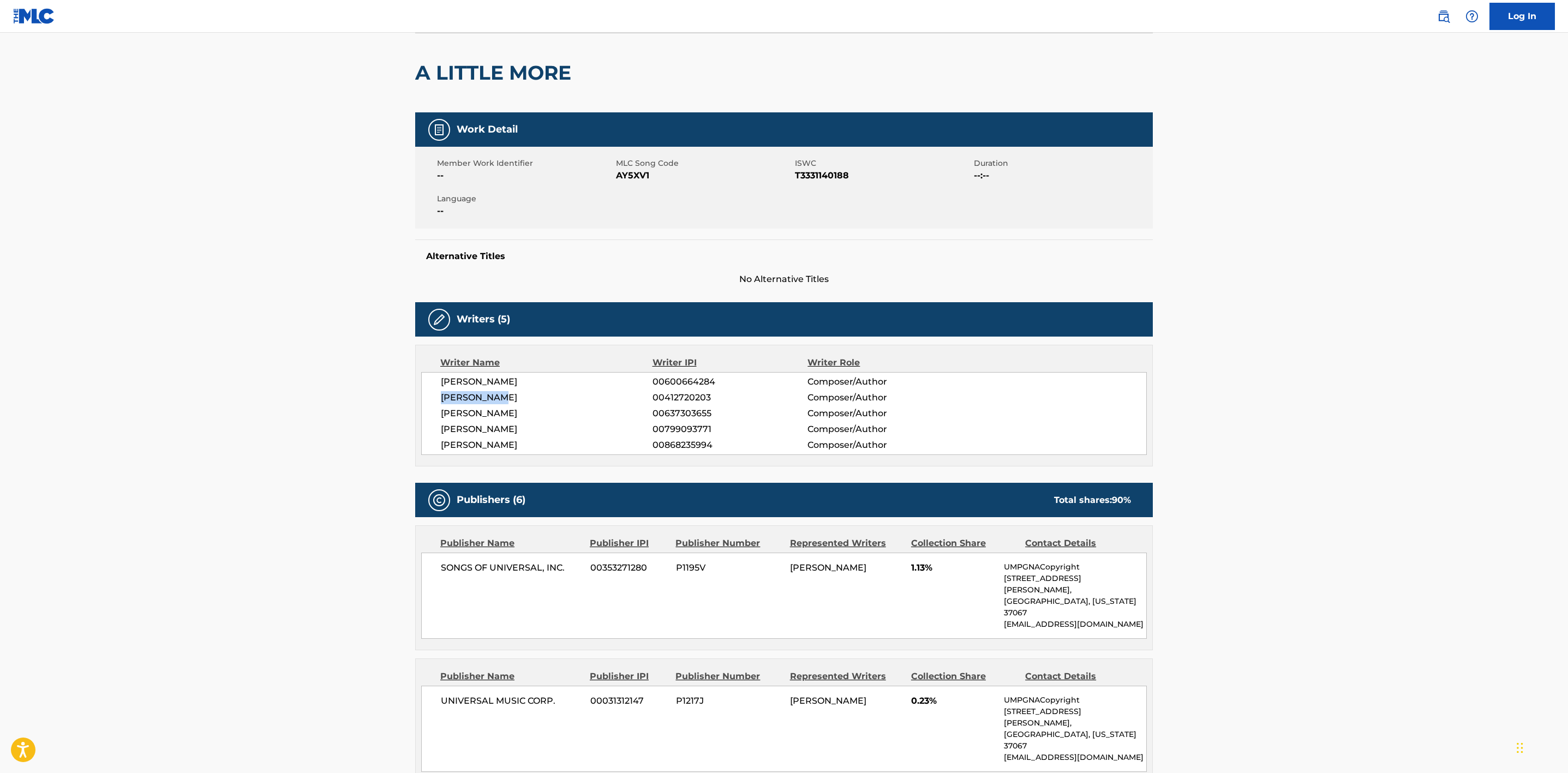
drag, startPoint x: 577, startPoint y: 430, endPoint x: 423, endPoint y: 423, distance: 154.2
click at [423, 423] on div "[PERSON_NAME] 00600664284 Composer/Author [PERSON_NAME] 00412720203 Composer/Au…" at bounding box center [784, 414] width 726 height 83
click at [427, 451] on div "[PERSON_NAME] 00600664284 Composer/Author [PERSON_NAME] 00412720203 Composer/Au…" at bounding box center [784, 414] width 726 height 83
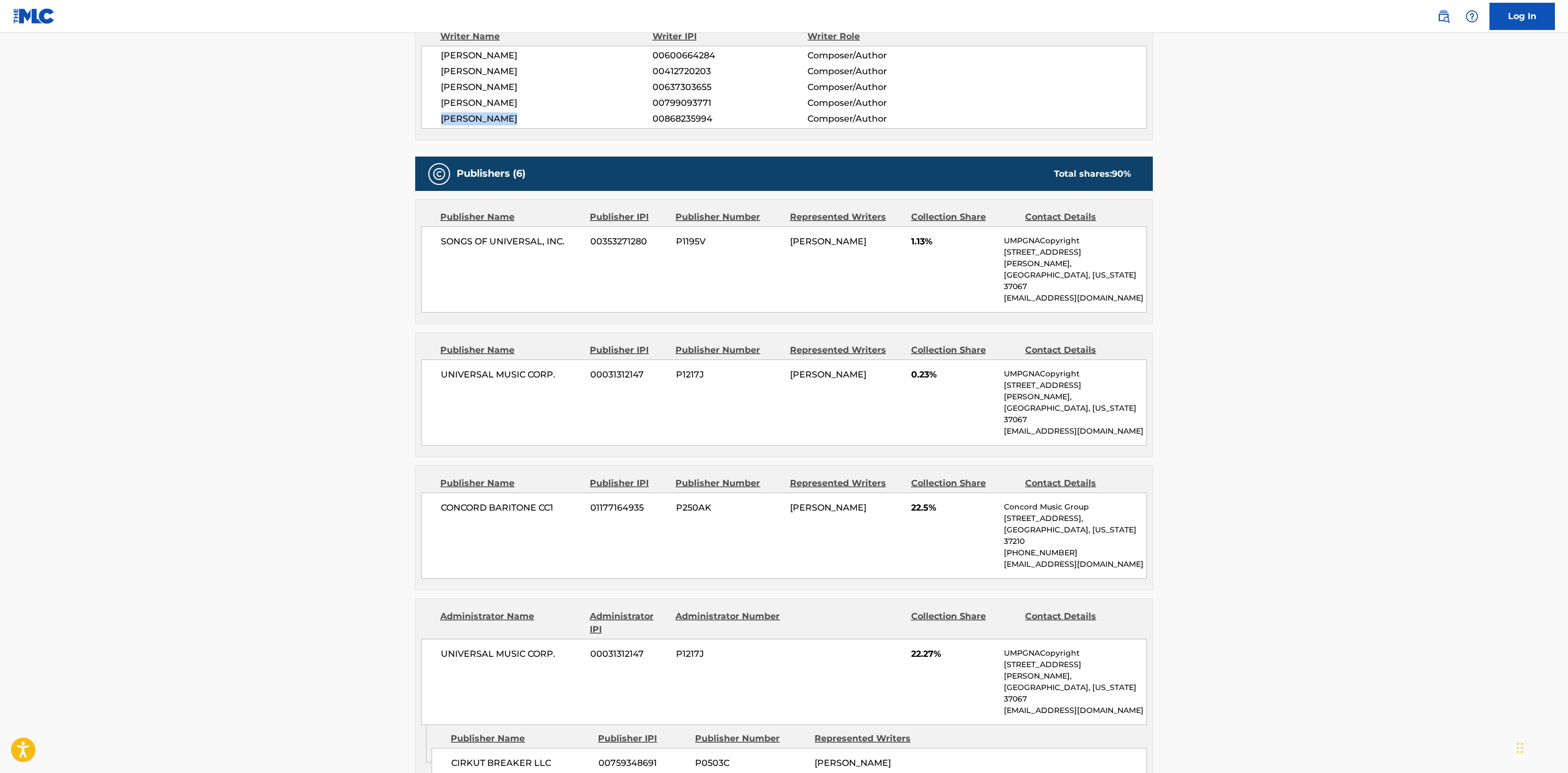
scroll to position [409, 0]
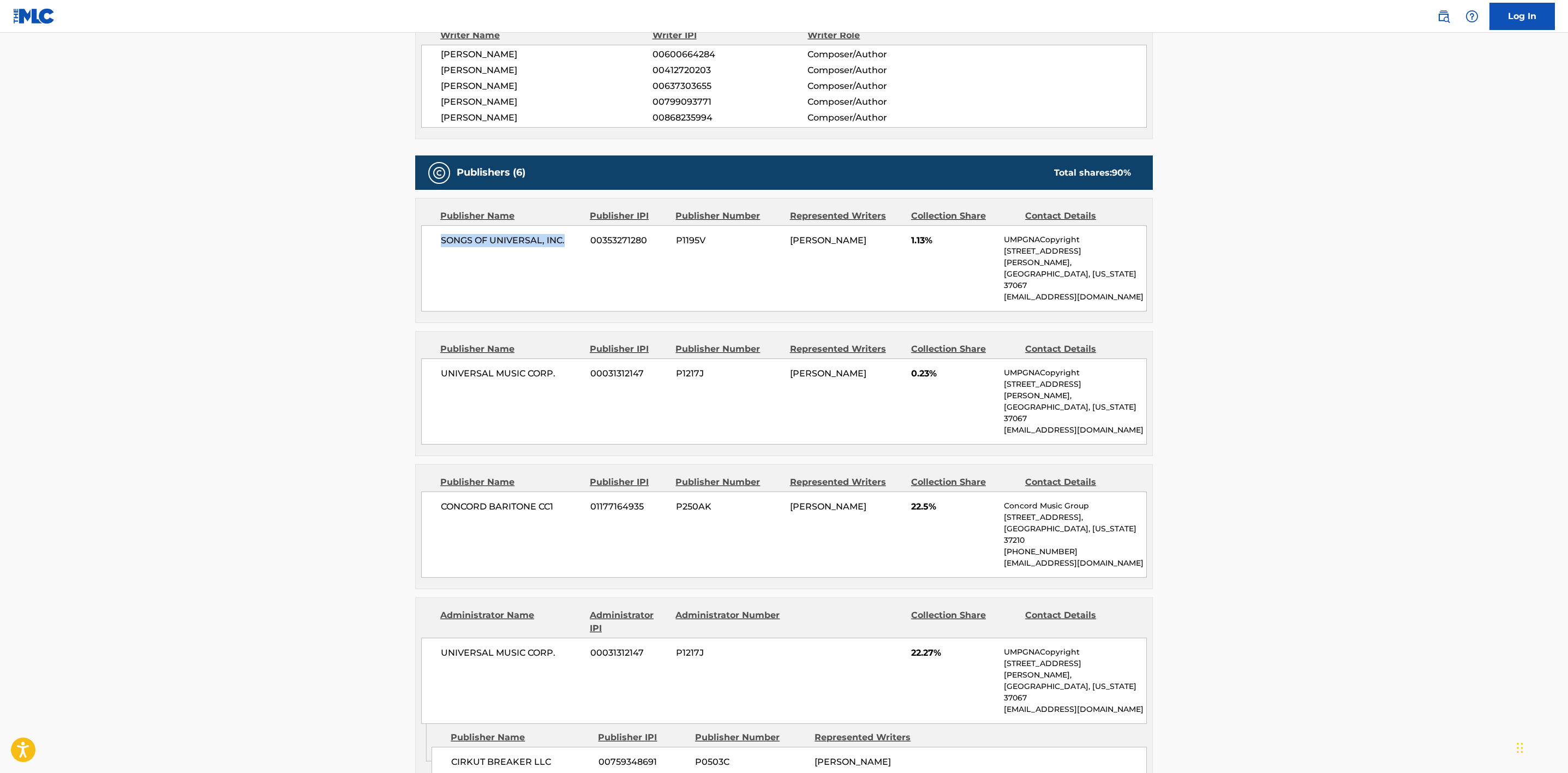
drag, startPoint x: 563, startPoint y: 245, endPoint x: 441, endPoint y: 248, distance: 122.0
click at [441, 247] on span "SONGS OF UNIVERSAL, INC." at bounding box center [511, 241] width 141 height 13
drag, startPoint x: 564, startPoint y: 356, endPoint x: 424, endPoint y: 356, distance: 140.0
click at [424, 359] on div "UNIVERSAL MUSIC CORP. 00031312147 P1217J [PERSON_NAME] 0.23% UMPGNACopyright [S…" at bounding box center [784, 402] width 726 height 86
drag, startPoint x: 560, startPoint y: 472, endPoint x: 432, endPoint y: 471, distance: 128.0
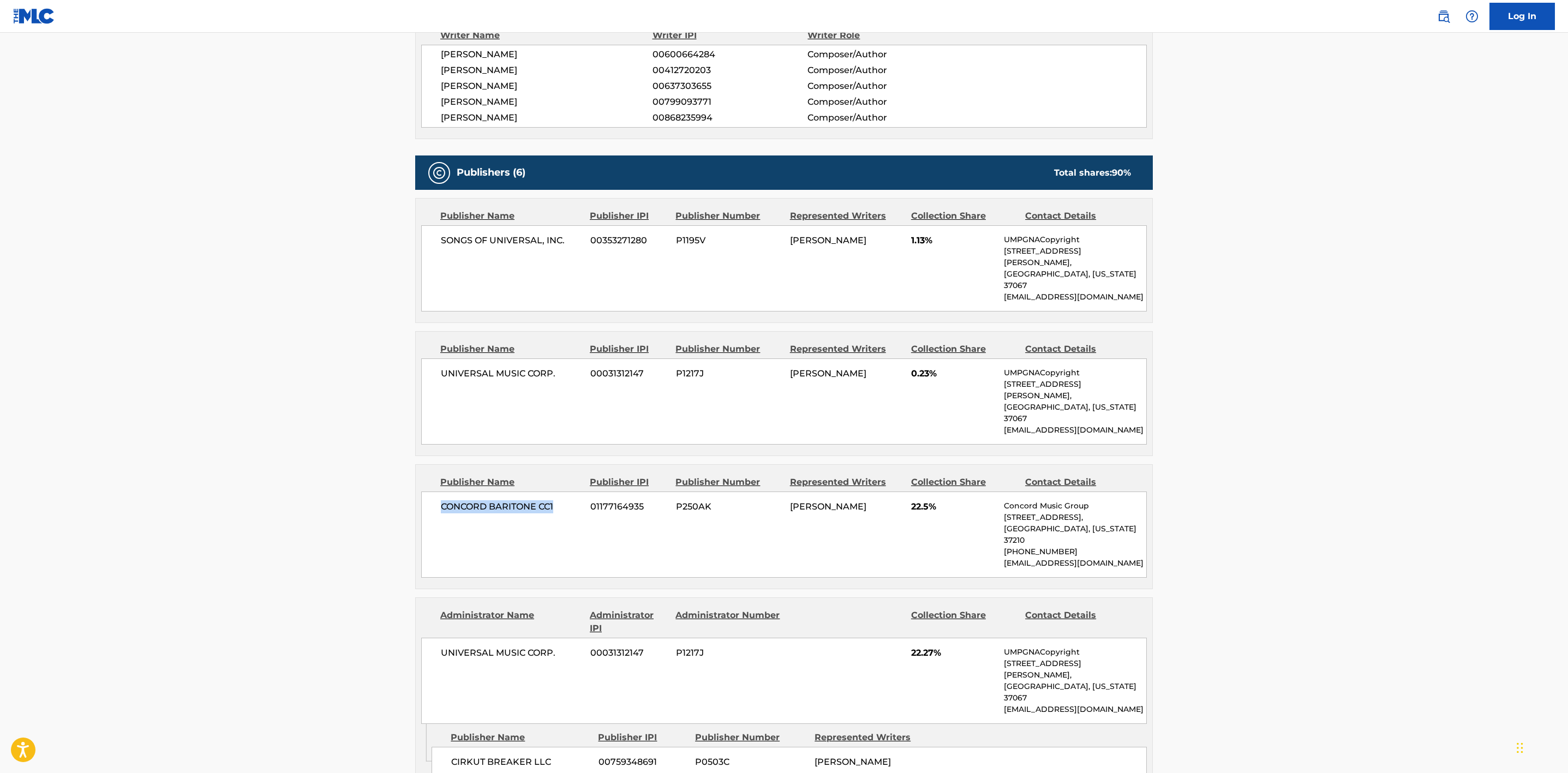
click at [432, 491] on div "CONCORD BARITONE CC1 01177164935 P250AK [PERSON_NAME] 22.5% Concord Music Group…" at bounding box center [784, 534] width 726 height 86
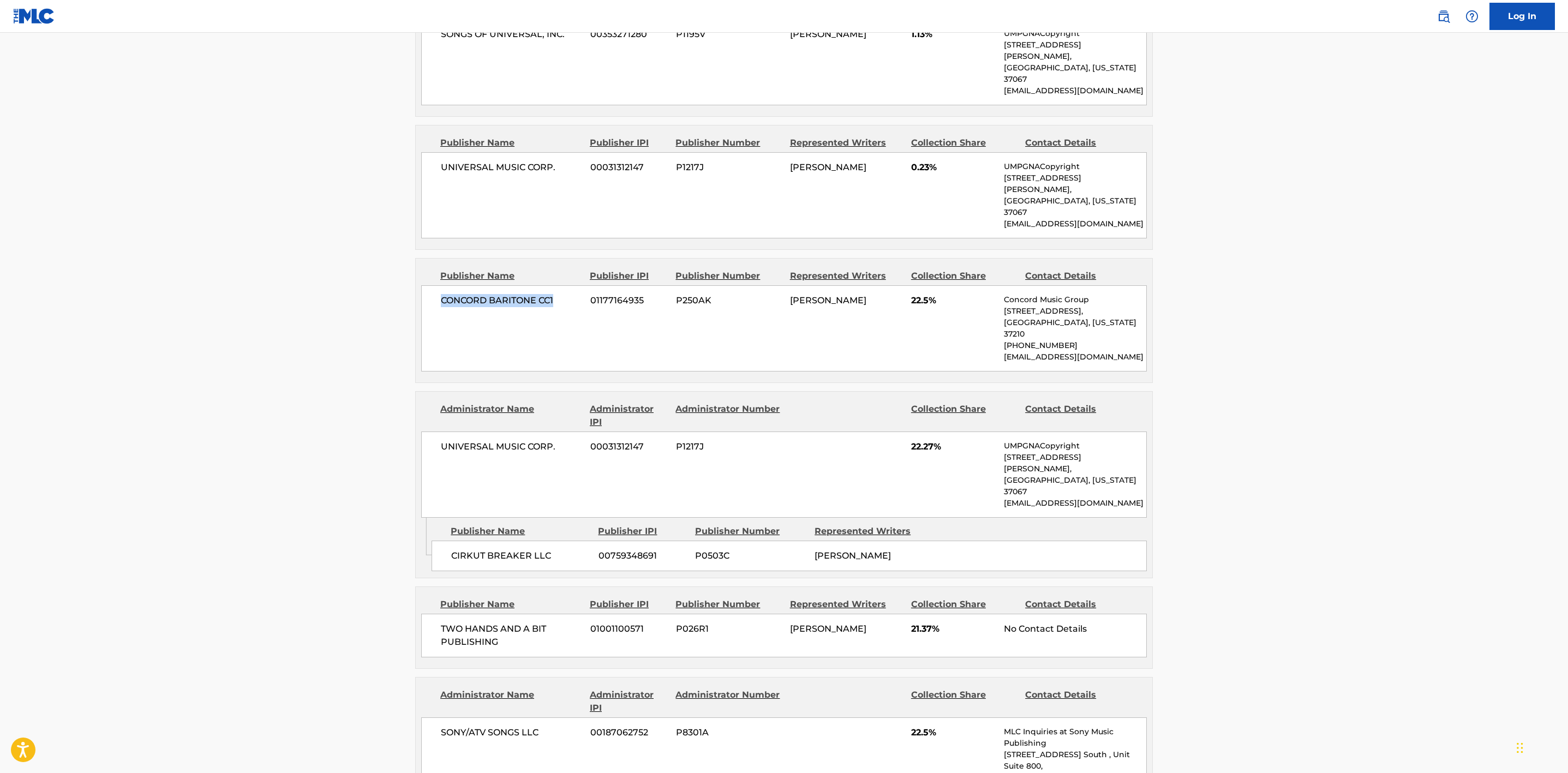
scroll to position [737, 0]
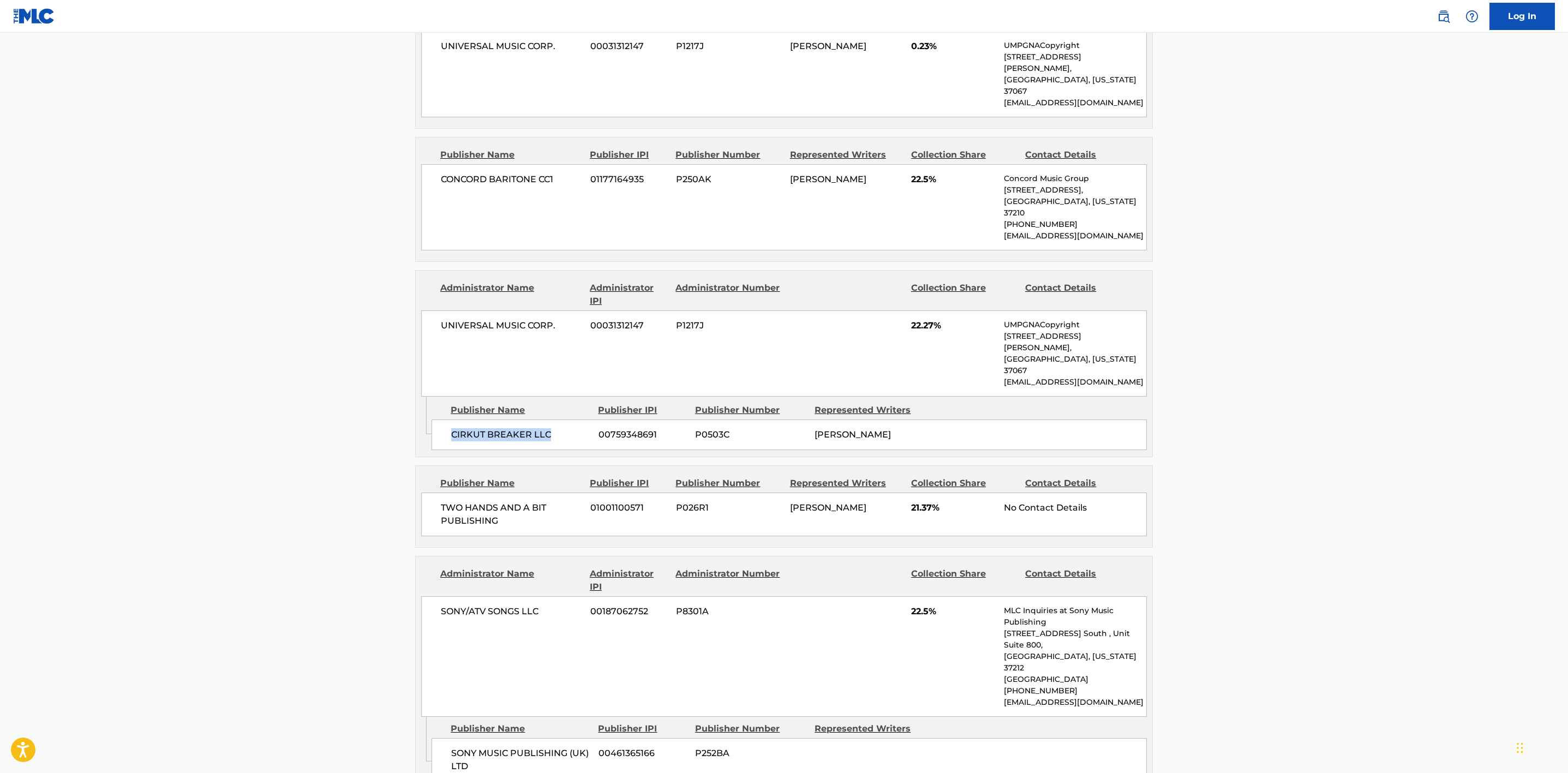
drag, startPoint x: 553, startPoint y: 363, endPoint x: 444, endPoint y: 362, distance: 109.0
click at [444, 420] on div "CIRKUT BREAKER LLC 00759348691 P0503C [PERSON_NAME]" at bounding box center [789, 435] width 715 height 31
drag, startPoint x: 506, startPoint y: 462, endPoint x: 428, endPoint y: 444, distance: 80.0
click at [428, 493] on div "TWO HANDS AND A BIT PUBLISHING 01001100571 P026R1 [PERSON_NAME] 21.37% No Conta…" at bounding box center [784, 514] width 726 height 44
drag, startPoint x: 459, startPoint y: 678, endPoint x: 436, endPoint y: 656, distance: 31.8
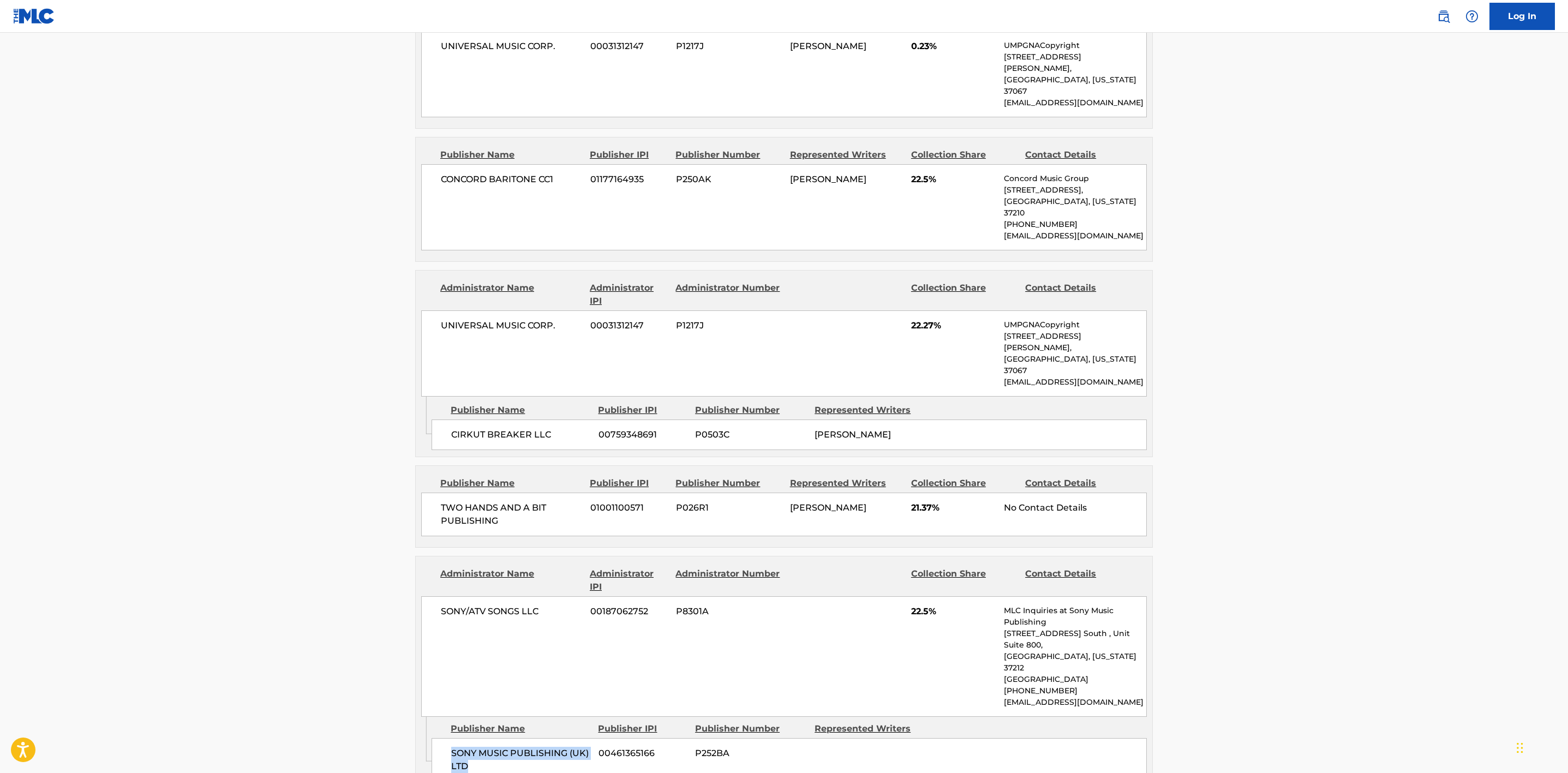
click at [436, 738] on div "SONY MUSIC PUBLISHING (UK) LTD 00461365166 P252BA" at bounding box center [789, 760] width 715 height 44
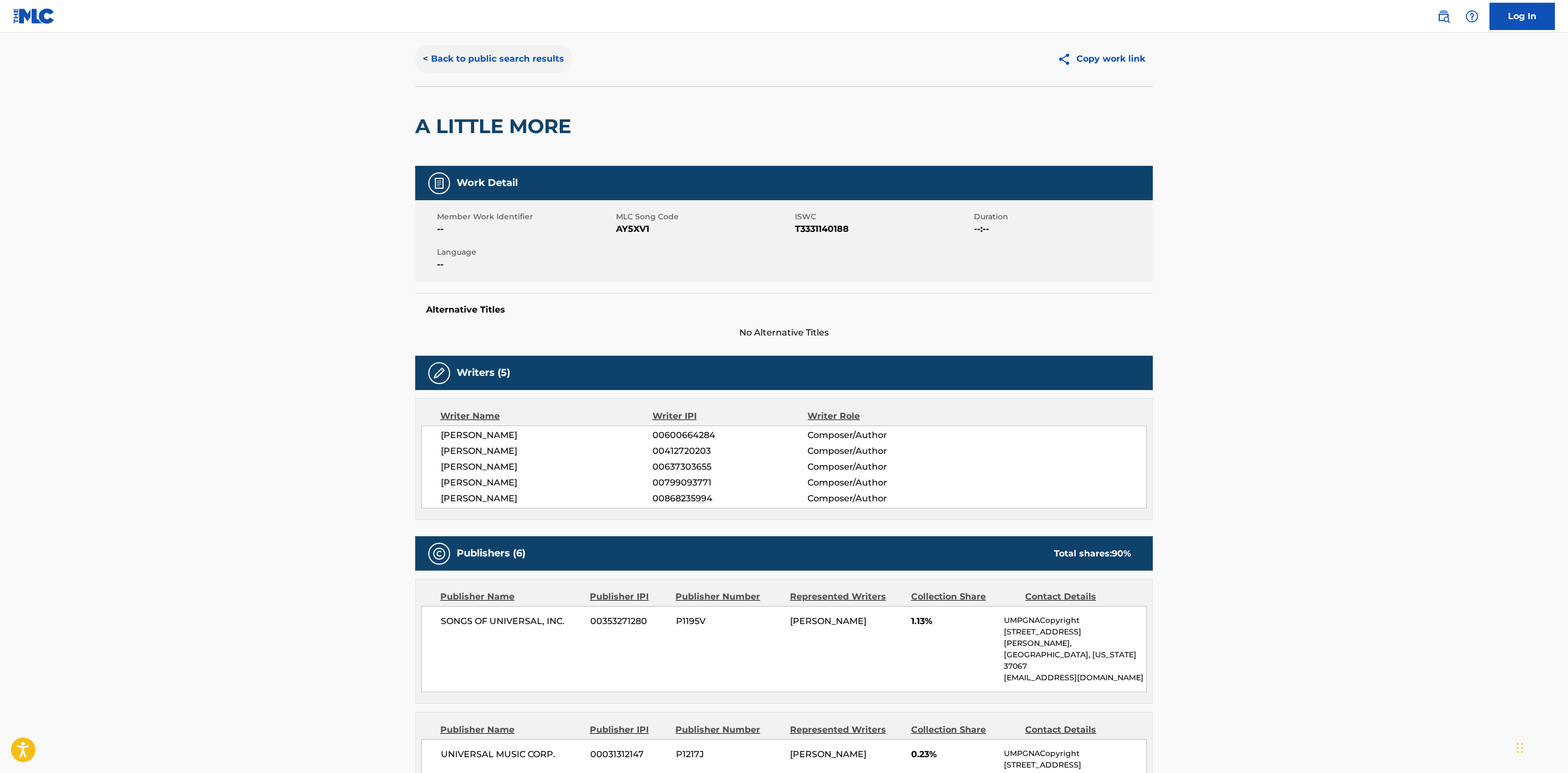
scroll to position [0, 0]
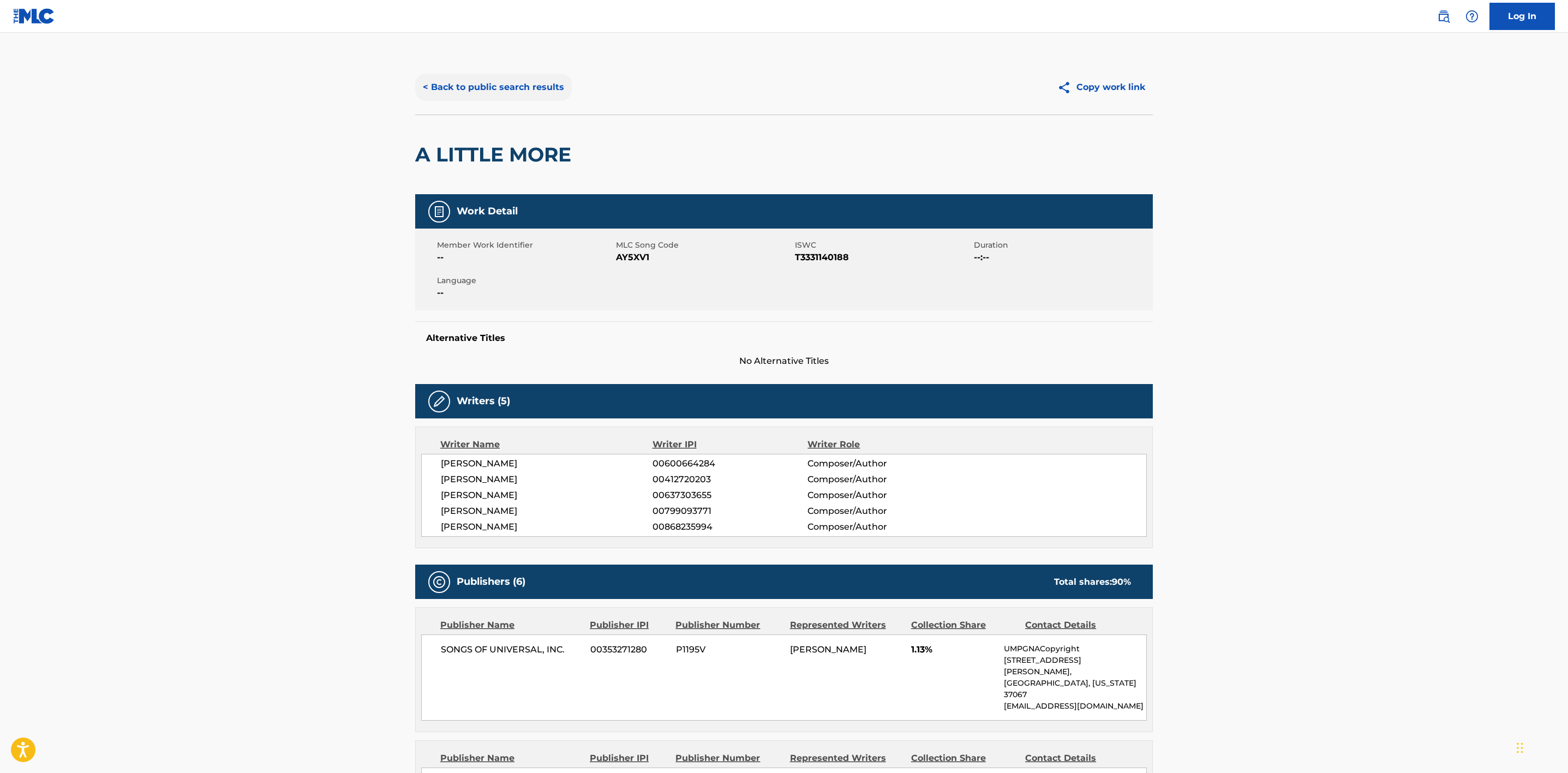
click at [474, 74] on button "< Back to public search results" at bounding box center [493, 87] width 157 height 27
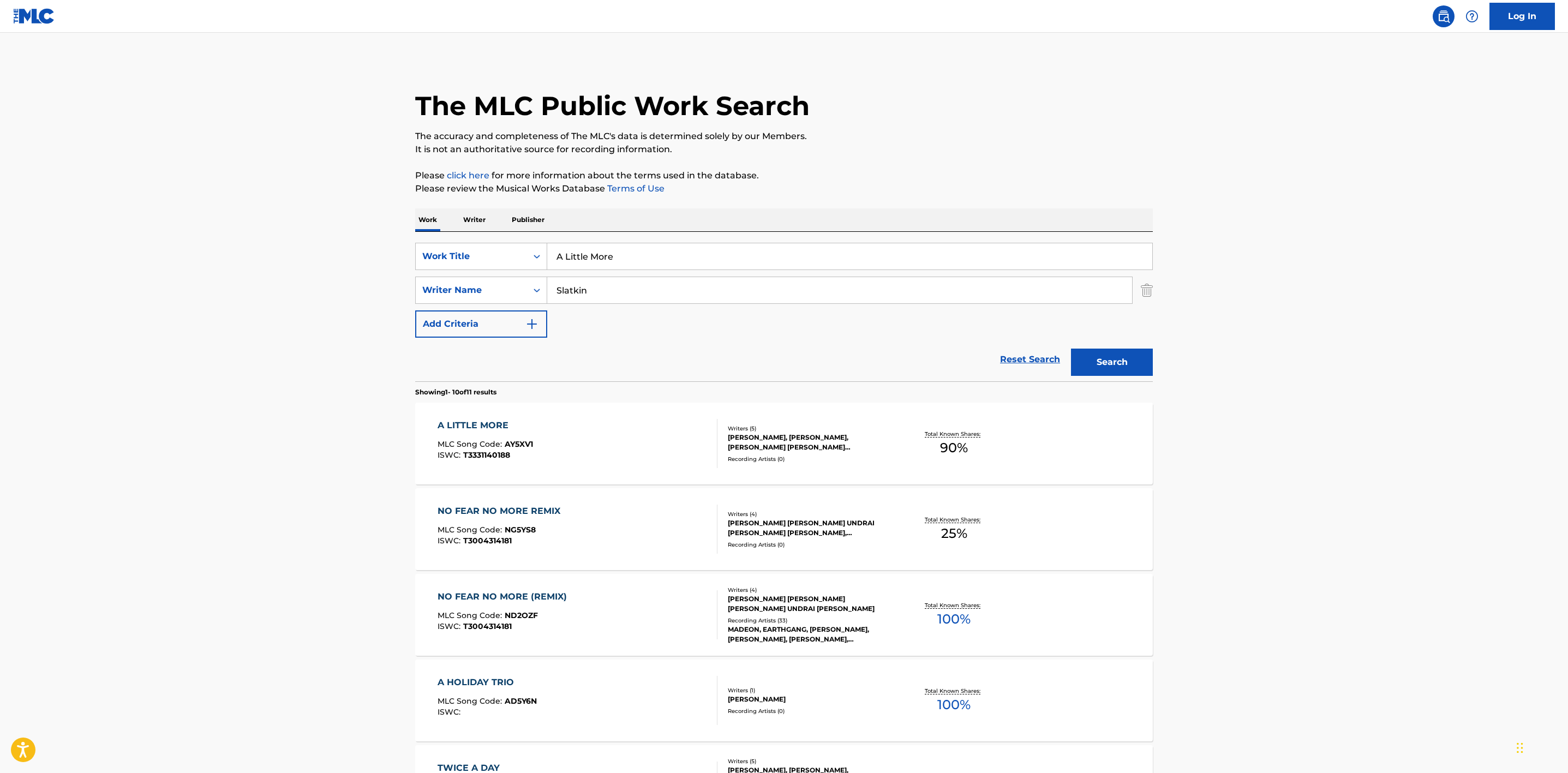
scroll to position [164, 0]
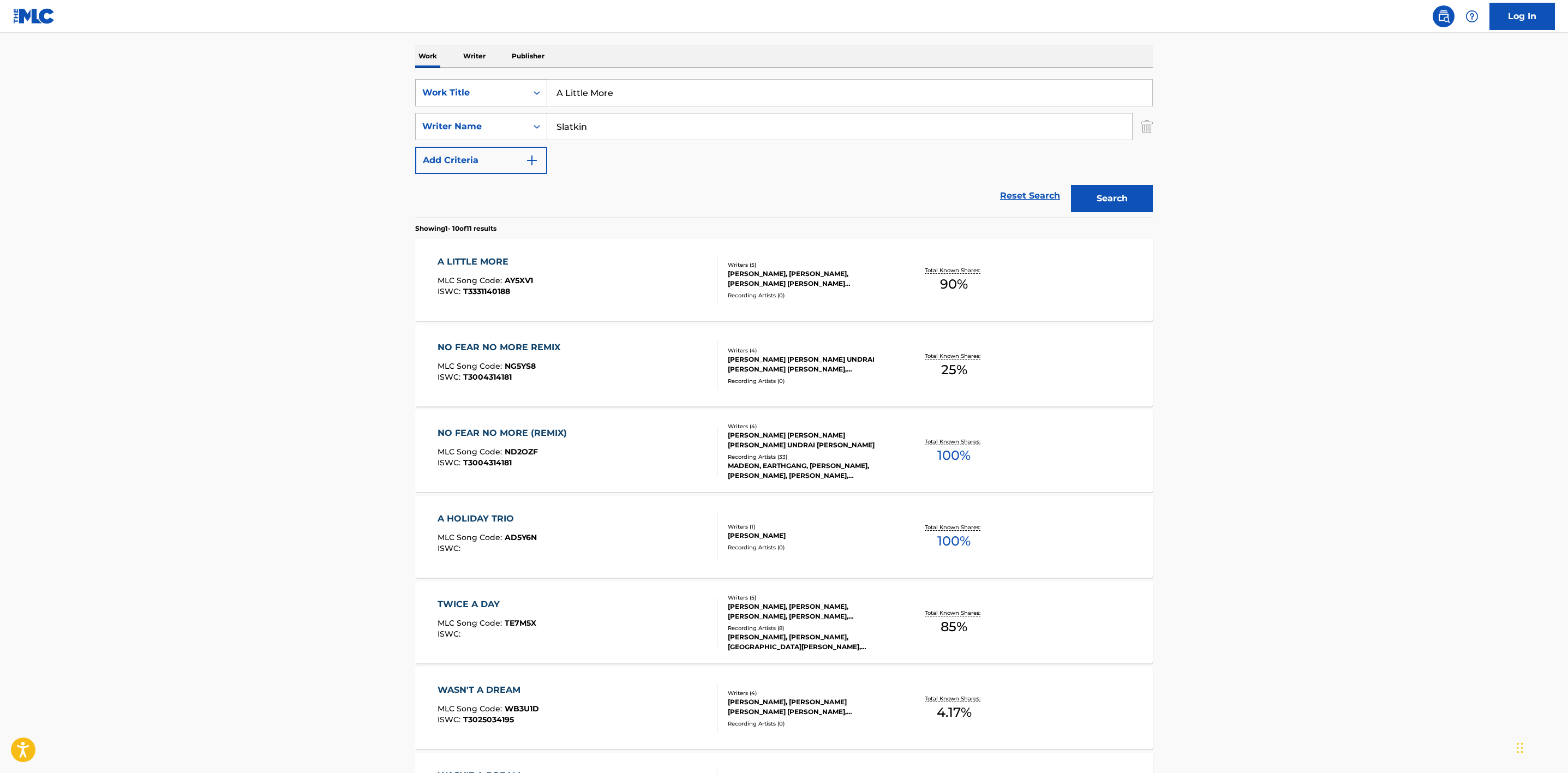
drag, startPoint x: 644, startPoint y: 90, endPoint x: 532, endPoint y: 80, distance: 112.4
click at [534, 80] on div "SearchWithCriteria20c1ff2e-8546-4371-8063-e452110cc6c7 Work Title A Little More" at bounding box center [784, 93] width 738 height 27
paste input "Soda Pop"
type input "Soda Pop"
drag, startPoint x: 611, startPoint y: 120, endPoint x: 447, endPoint y: 112, distance: 164.2
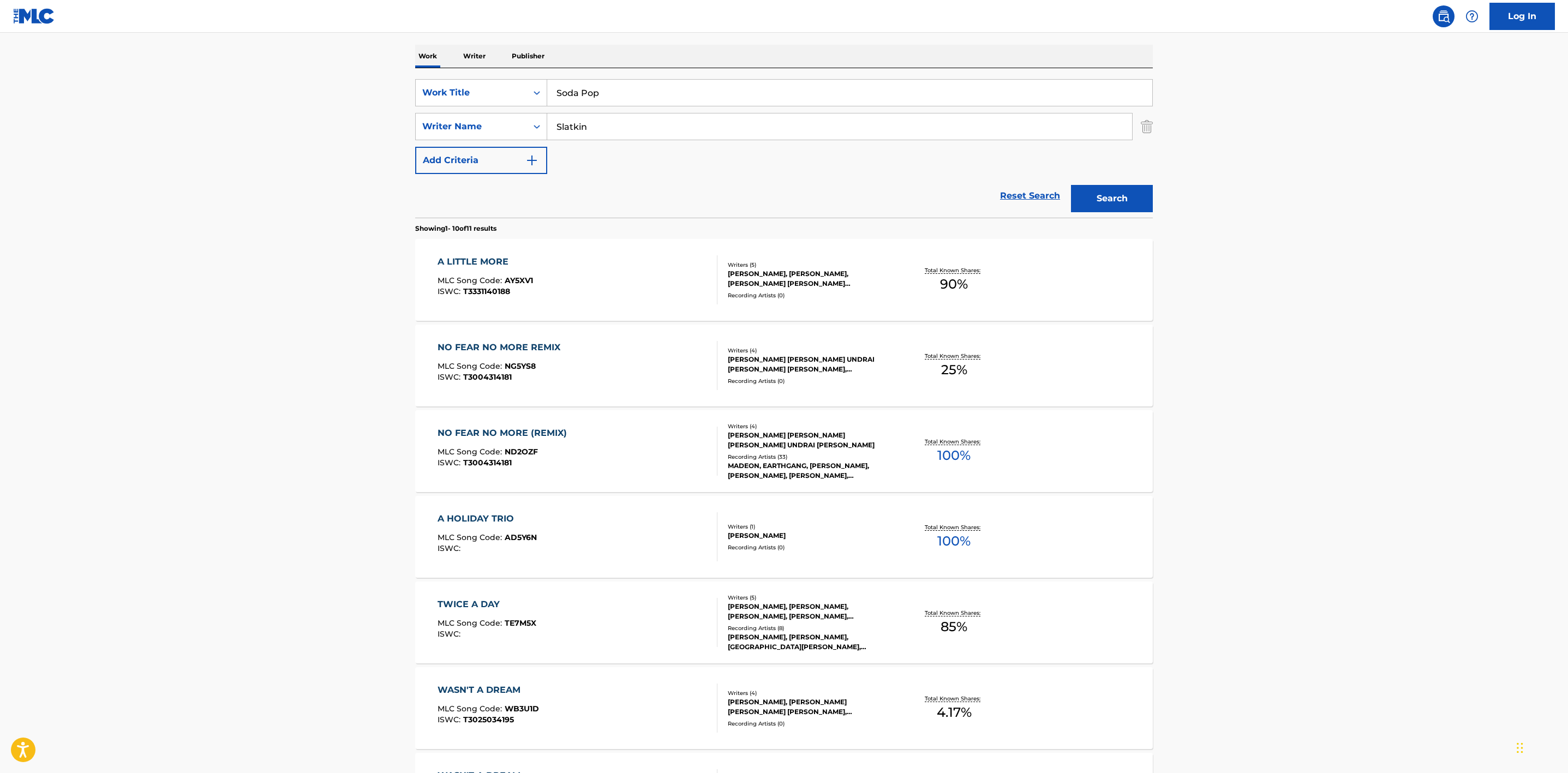
click at [450, 112] on div "SearchWithCriteria20c1ff2e-8546-4371-8063-e452110cc6c7 Work Title Soda Pop Sear…" at bounding box center [784, 127] width 738 height 95
paste input "Dominsuk"
type input "Dominsuk"
click at [1099, 198] on button "Search" at bounding box center [1112, 198] width 82 height 27
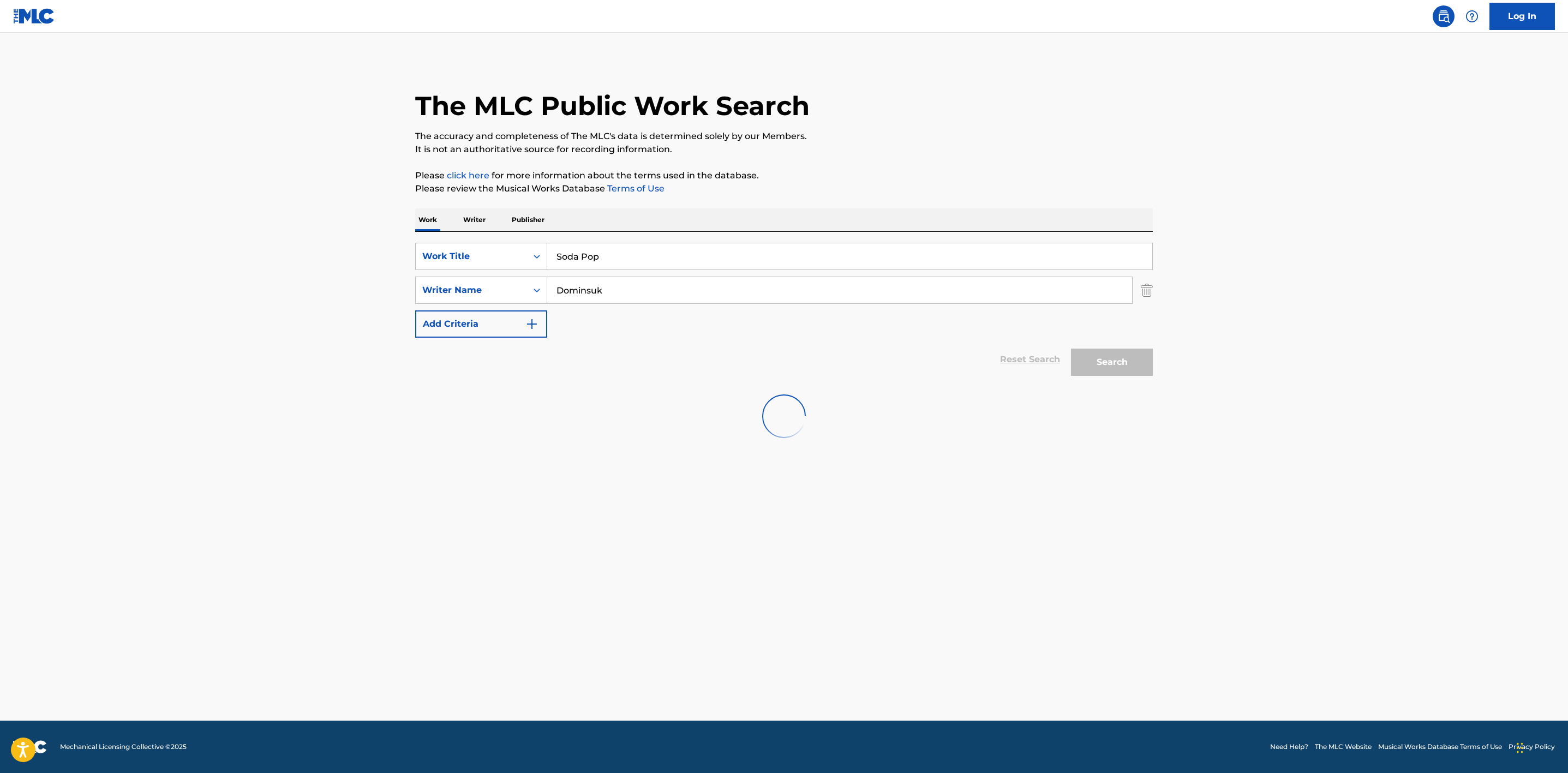
scroll to position [0, 0]
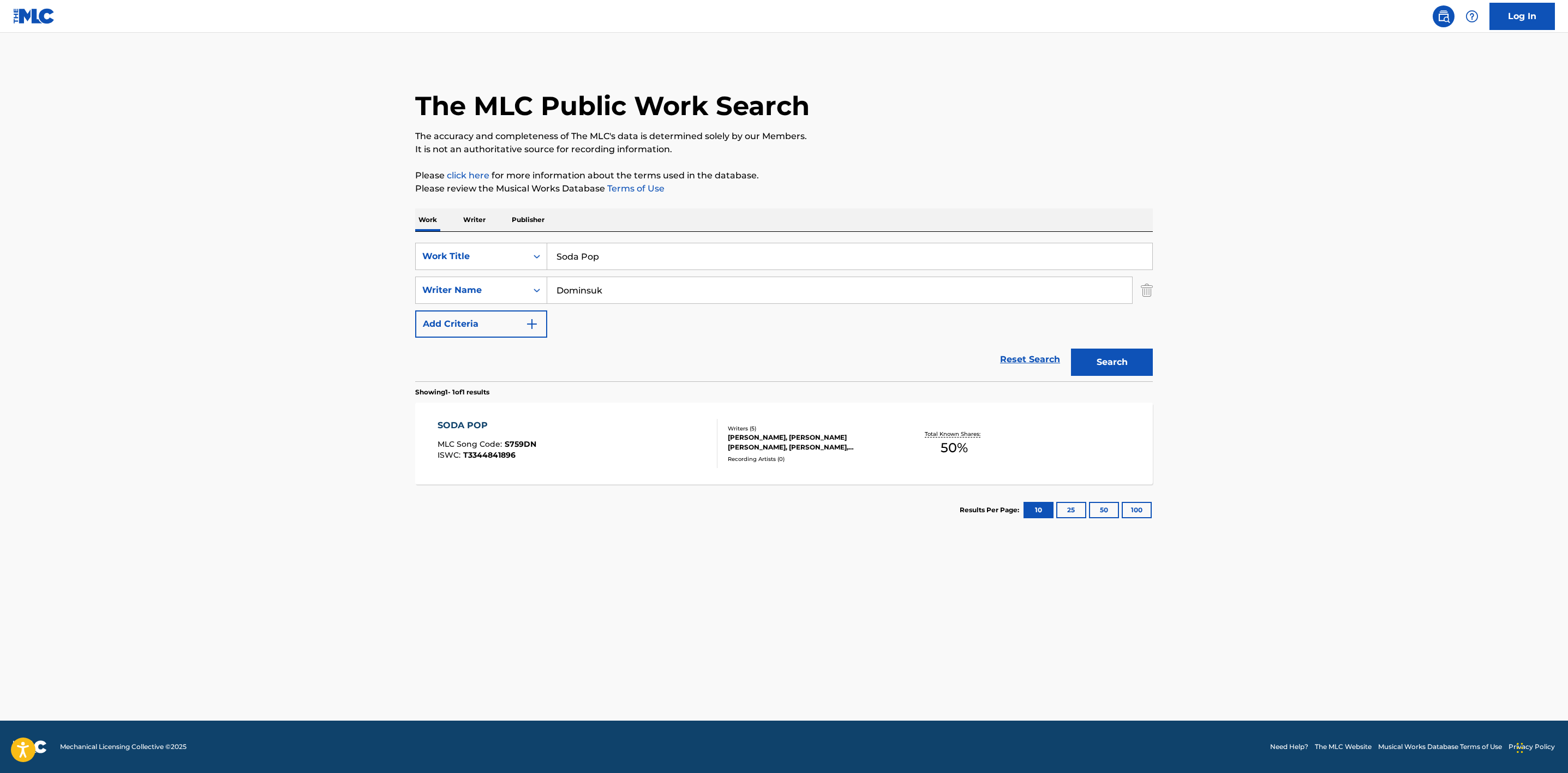
click at [770, 440] on div "[PERSON_NAME], [PERSON_NAME] [PERSON_NAME], [PERSON_NAME], [PERSON_NAME]" at bounding box center [810, 442] width 165 height 19
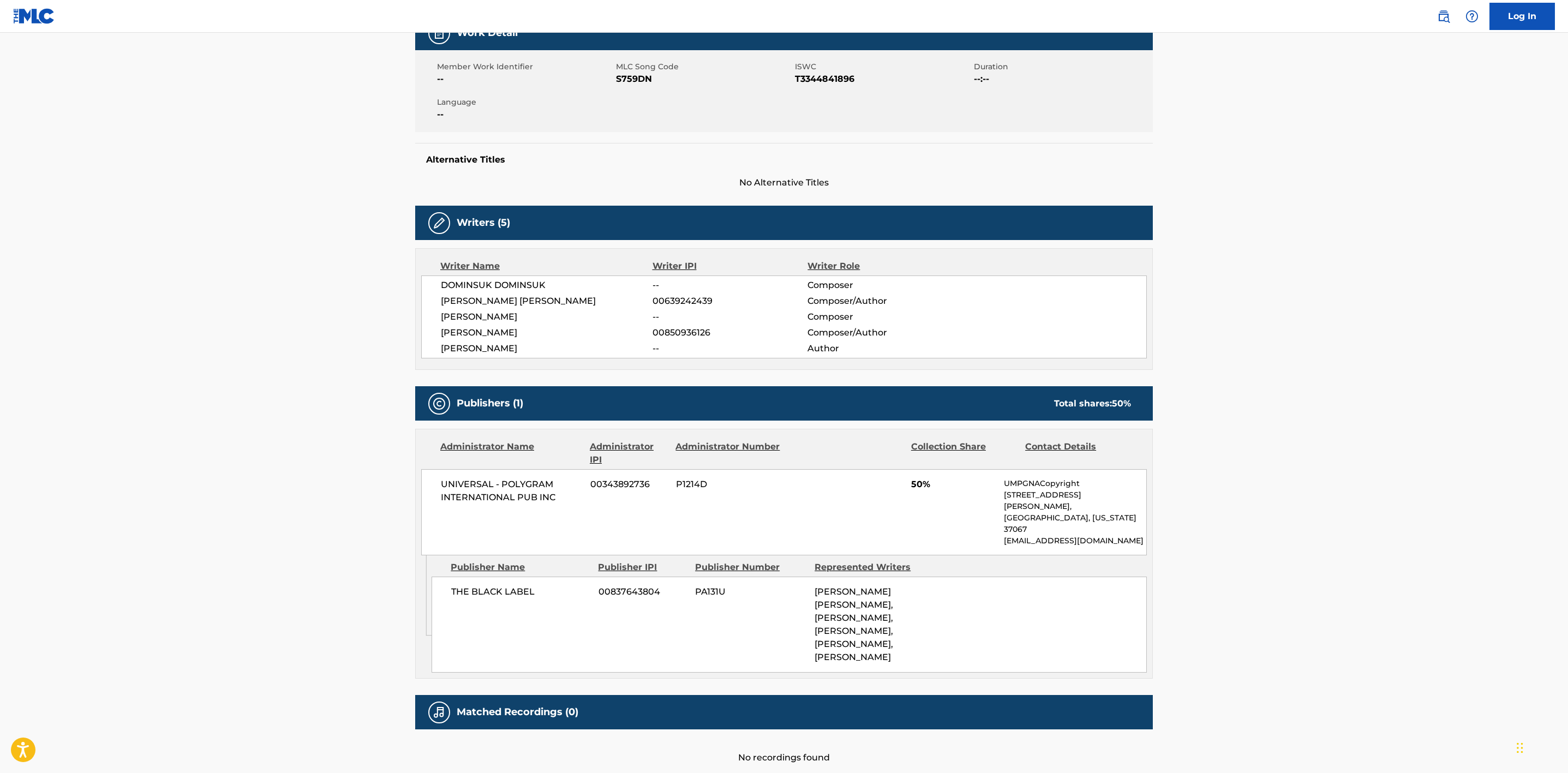
scroll to position [205, 0]
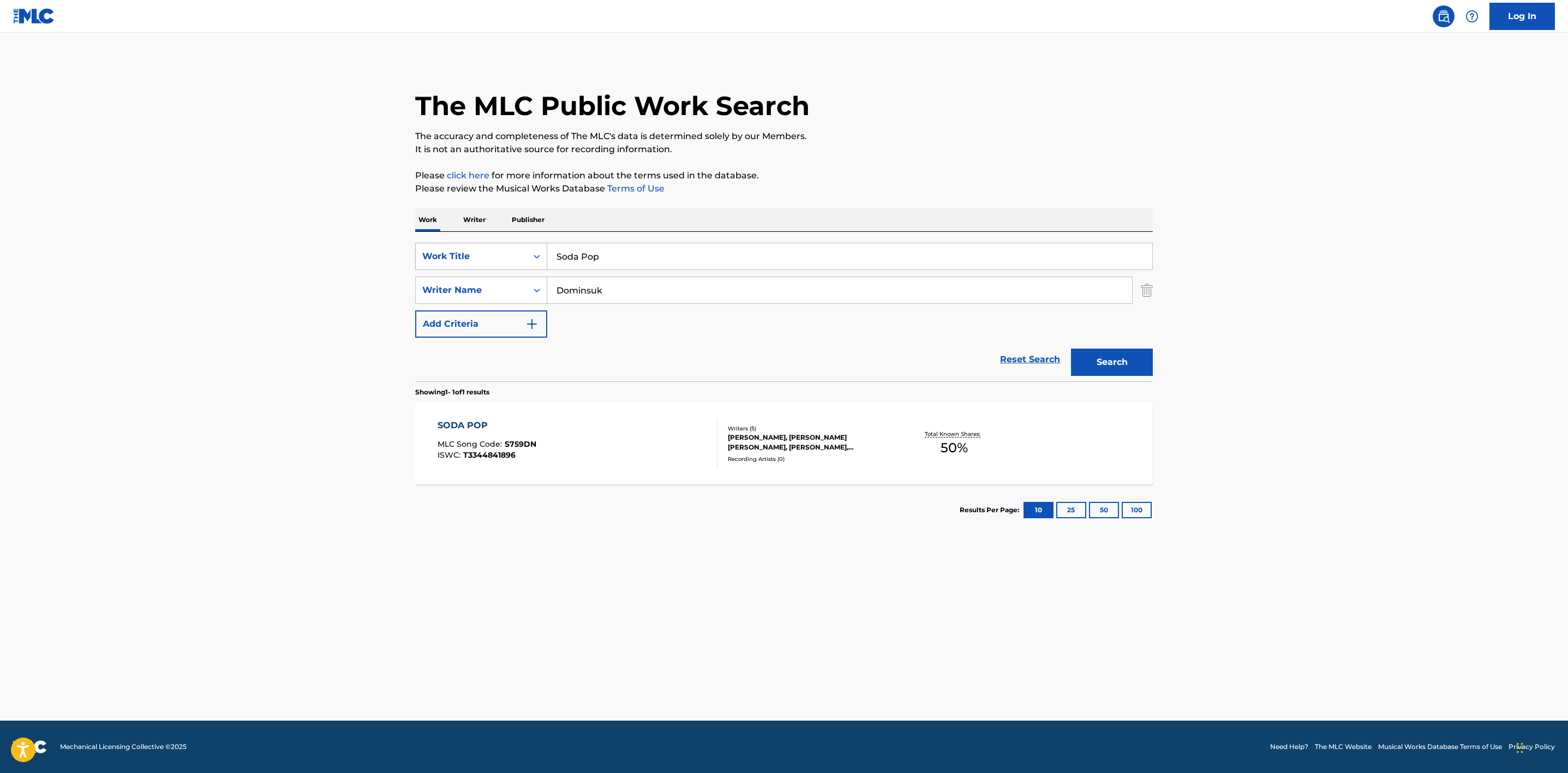
drag, startPoint x: 644, startPoint y: 290, endPoint x: 457, endPoint y: 256, distance: 190.1
click at [459, 256] on div "SearchWithCriteria20c1ff2e-8546-4371-8063-e452110cc6c7 Work Title Soda Pop Sear…" at bounding box center [784, 290] width 738 height 95
paste input "Kush"
type input "Kush"
click at [1122, 380] on div "Search" at bounding box center [1109, 359] width 87 height 44
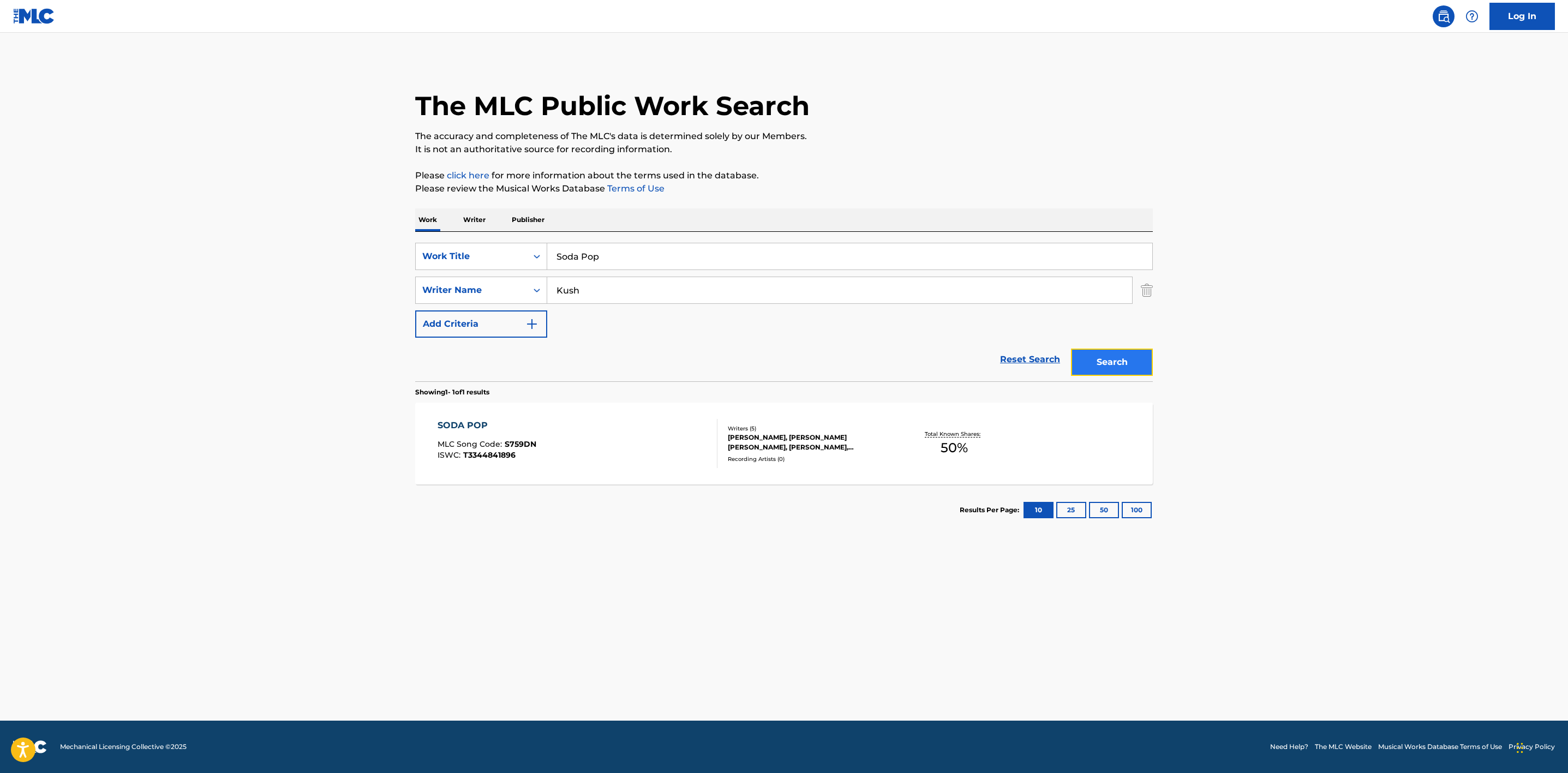
click at [1125, 375] on button "Search" at bounding box center [1112, 362] width 82 height 27
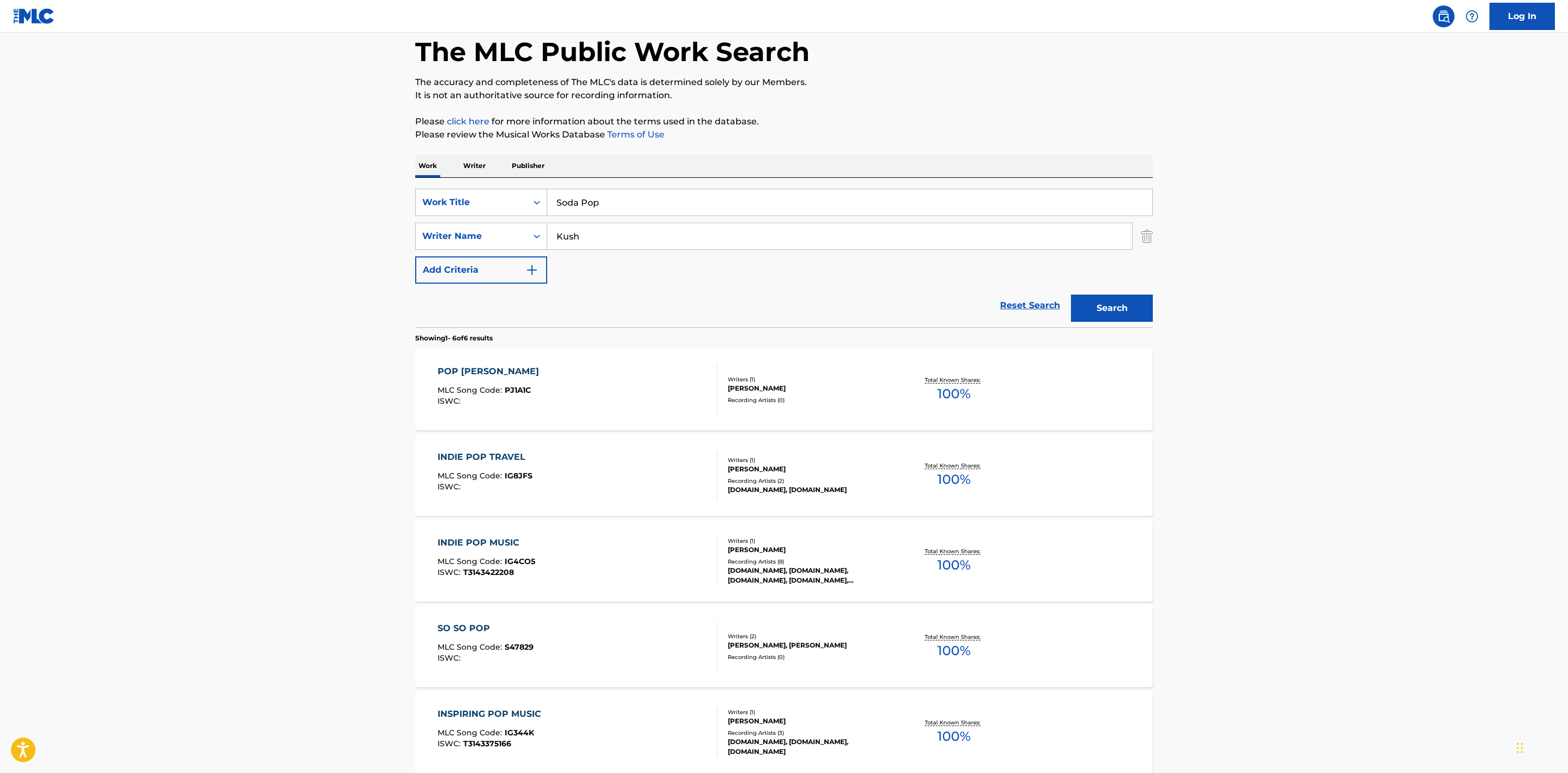
scroll to position [82, 0]
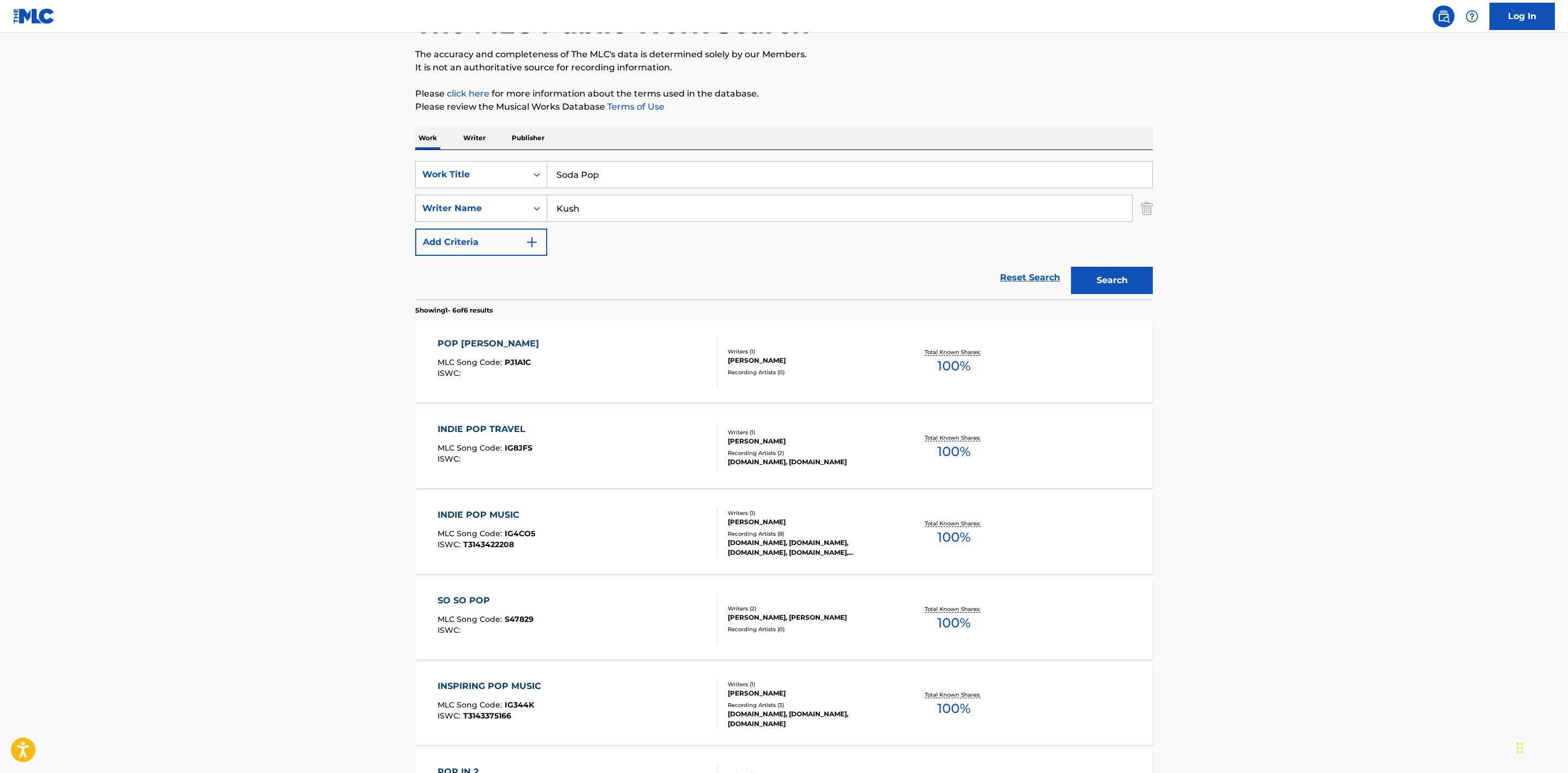
drag, startPoint x: 478, startPoint y: 196, endPoint x: 468, endPoint y: 195, distance: 10.0
click at [468, 195] on div "SearchWithCriteriaf88424d7-1484-4d8f-8711-79a575be917e Writer Name [PERSON_NAME]" at bounding box center [784, 209] width 738 height 27
click at [1071, 267] on button "Search" at bounding box center [1112, 280] width 82 height 27
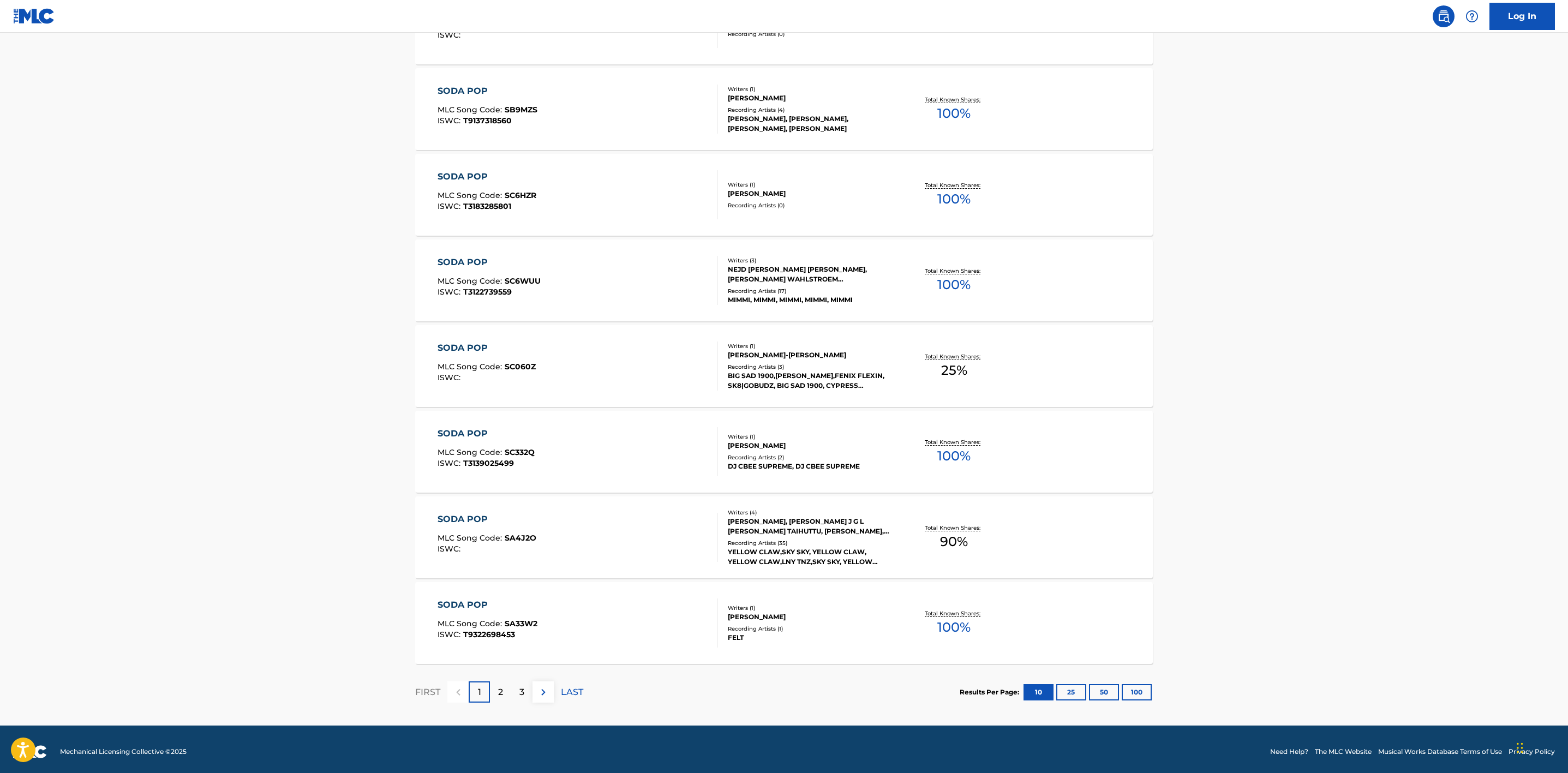
scroll to position [597, 0]
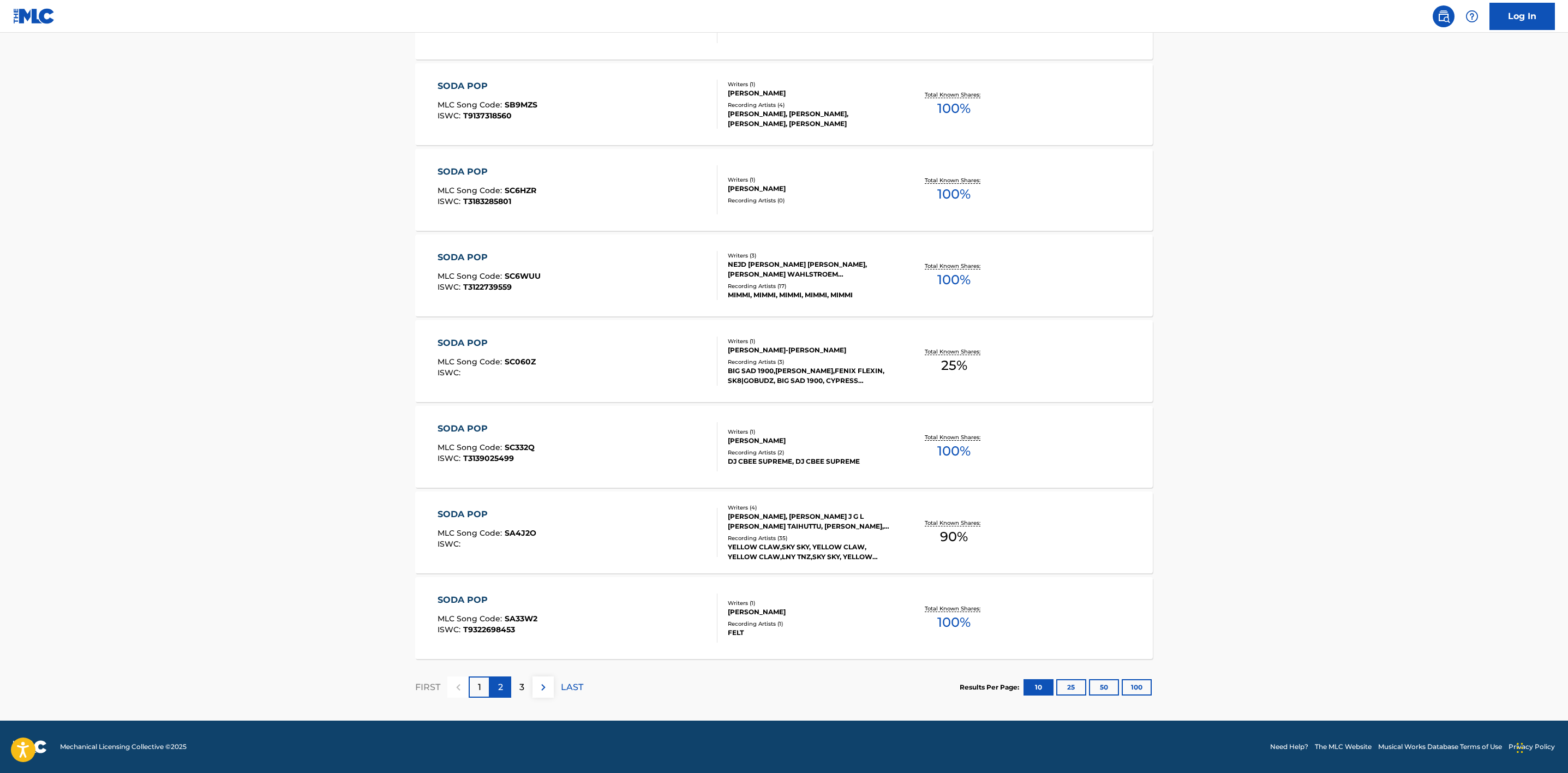
click at [503, 689] on p "2" at bounding box center [500, 688] width 5 height 13
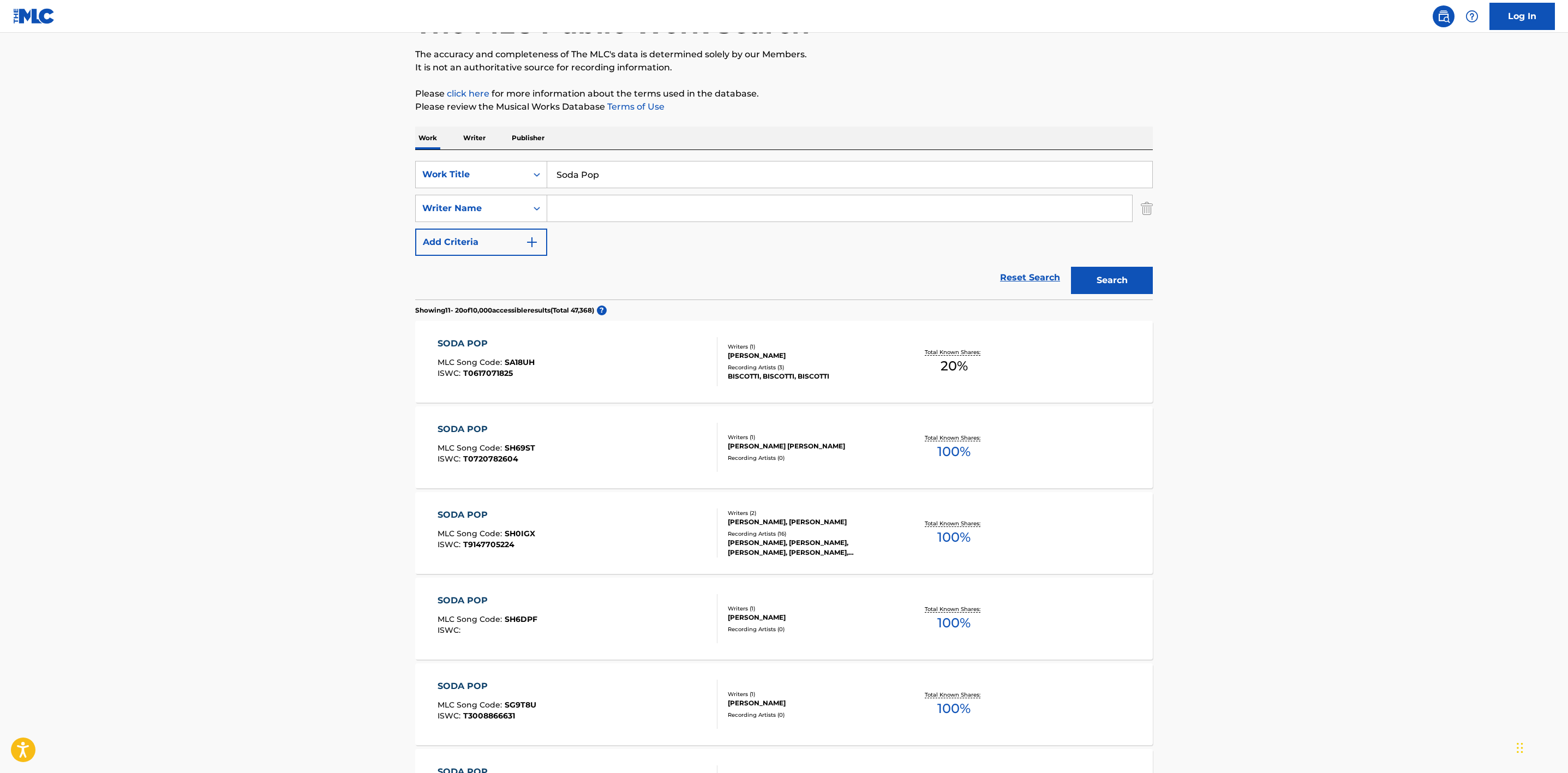
scroll to position [0, 0]
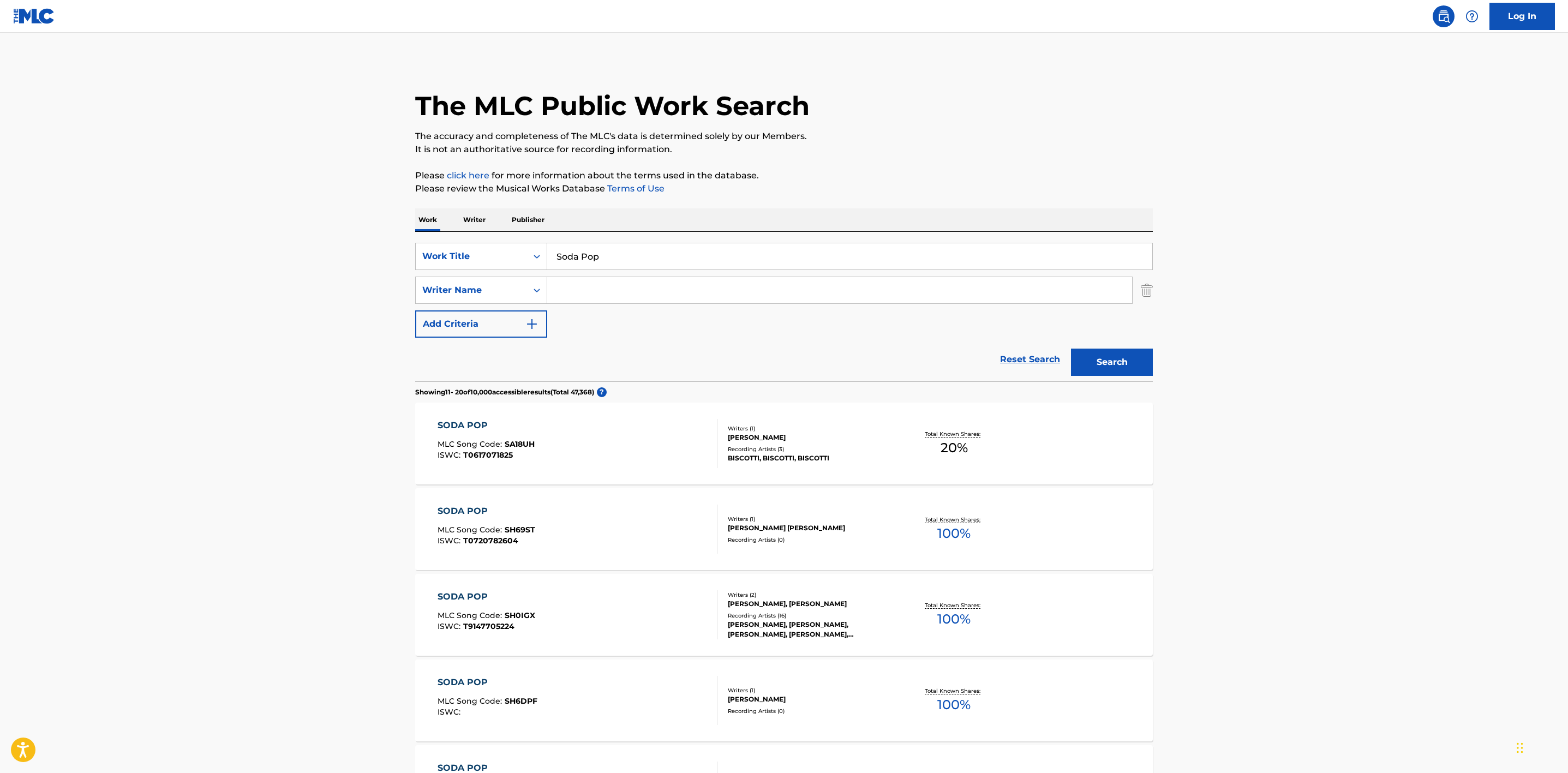
click at [624, 298] on input "Search Form" at bounding box center [839, 290] width 585 height 26
paste input "[PERSON_NAME]"
type input "[PERSON_NAME]"
click at [1132, 359] on button "Search" at bounding box center [1112, 362] width 82 height 27
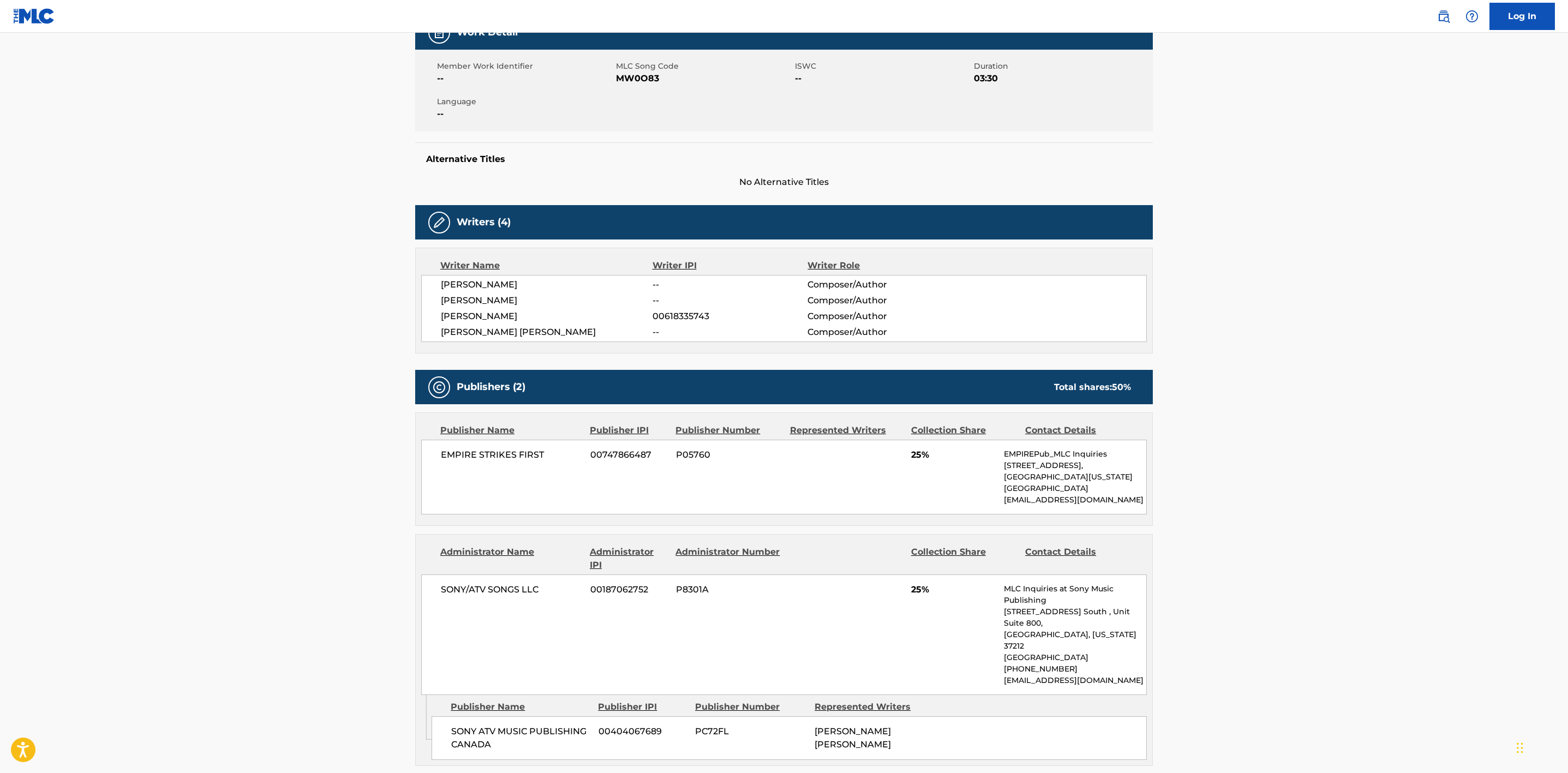
scroll to position [231, 0]
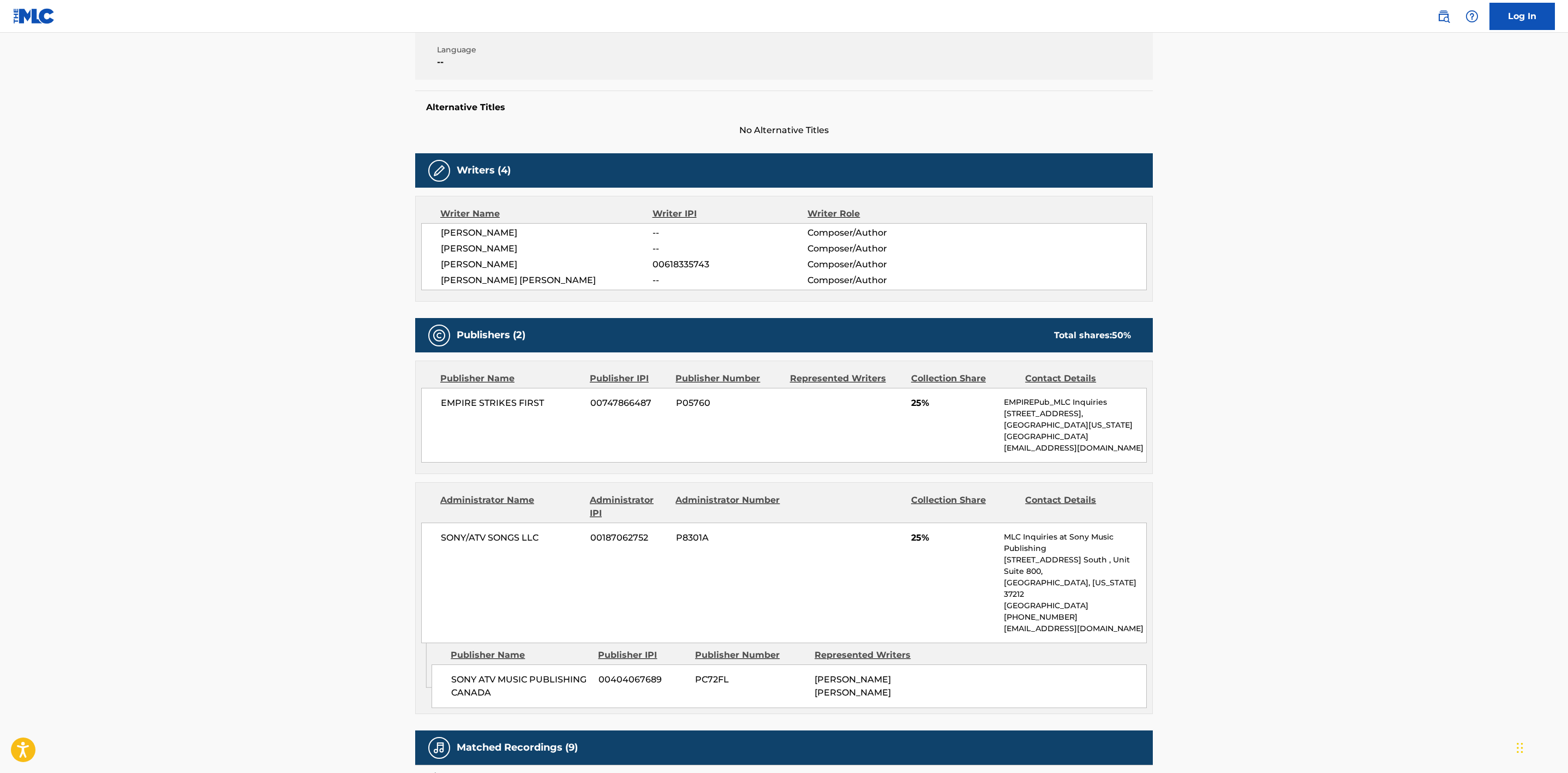
drag, startPoint x: 423, startPoint y: 233, endPoint x: 412, endPoint y: 233, distance: 11.0
click at [412, 233] on div "Copy work link MESSY Work Detail Member Work Identifier -- MLC Song Code MW0O83…" at bounding box center [784, 441] width 764 height 1225
